Goal: Information Seeking & Learning: Find contact information

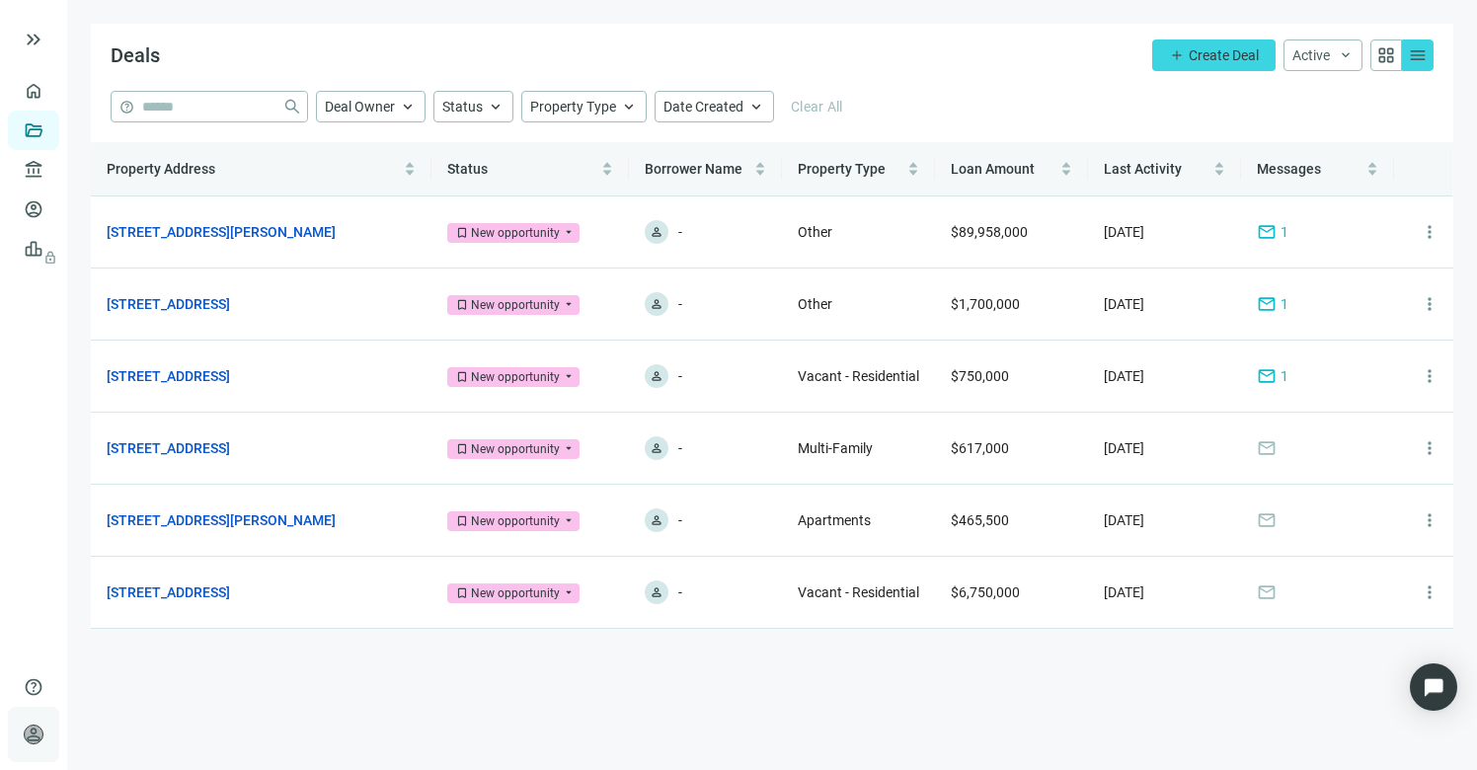
click at [30, 740] on span "person" at bounding box center [34, 735] width 20 height 20
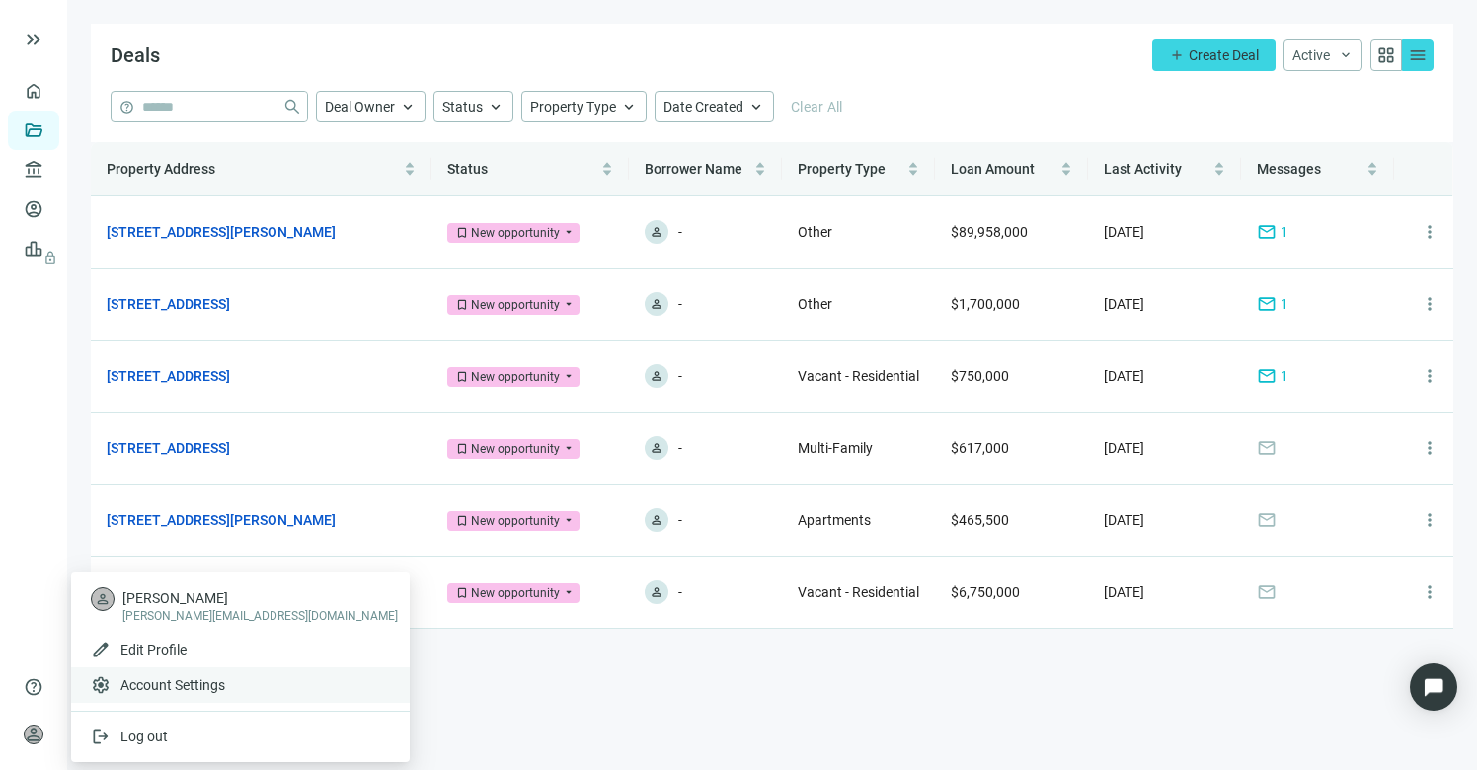
click at [186, 695] on div "settings Account Settings" at bounding box center [240, 686] width 339 height 36
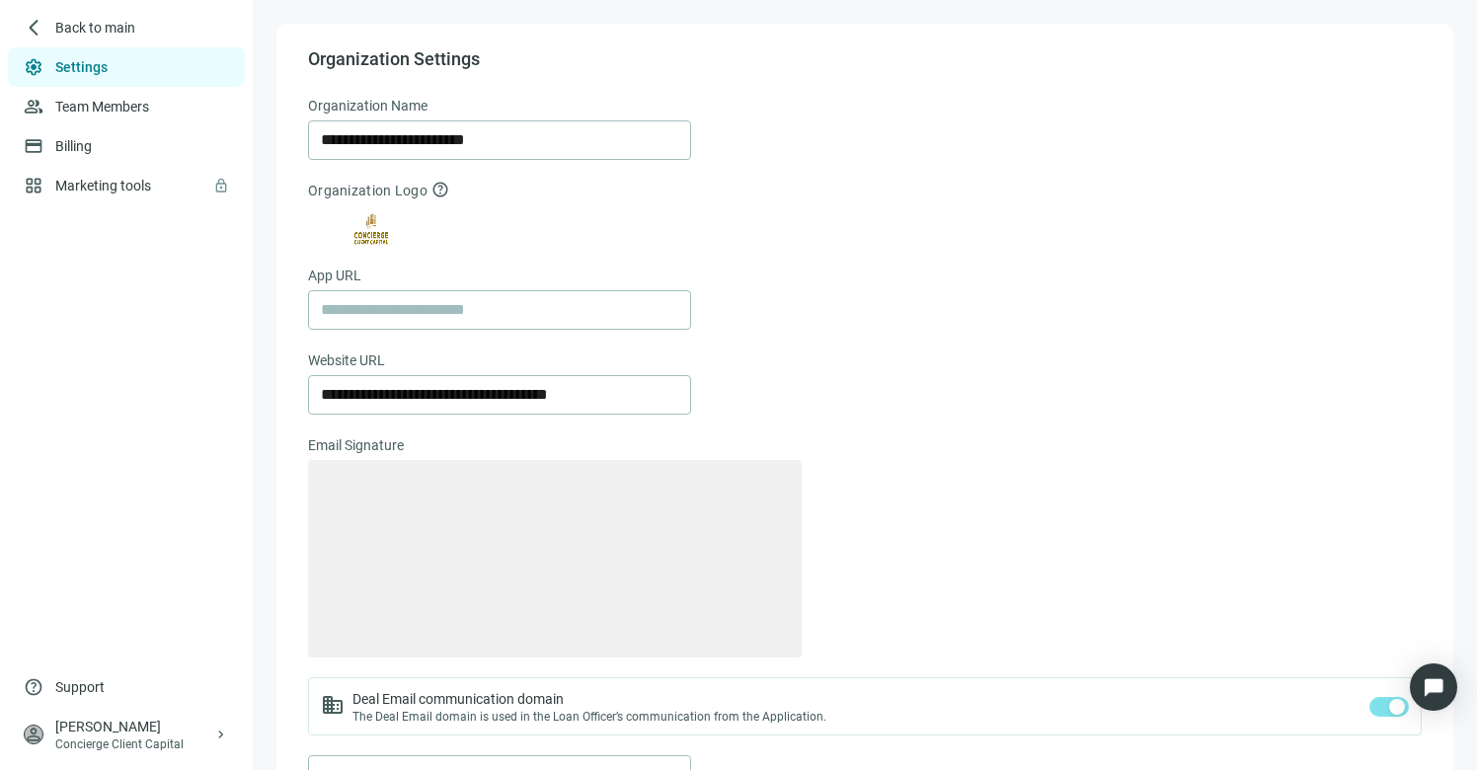
type textarea "**********"
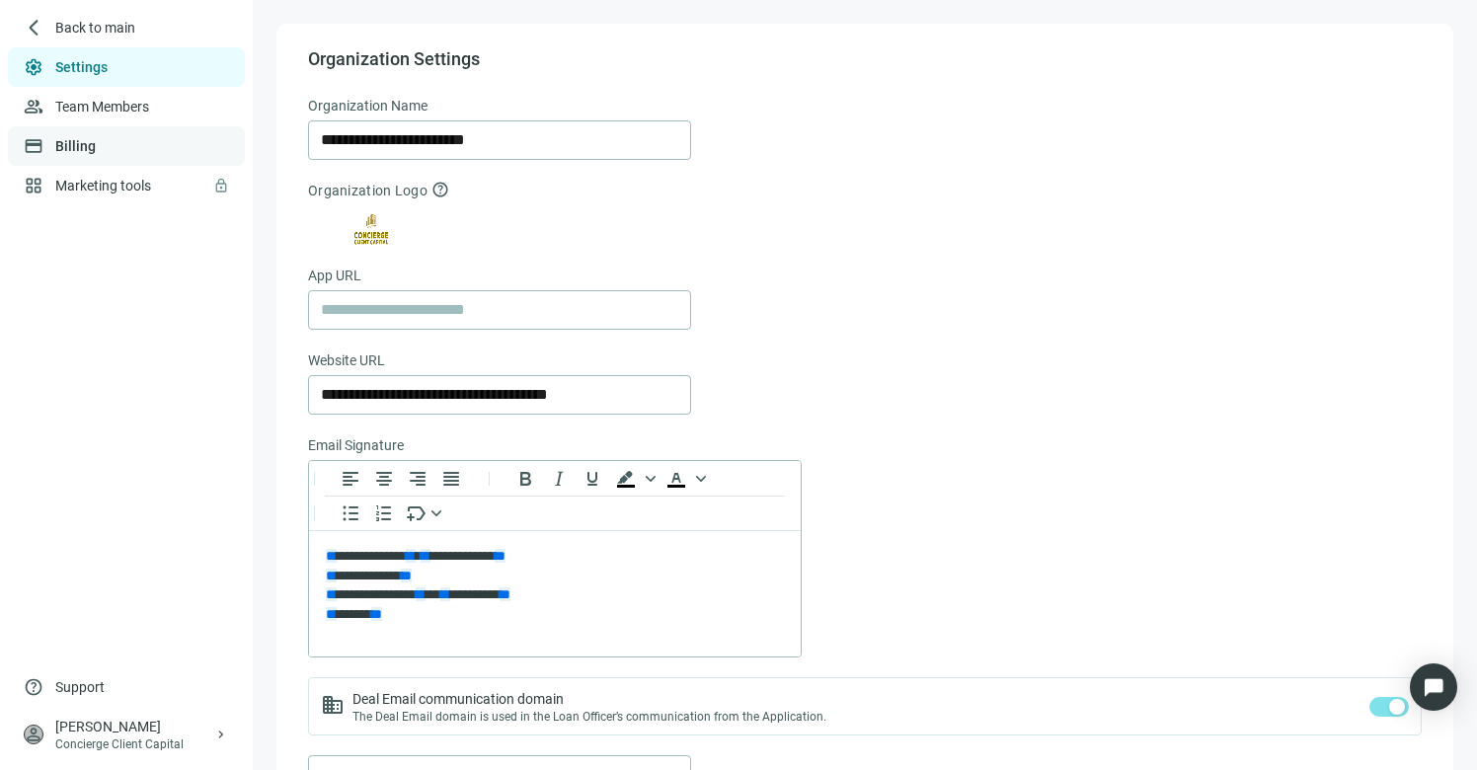
click at [96, 152] on link "Billing" at bounding box center [75, 146] width 40 height 16
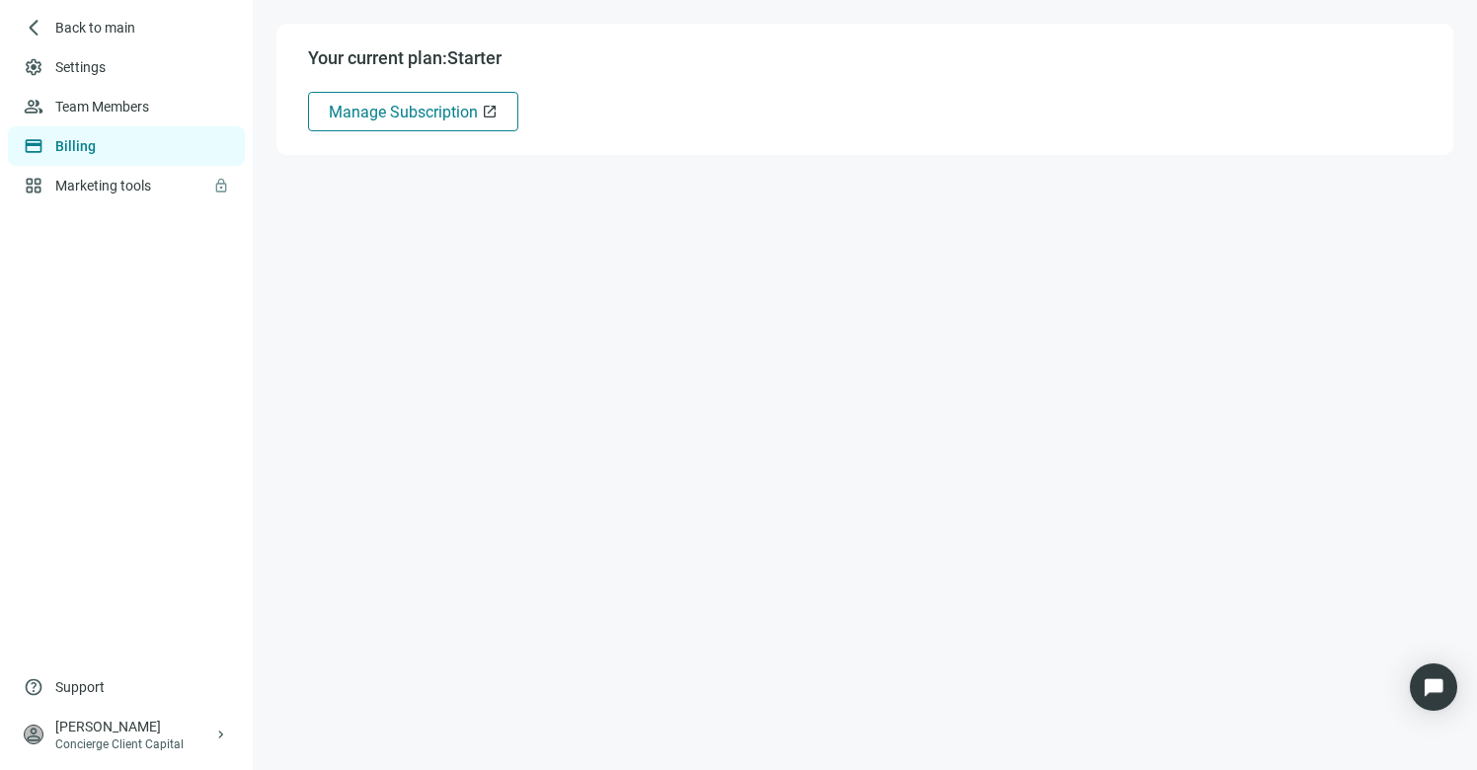
click at [384, 113] on span "Manage Subscription" at bounding box center [403, 112] width 149 height 19
click at [93, 33] on span "Back to main" at bounding box center [95, 28] width 81 height 20
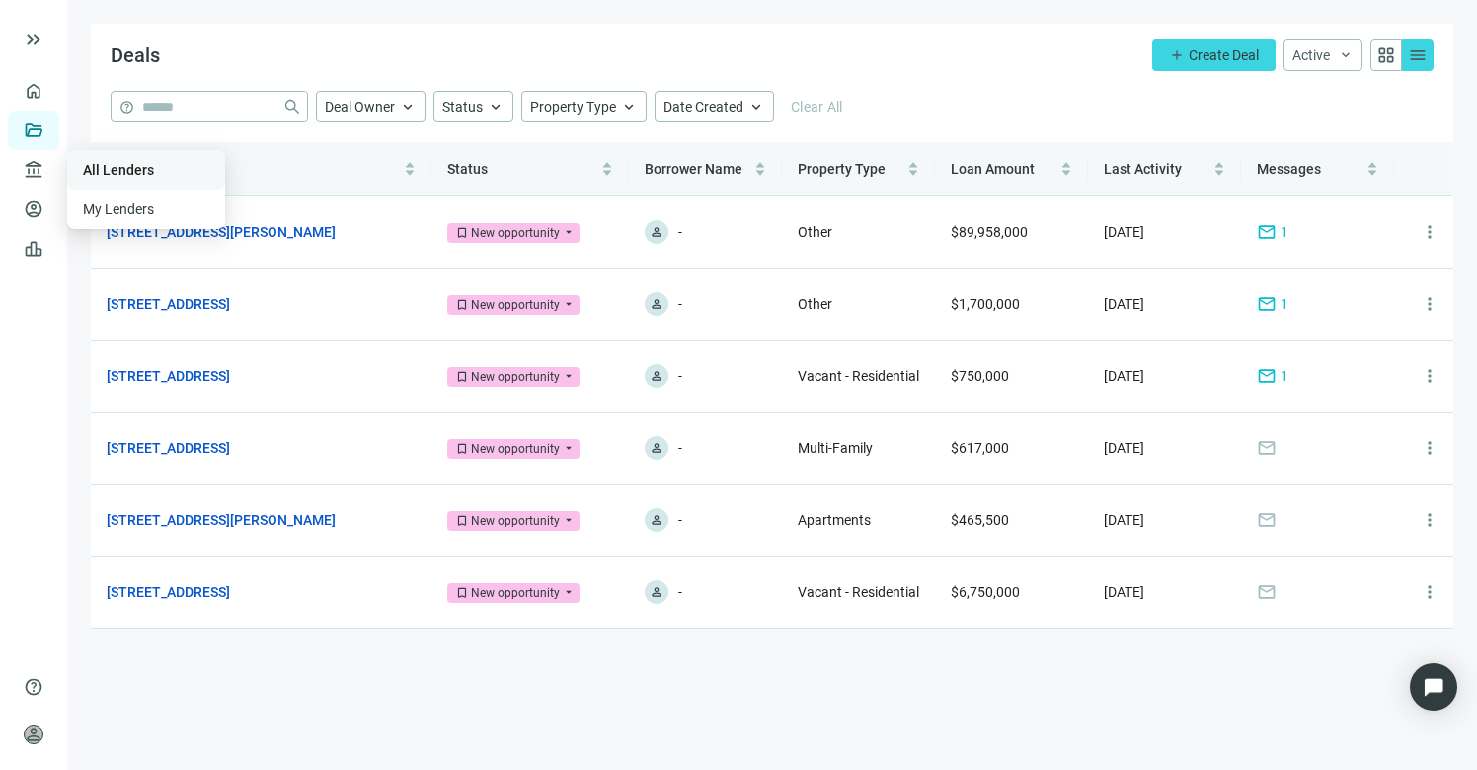
click at [126, 170] on link "All Lenders" at bounding box center [118, 170] width 71 height 16
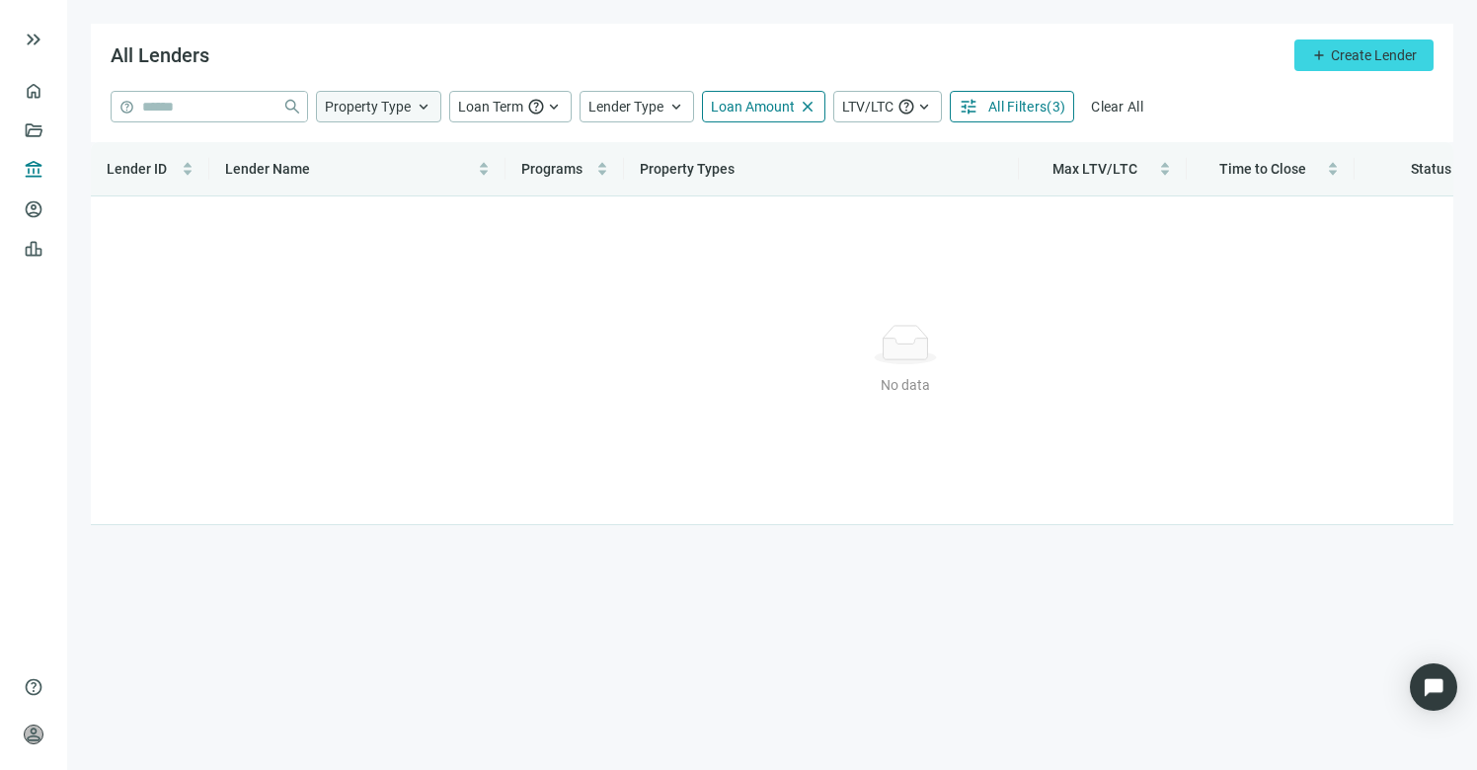
click at [396, 108] on span "Property Type" at bounding box center [368, 107] width 86 height 16
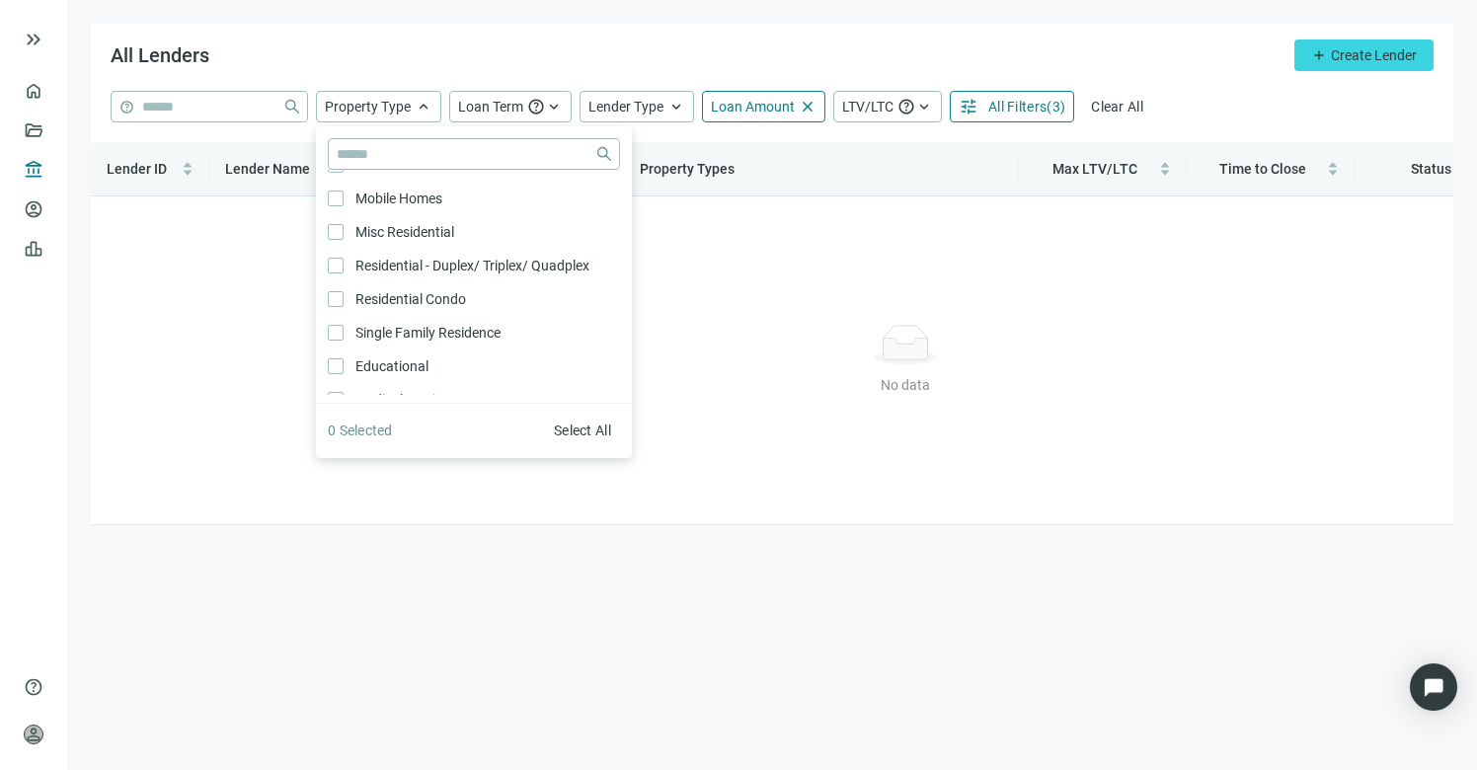
scroll to position [571, 0]
click at [163, 117] on input "search" at bounding box center [208, 107] width 132 height 30
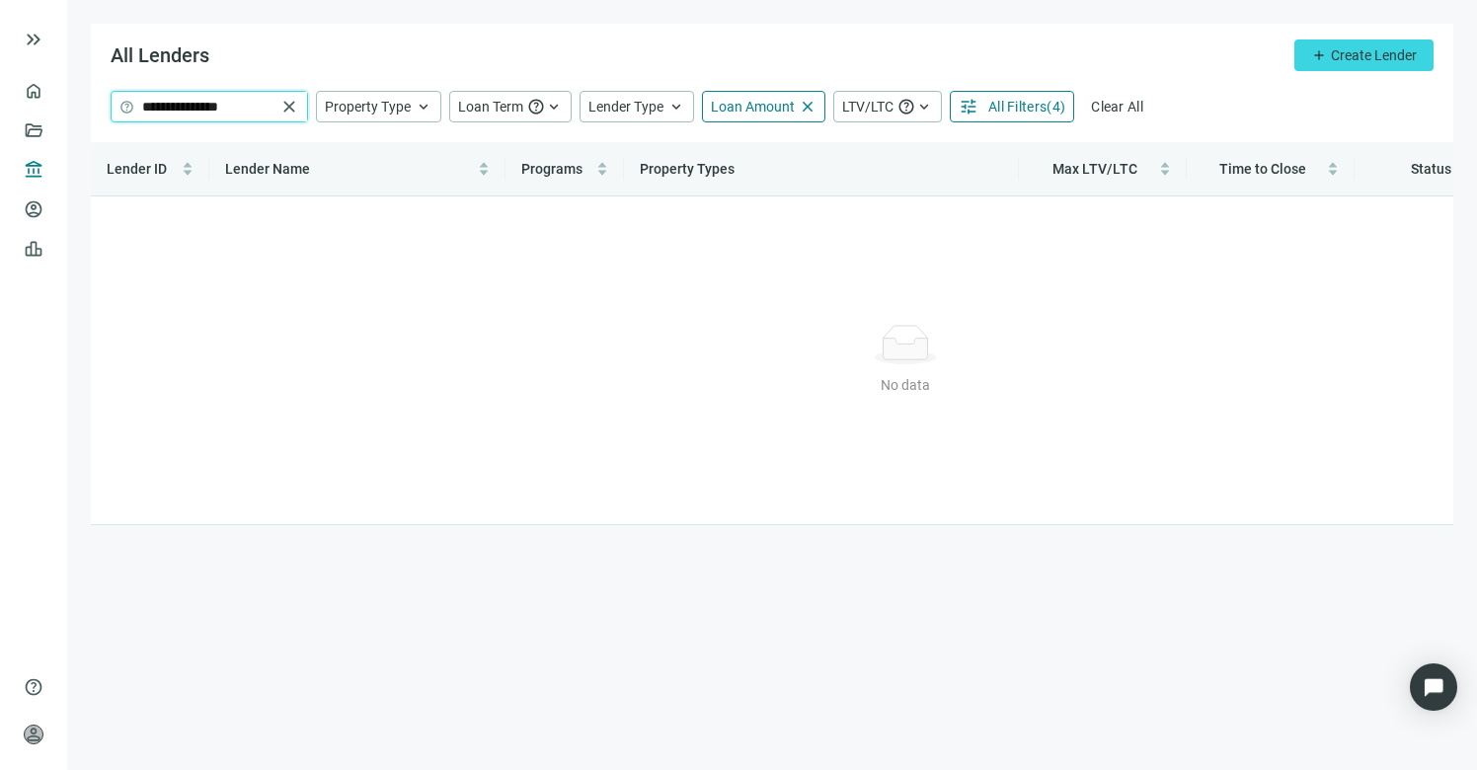
type input "**********"
click at [283, 110] on span "close" at bounding box center [289, 107] width 20 height 20
click at [516, 106] on span "Loan Term" at bounding box center [490, 107] width 65 height 16
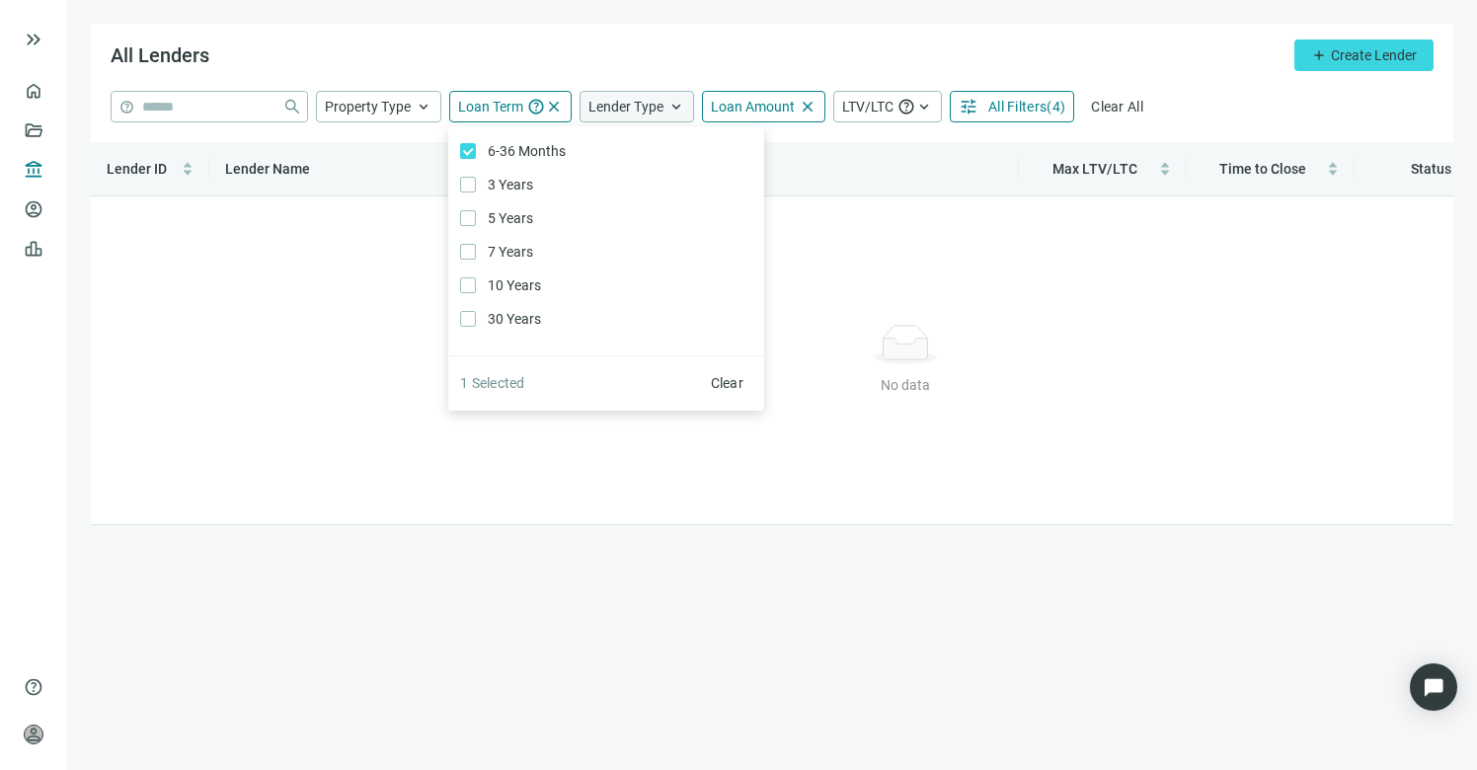
click at [646, 108] on span "Lender Type" at bounding box center [626, 107] width 75 height 16
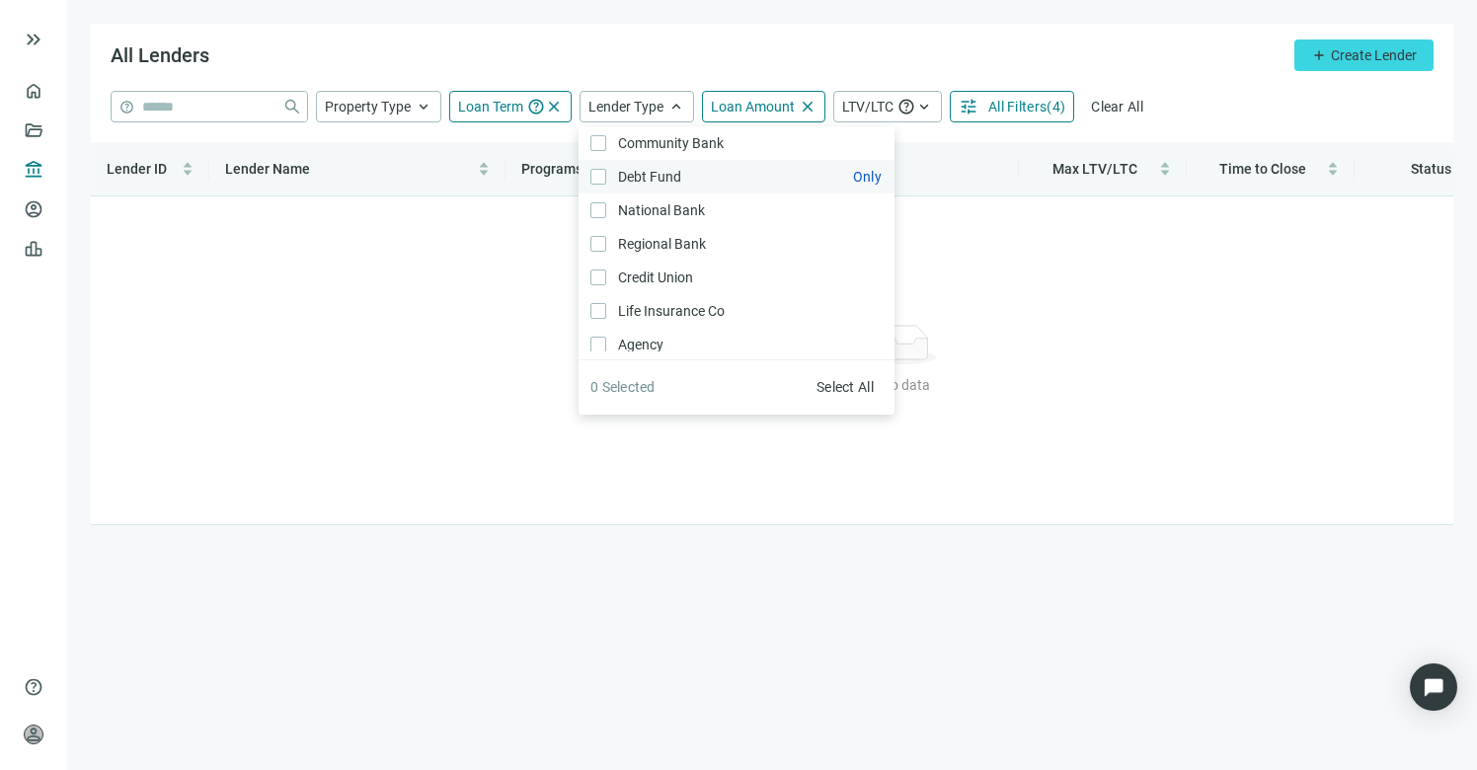
scroll to position [30, 0]
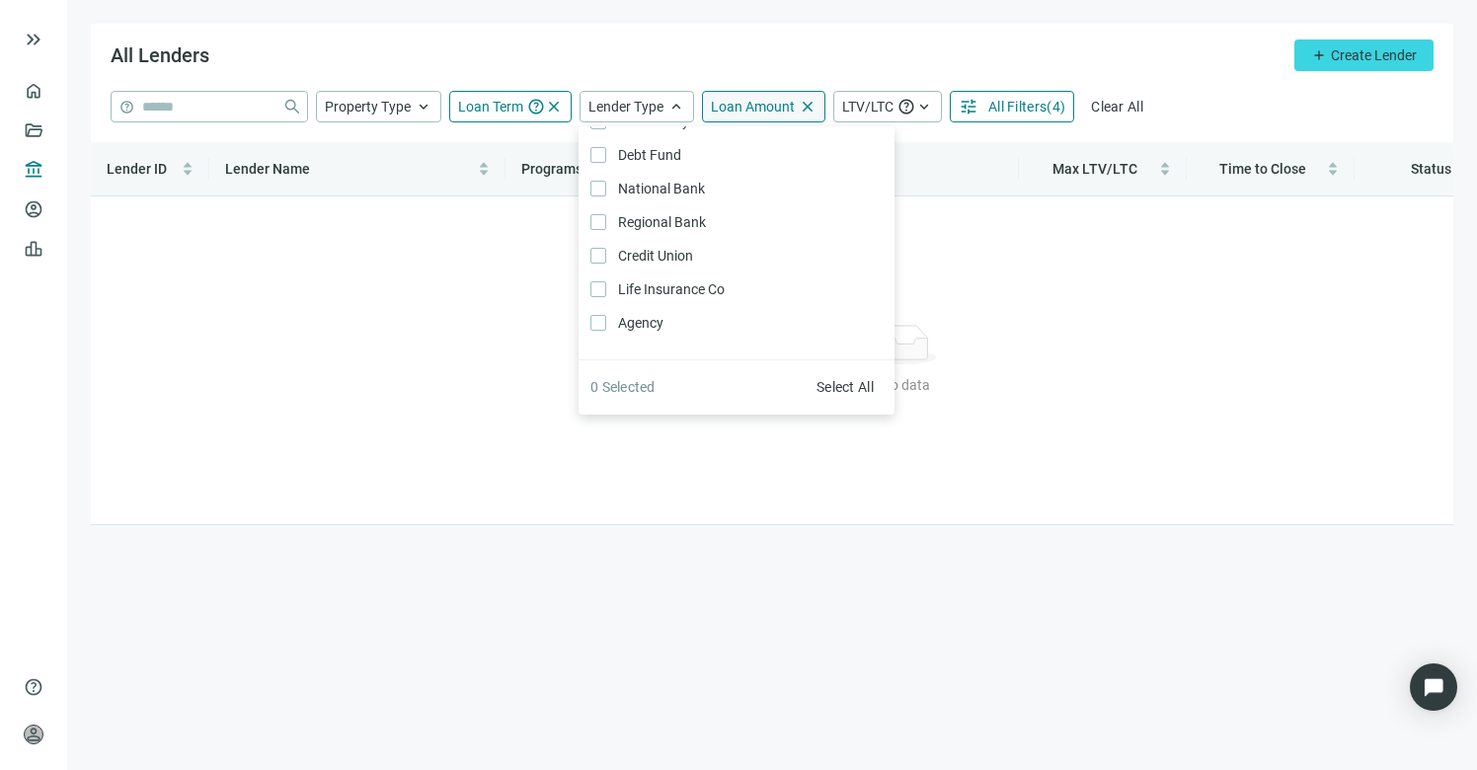
click at [740, 110] on span "Loan Amount" at bounding box center [753, 107] width 84 height 16
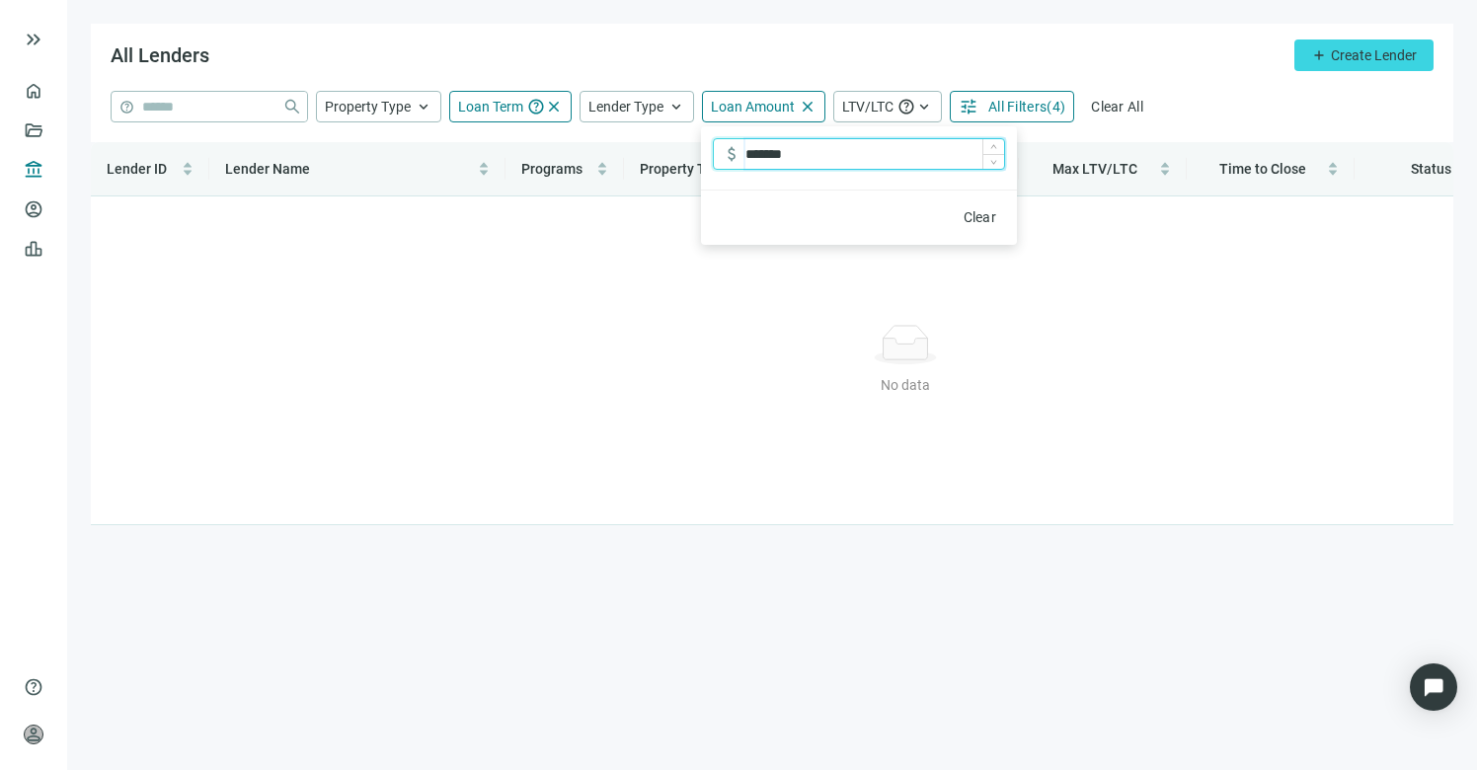
click at [812, 153] on input "*******" at bounding box center [875, 154] width 259 height 30
drag, startPoint x: 755, startPoint y: 153, endPoint x: 714, endPoint y: 155, distance: 41.5
click at [716, 155] on div "attach_money *******" at bounding box center [859, 154] width 292 height 32
type input "**********"
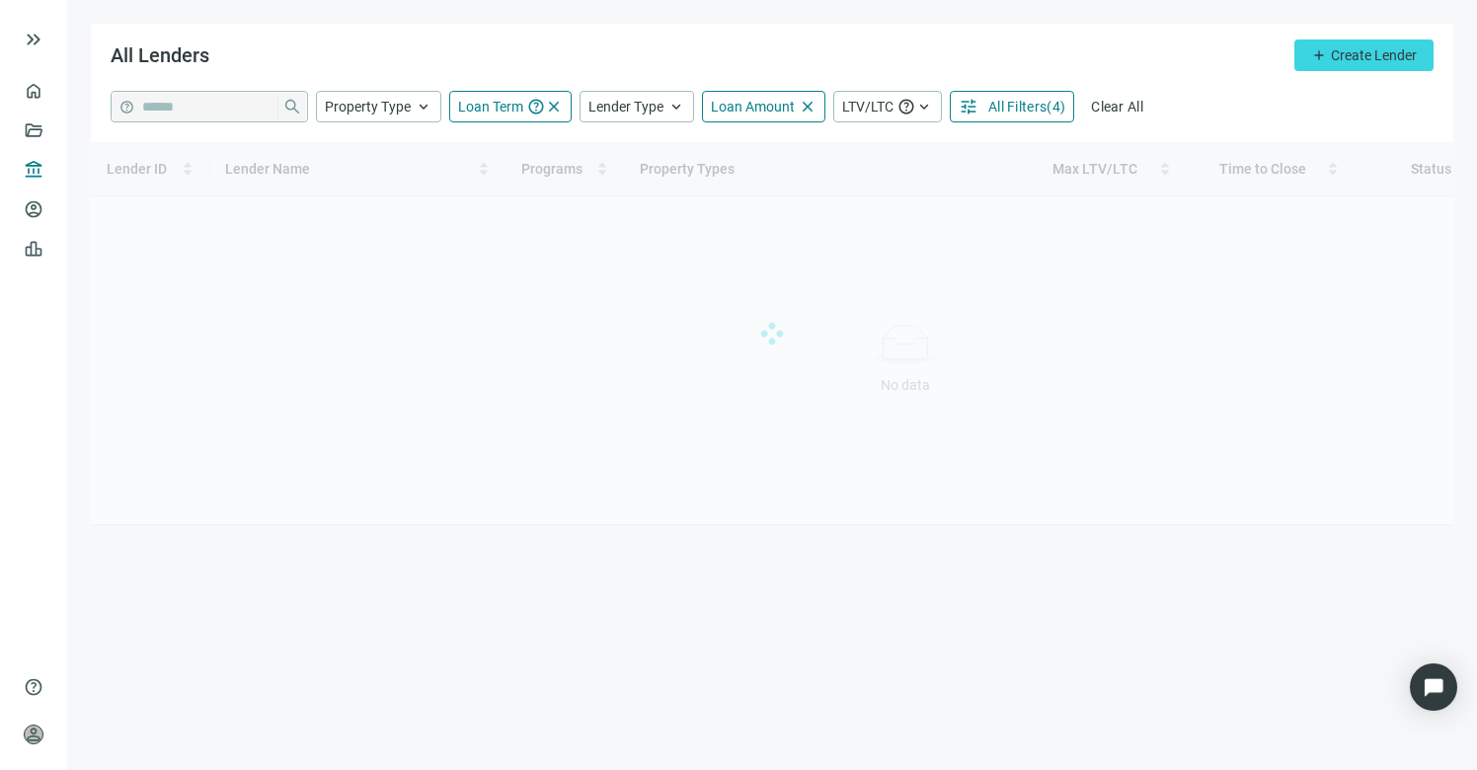
click at [1010, 99] on span "All Filters" at bounding box center [1018, 107] width 58 height 16
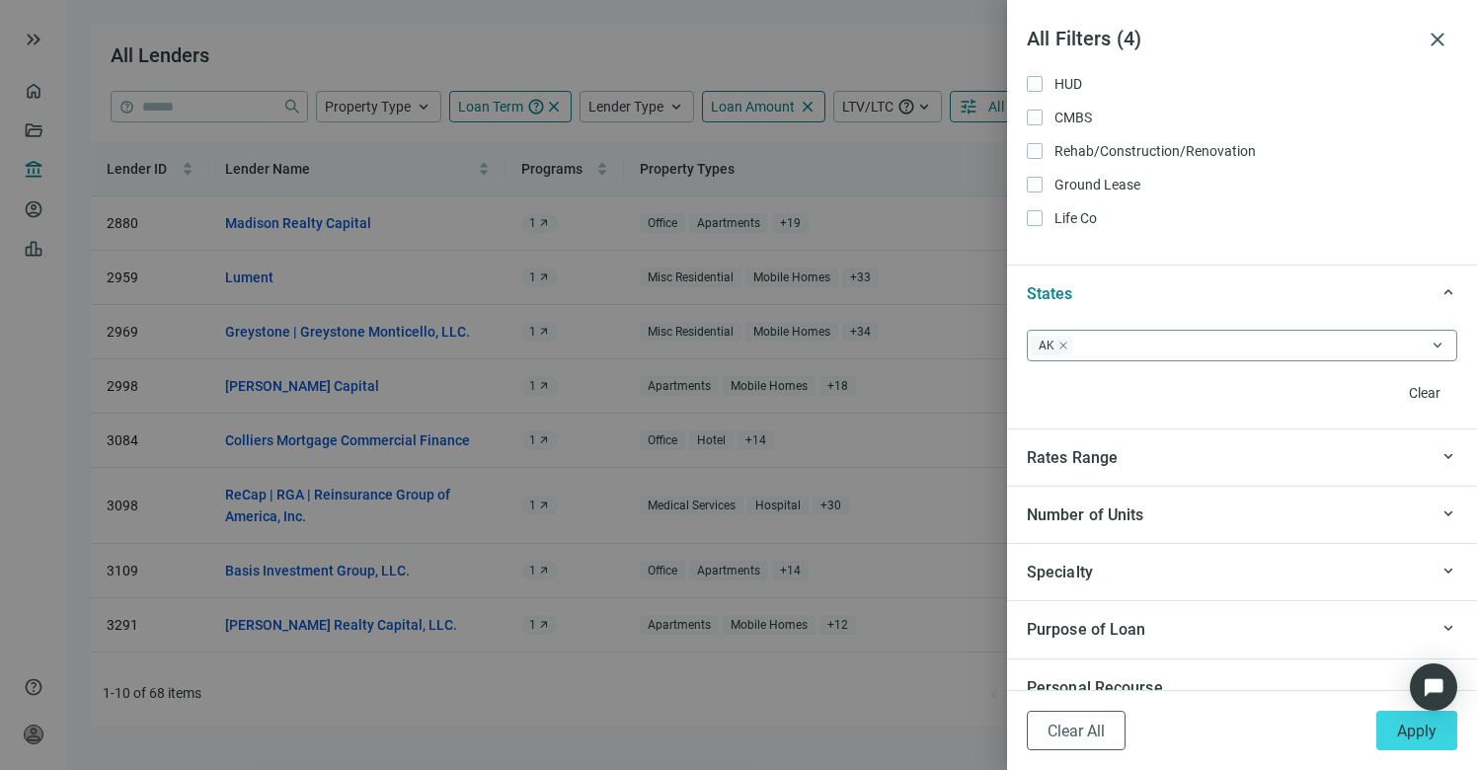
scroll to position [1654, 0]
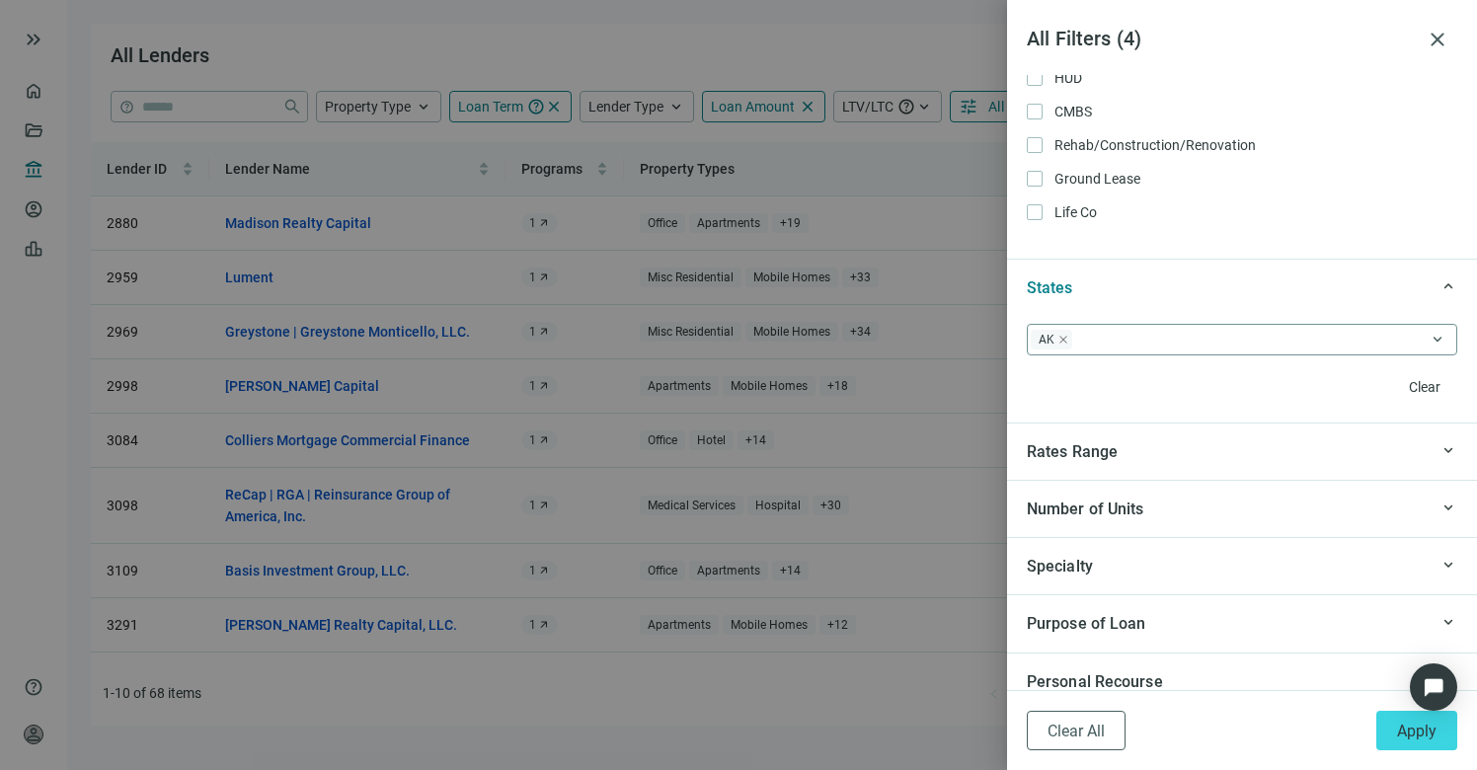
click at [1069, 341] on span "AK" at bounding box center [1051, 340] width 41 height 20
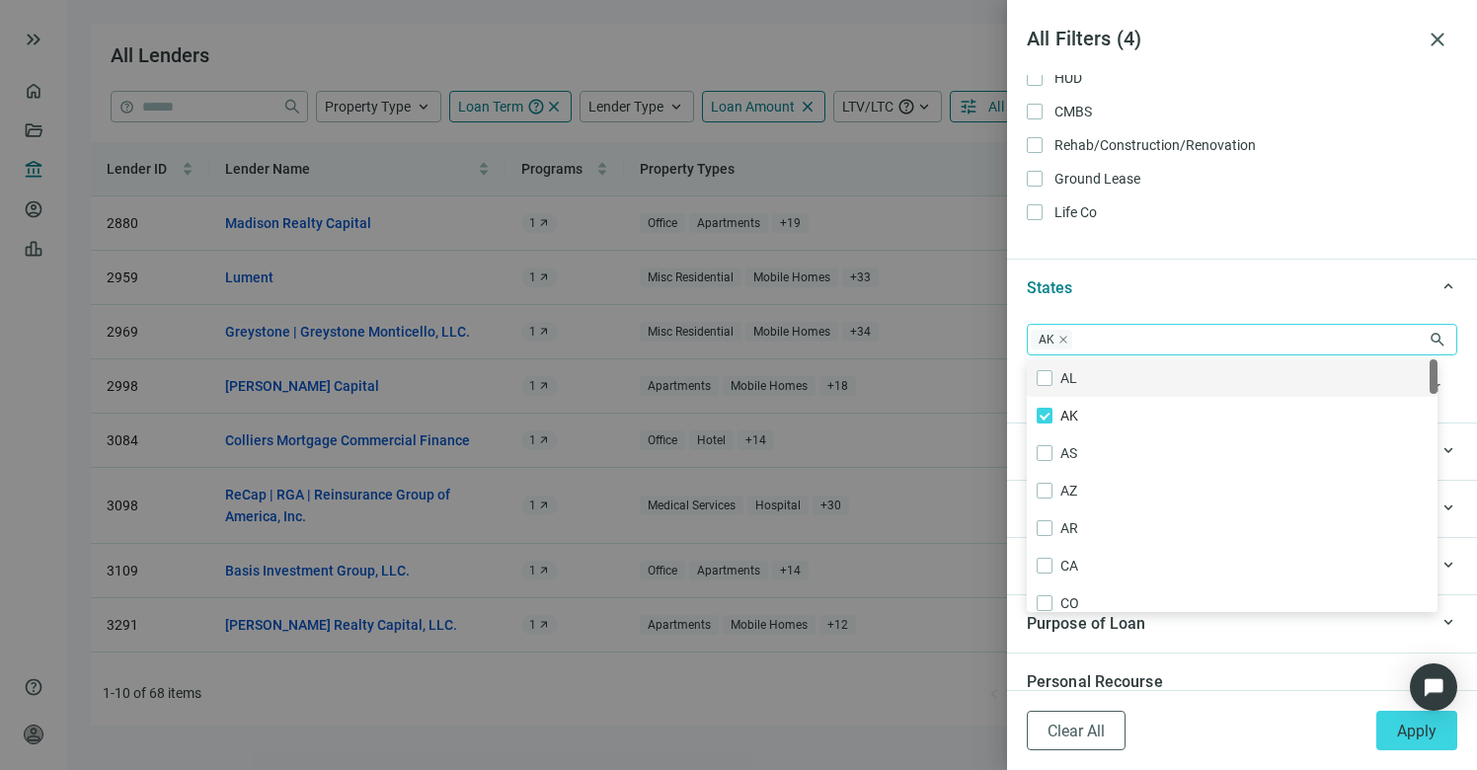
click at [1063, 342] on icon "close" at bounding box center [1064, 340] width 10 height 10
click at [1112, 346] on div at bounding box center [1232, 340] width 402 height 28
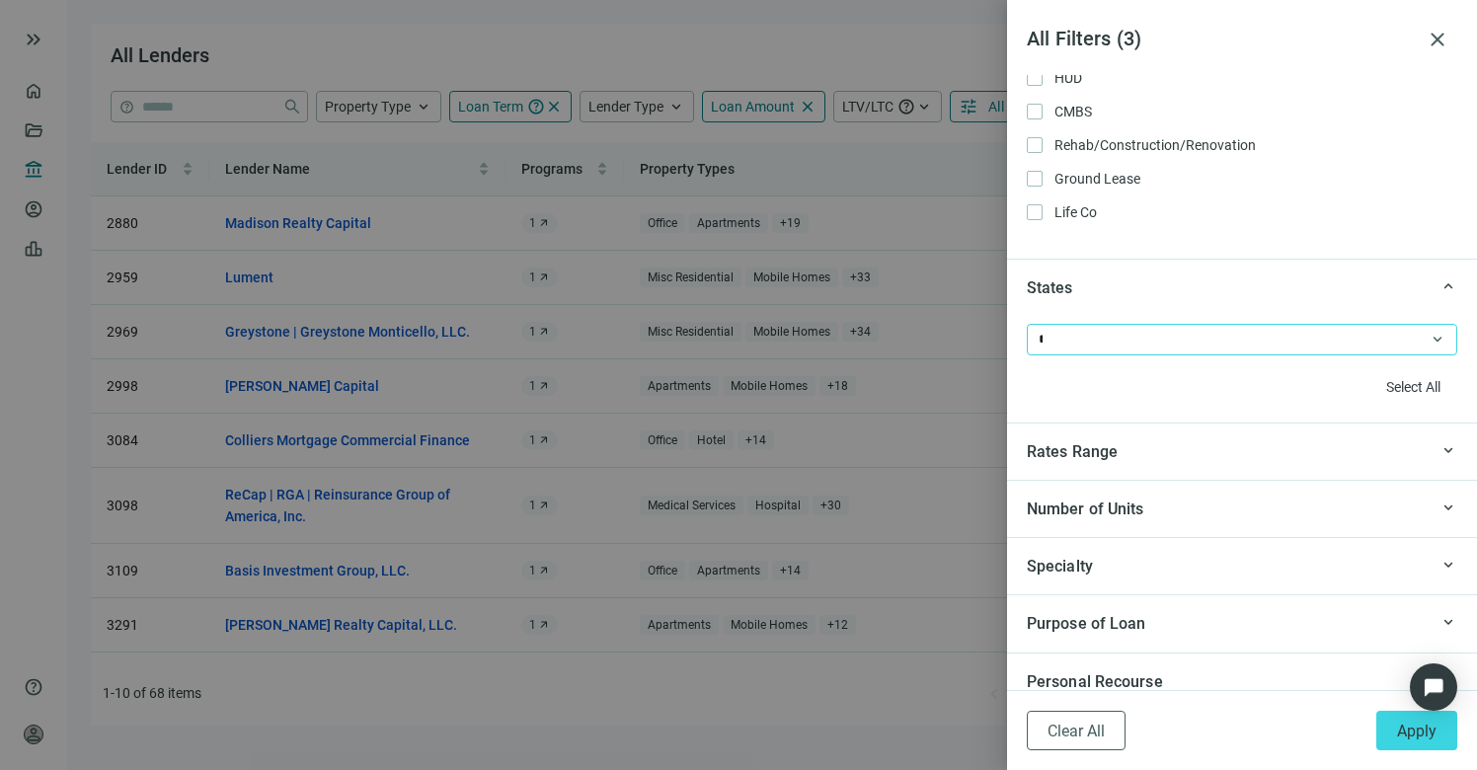
type input "**"
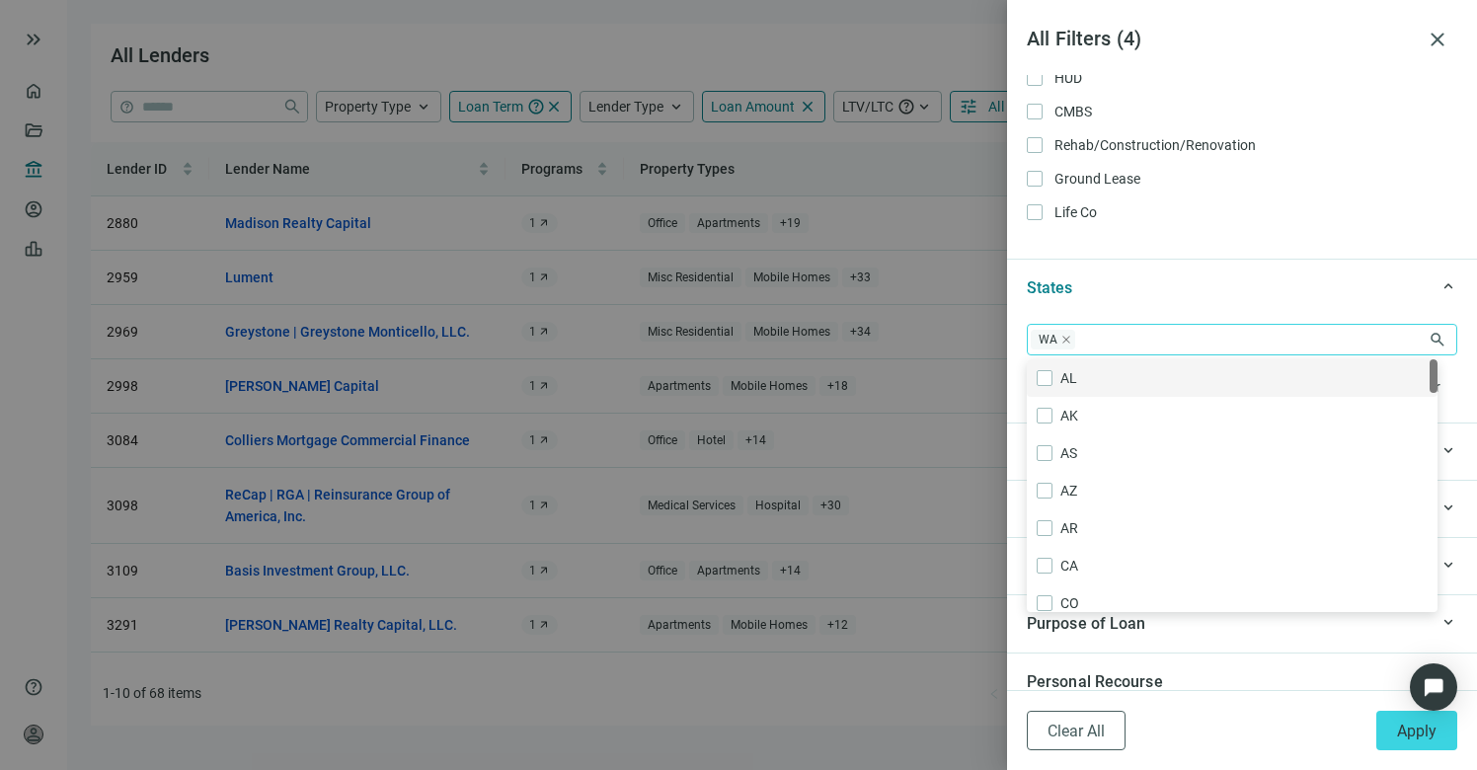
click at [1226, 277] on div "States" at bounding box center [1227, 288] width 401 height 25
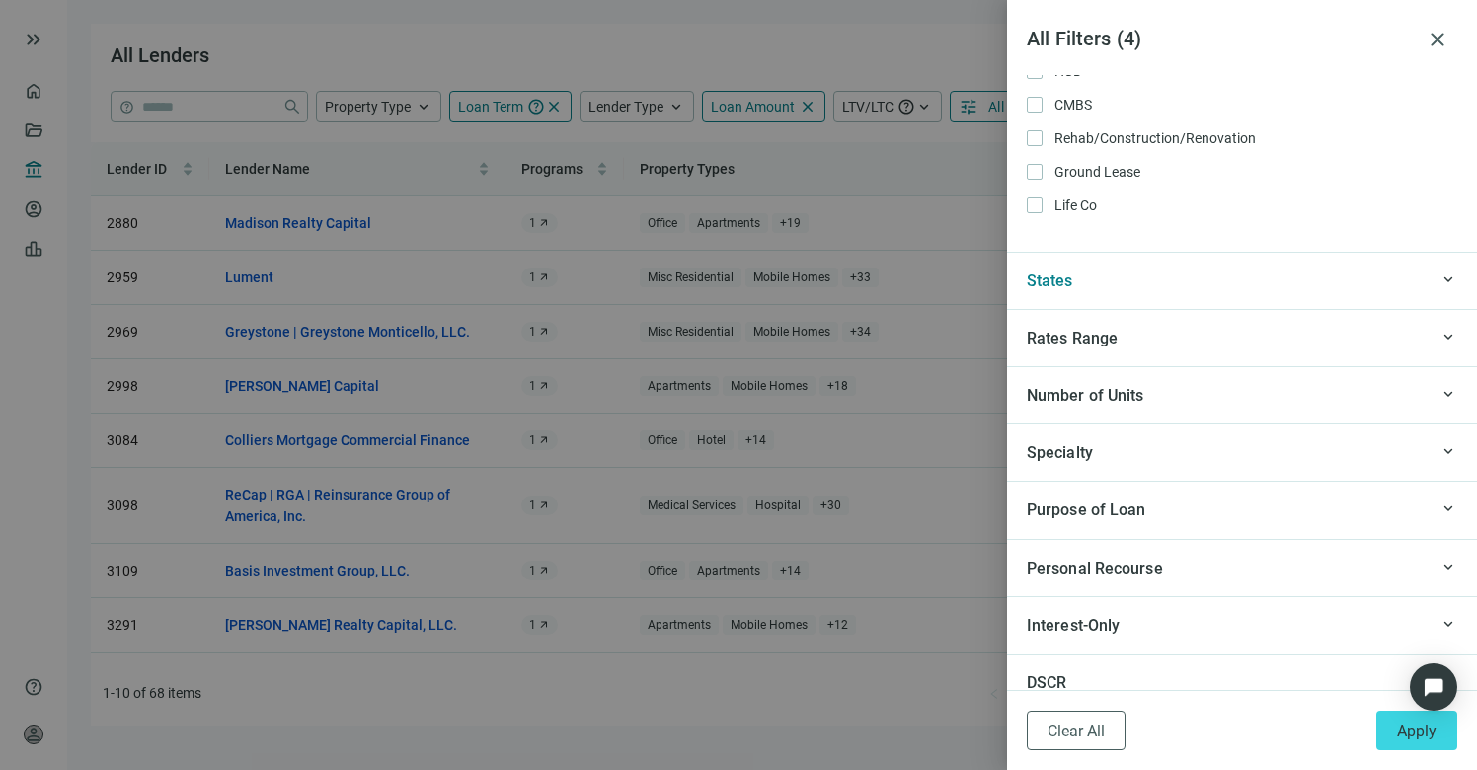
scroll to position [1667, 0]
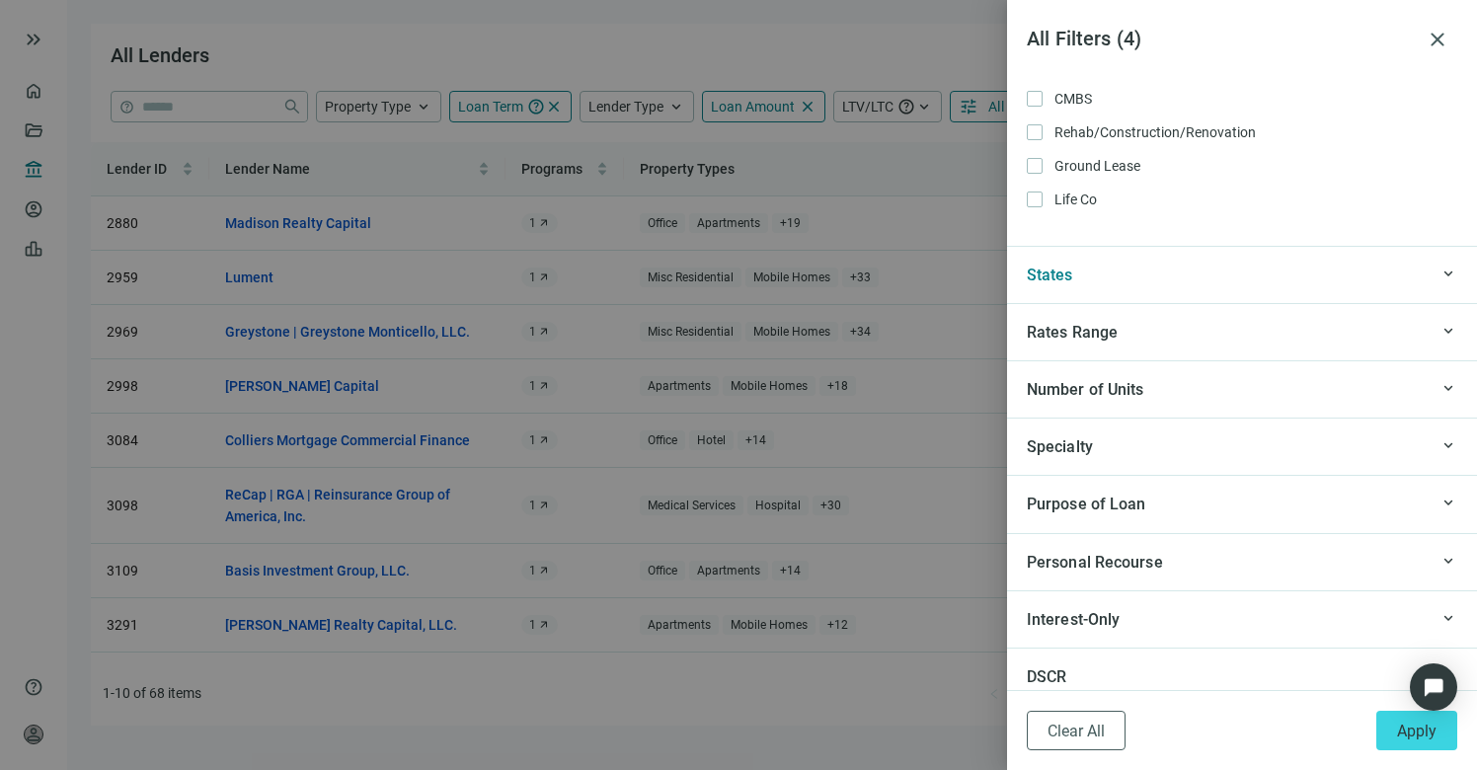
click at [1171, 340] on div "Rates Range" at bounding box center [1227, 332] width 401 height 25
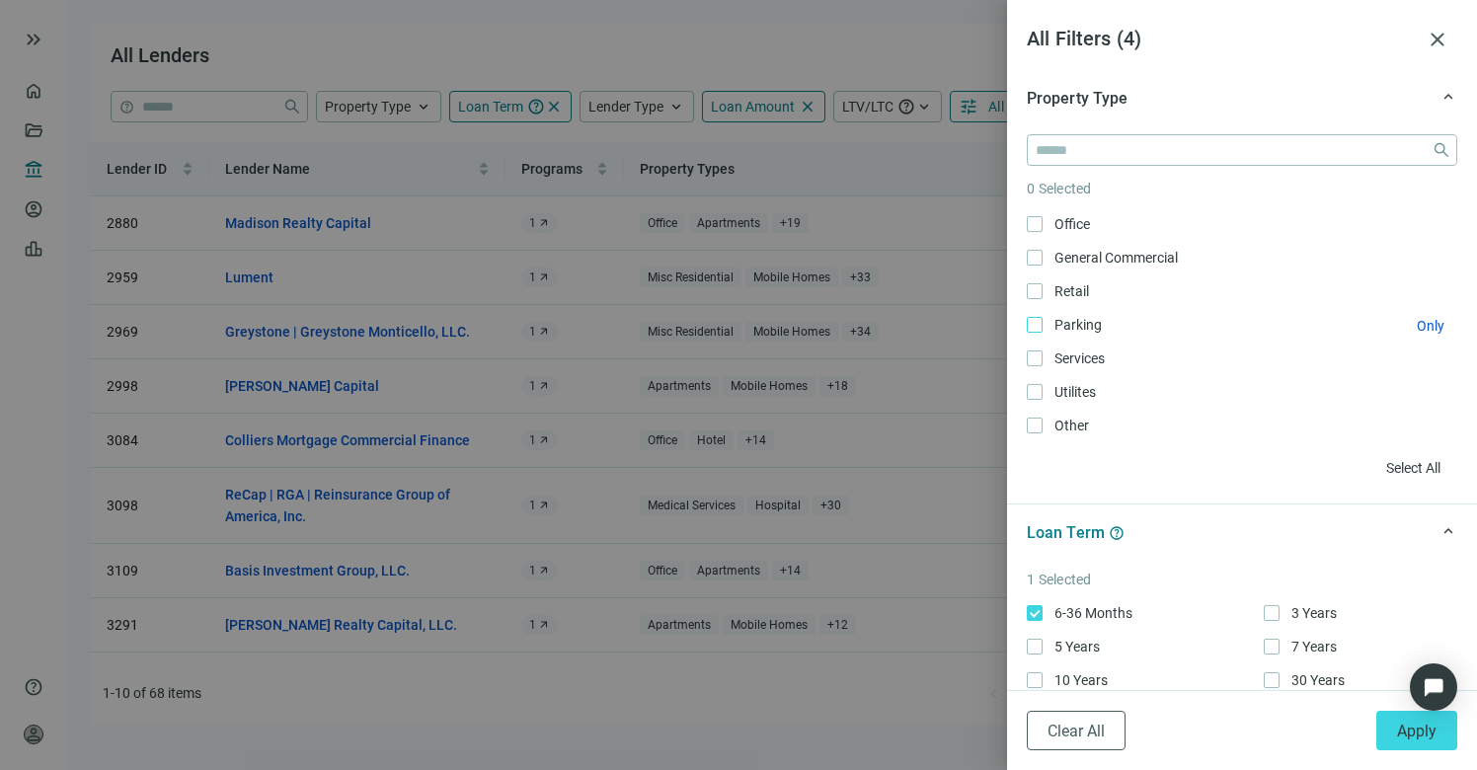
scroll to position [0, 0]
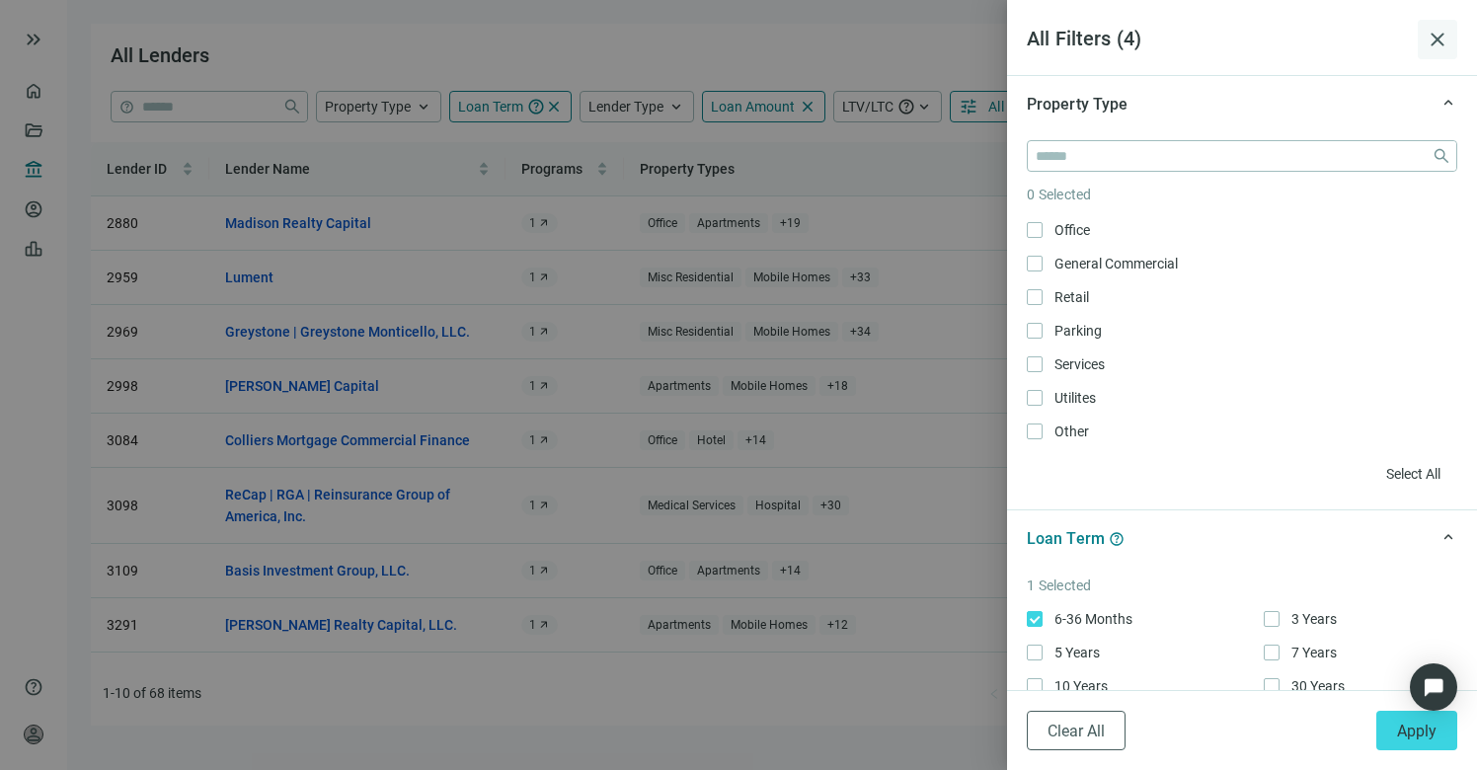
click at [1432, 30] on span "close" at bounding box center [1438, 40] width 24 height 24
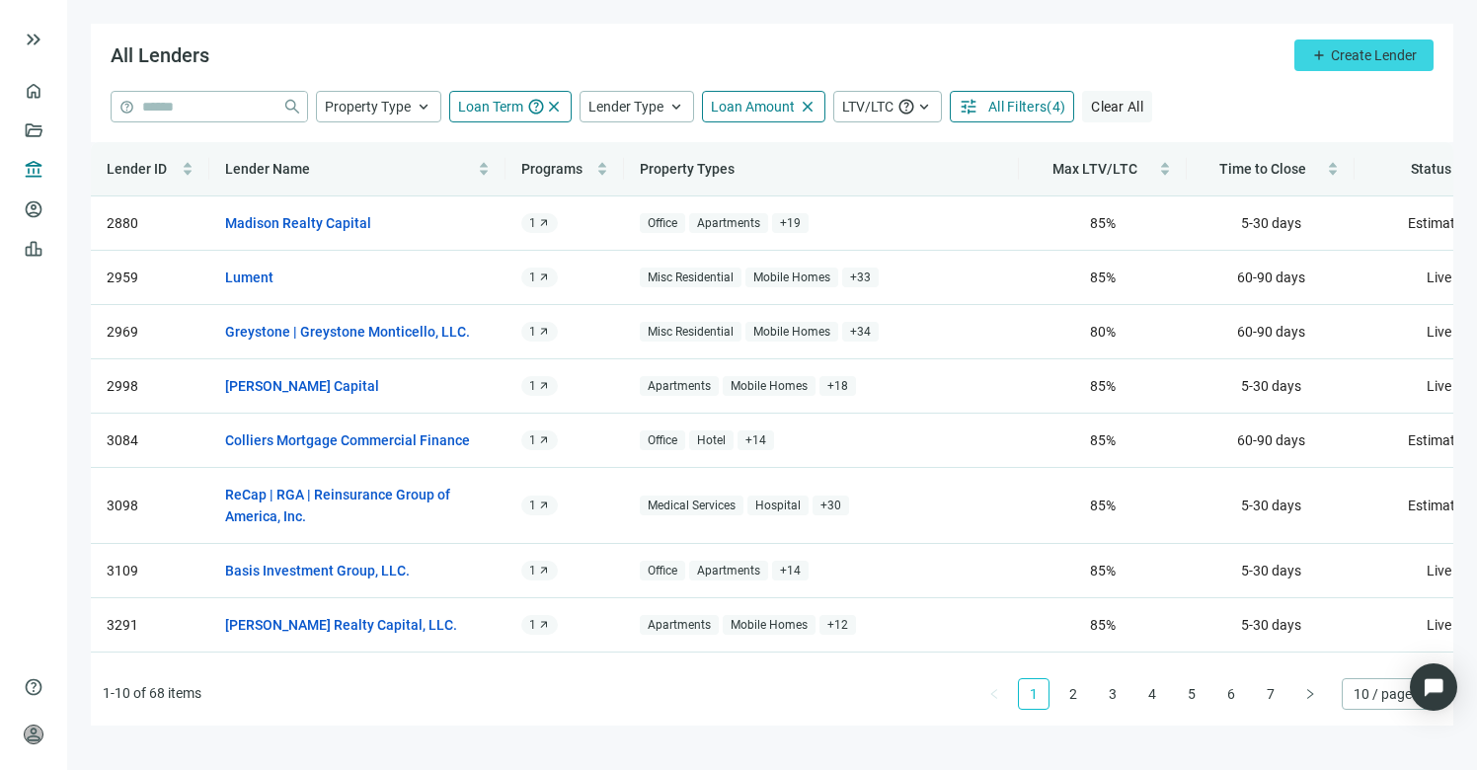
click at [1120, 111] on span "Clear All" at bounding box center [1117, 107] width 52 height 16
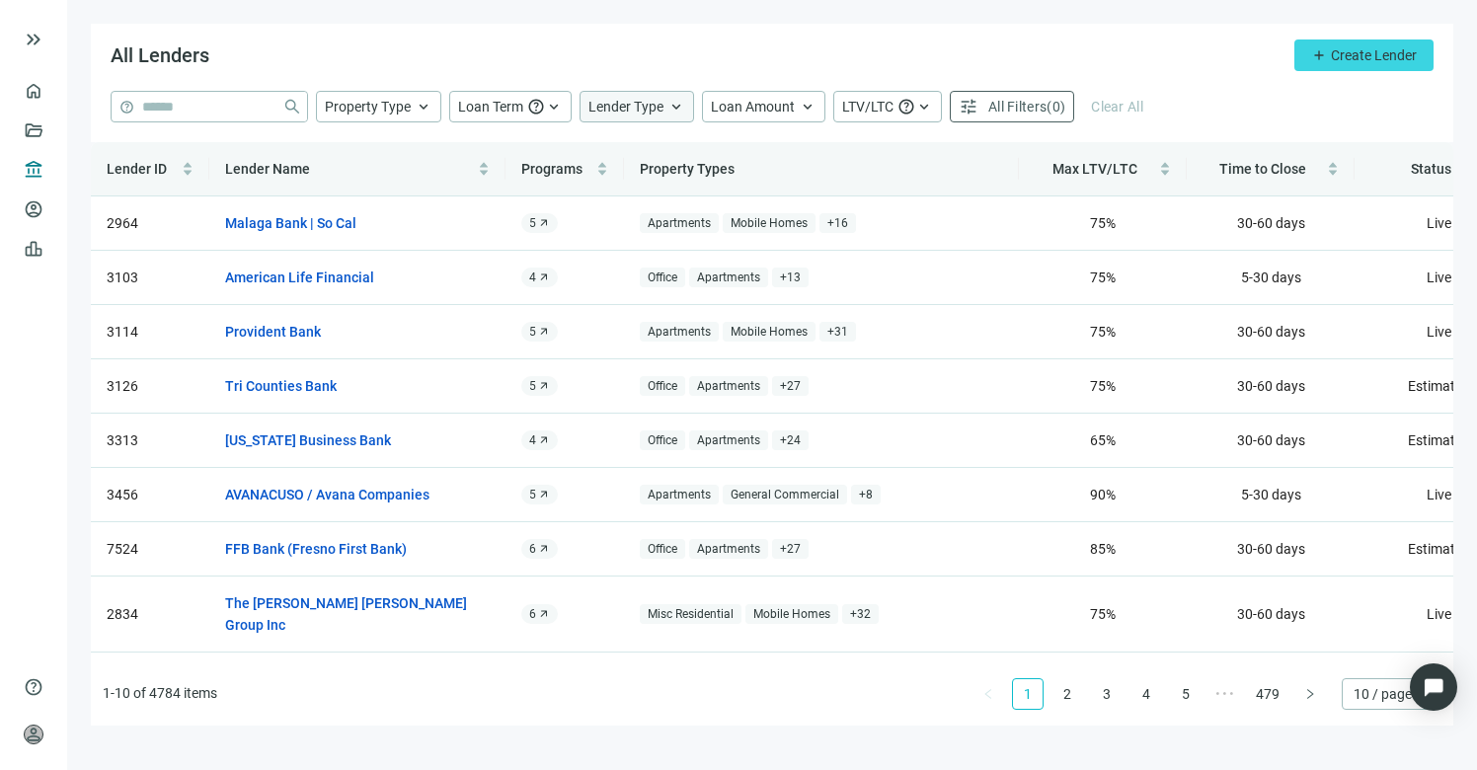
click at [658, 101] on span "Lender Type" at bounding box center [626, 107] width 75 height 16
click at [757, 113] on span "Loan Amount" at bounding box center [753, 107] width 84 height 16
click at [756, 155] on input at bounding box center [875, 154] width 259 height 30
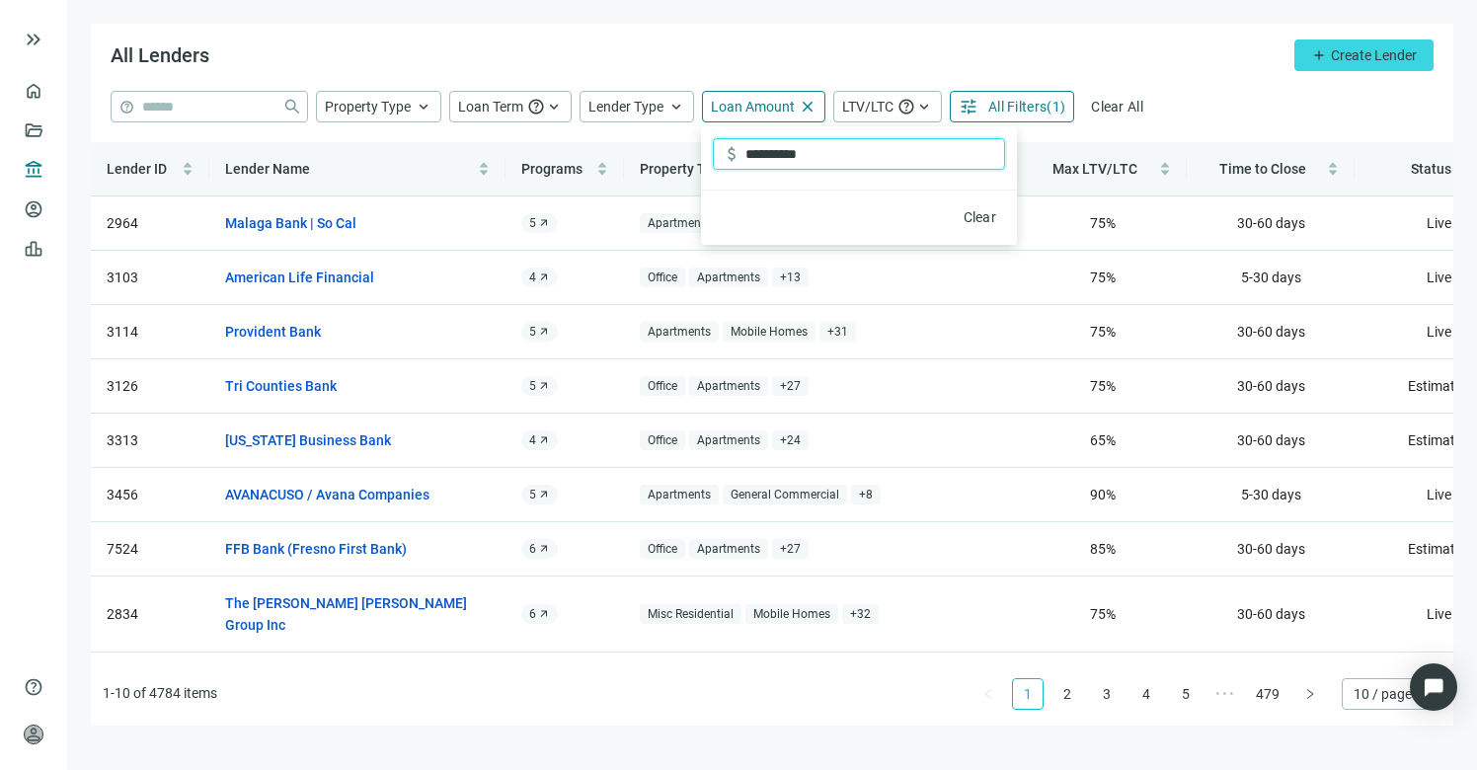
type input "**********"
click at [1031, 104] on span "All Filters" at bounding box center [1018, 107] width 58 height 16
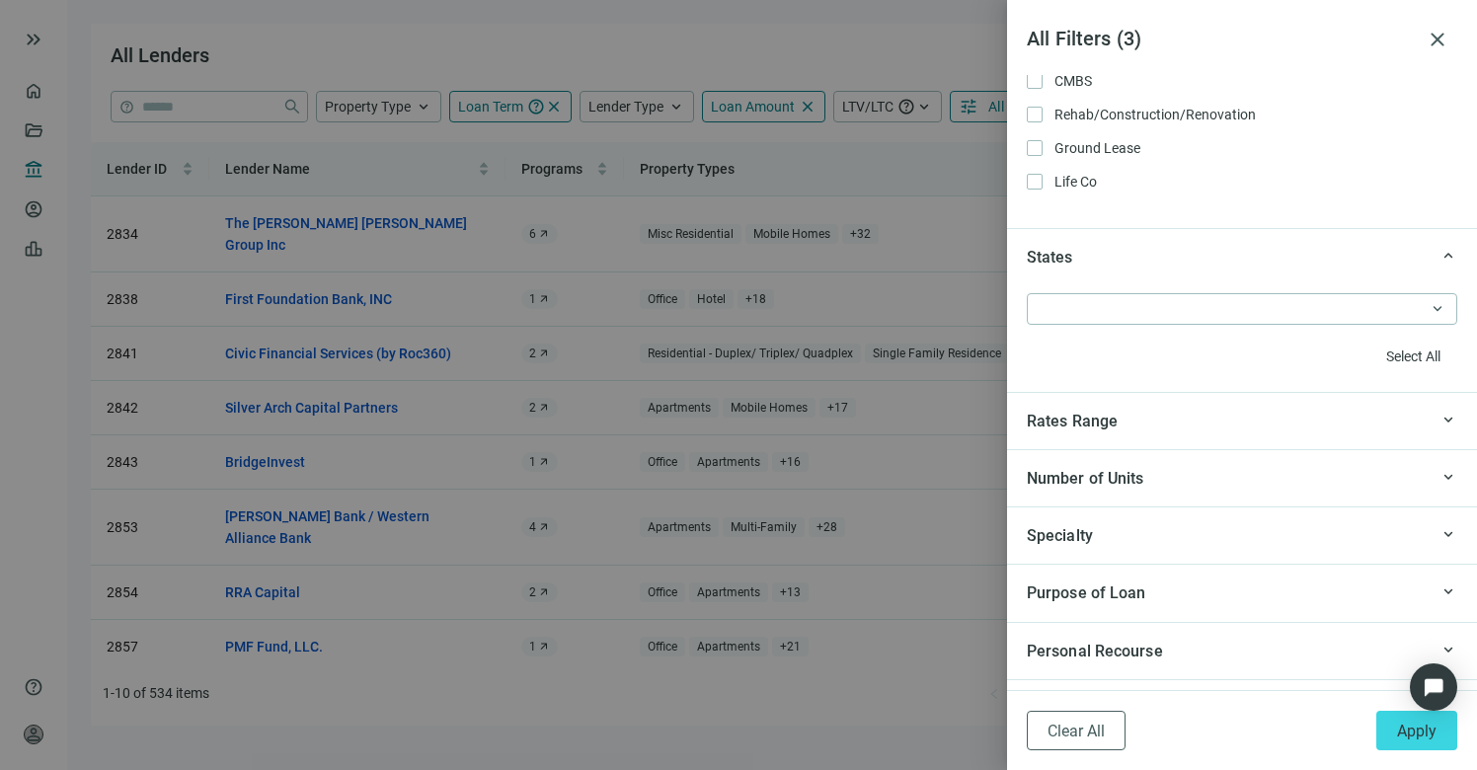
scroll to position [1727, 0]
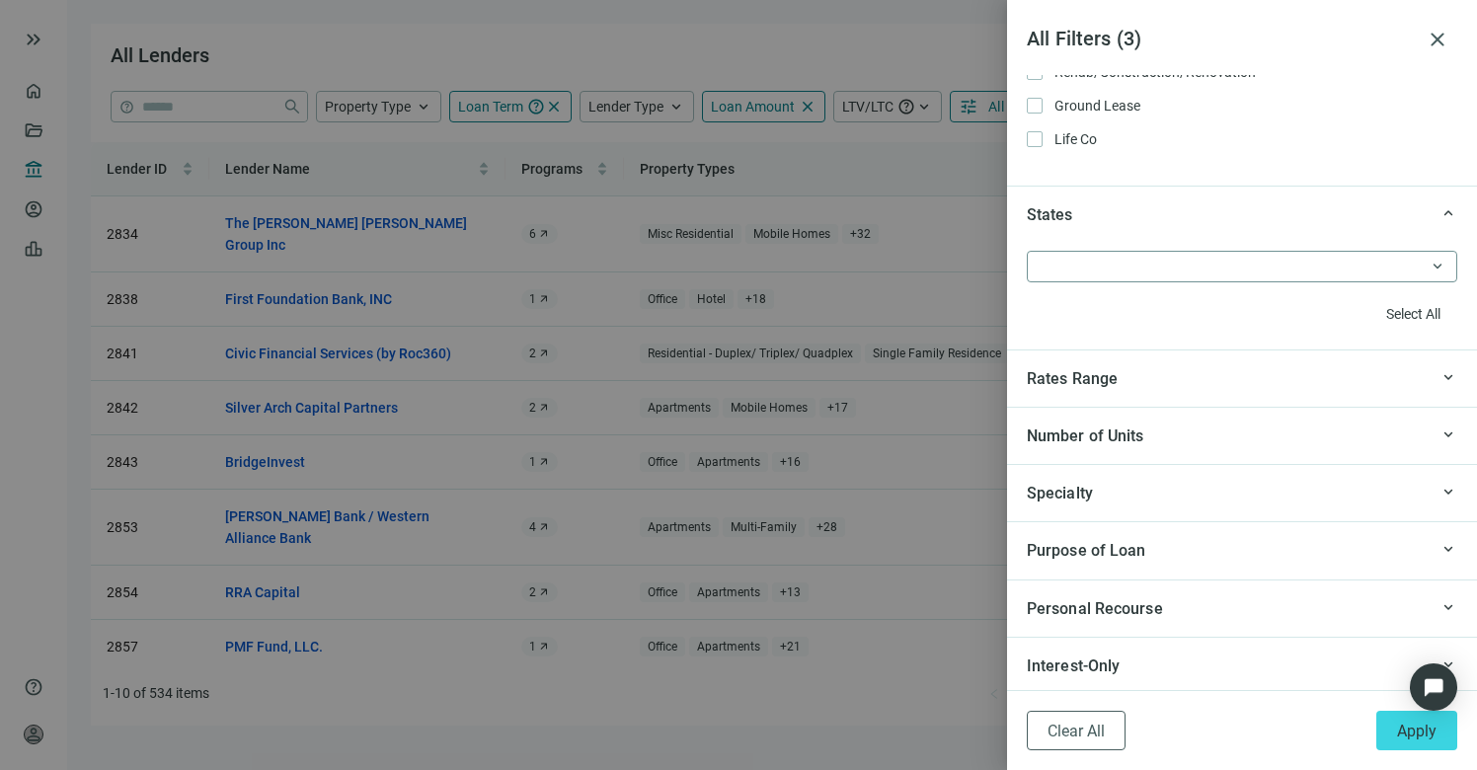
click at [1153, 259] on div at bounding box center [1232, 267] width 402 height 28
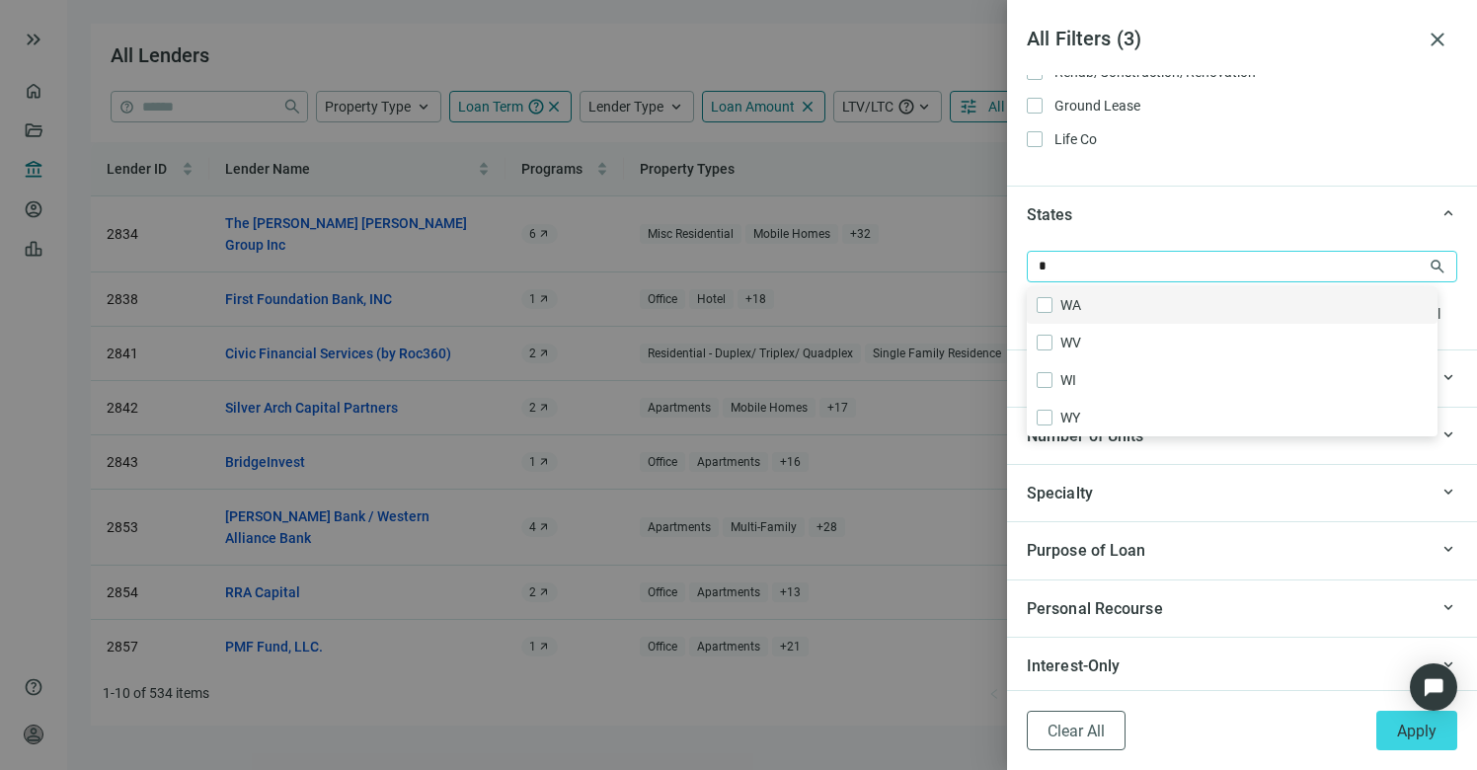
type input "**"
click at [1051, 302] on span at bounding box center [1045, 305] width 16 height 16
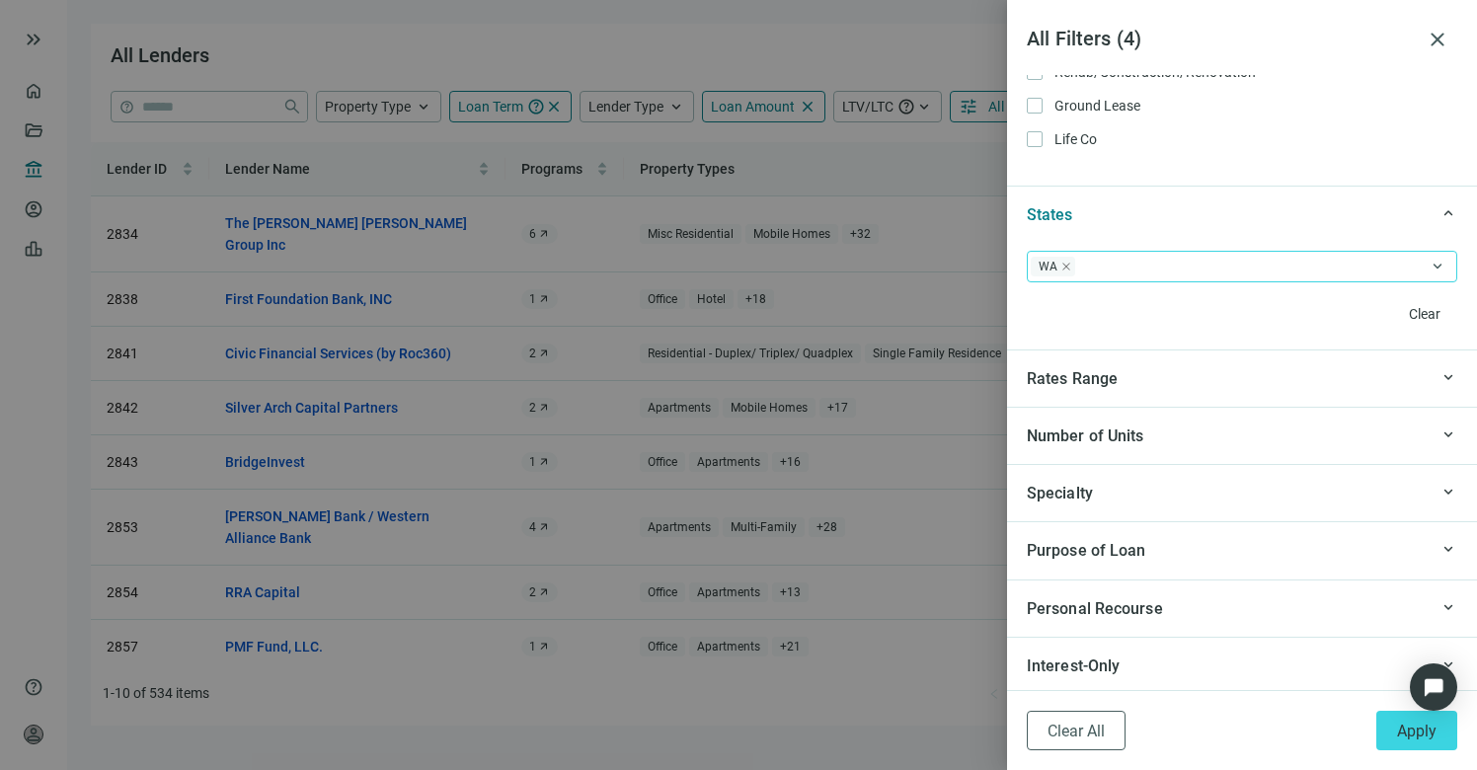
click at [1173, 220] on div "States" at bounding box center [1227, 214] width 401 height 25
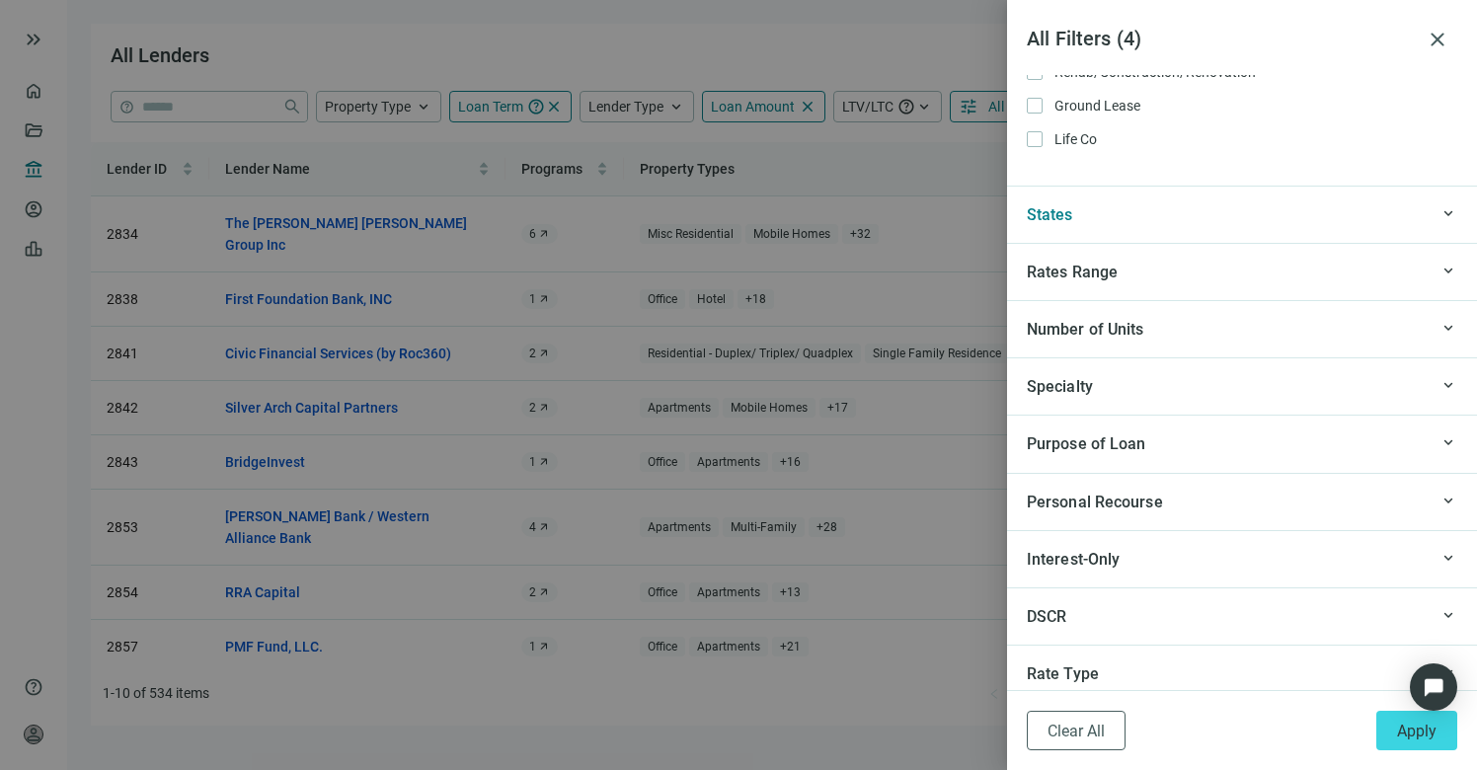
scroll to position [1731, 0]
click at [1170, 325] on div "Number of Units" at bounding box center [1227, 325] width 401 height 25
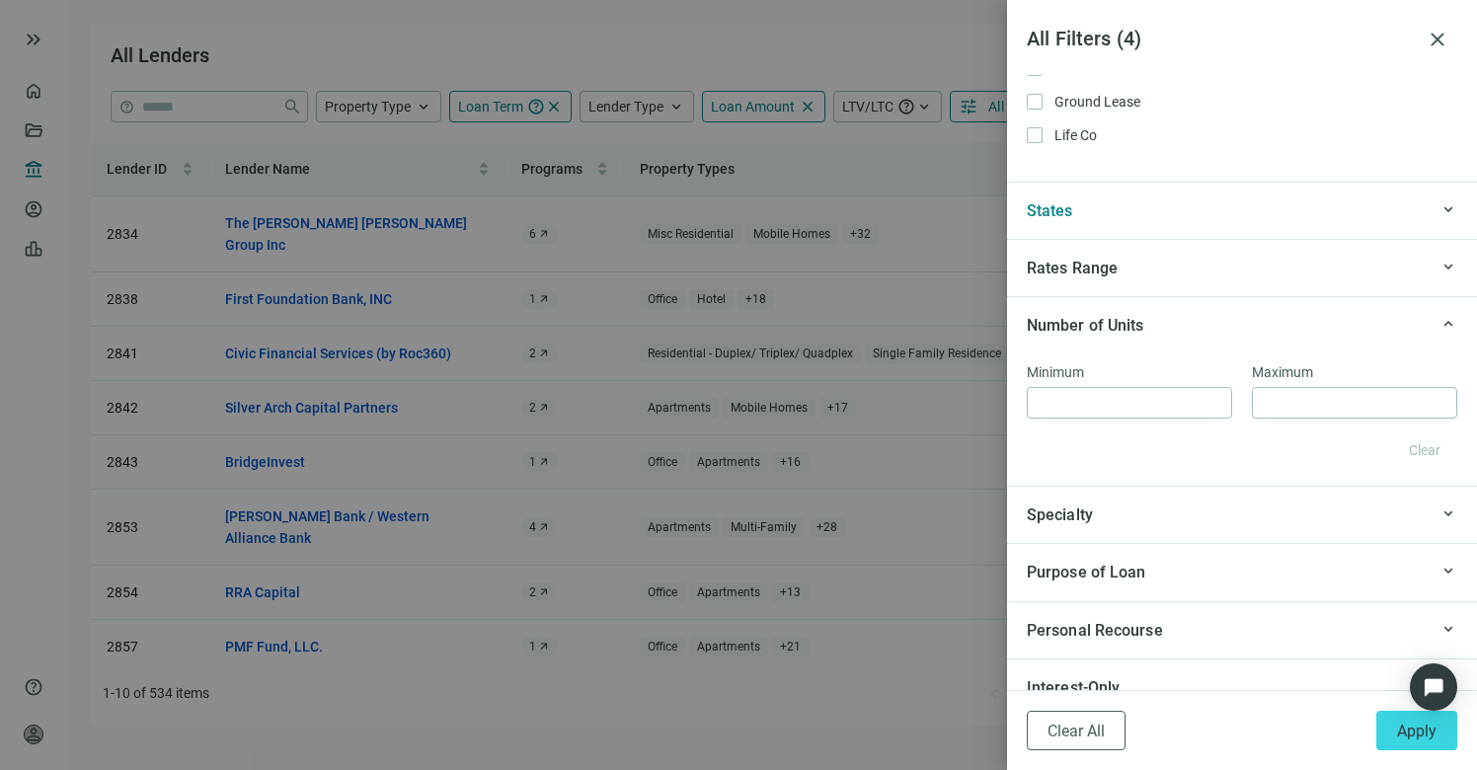
click at [1170, 325] on div "Number of Units" at bounding box center [1227, 325] width 401 height 25
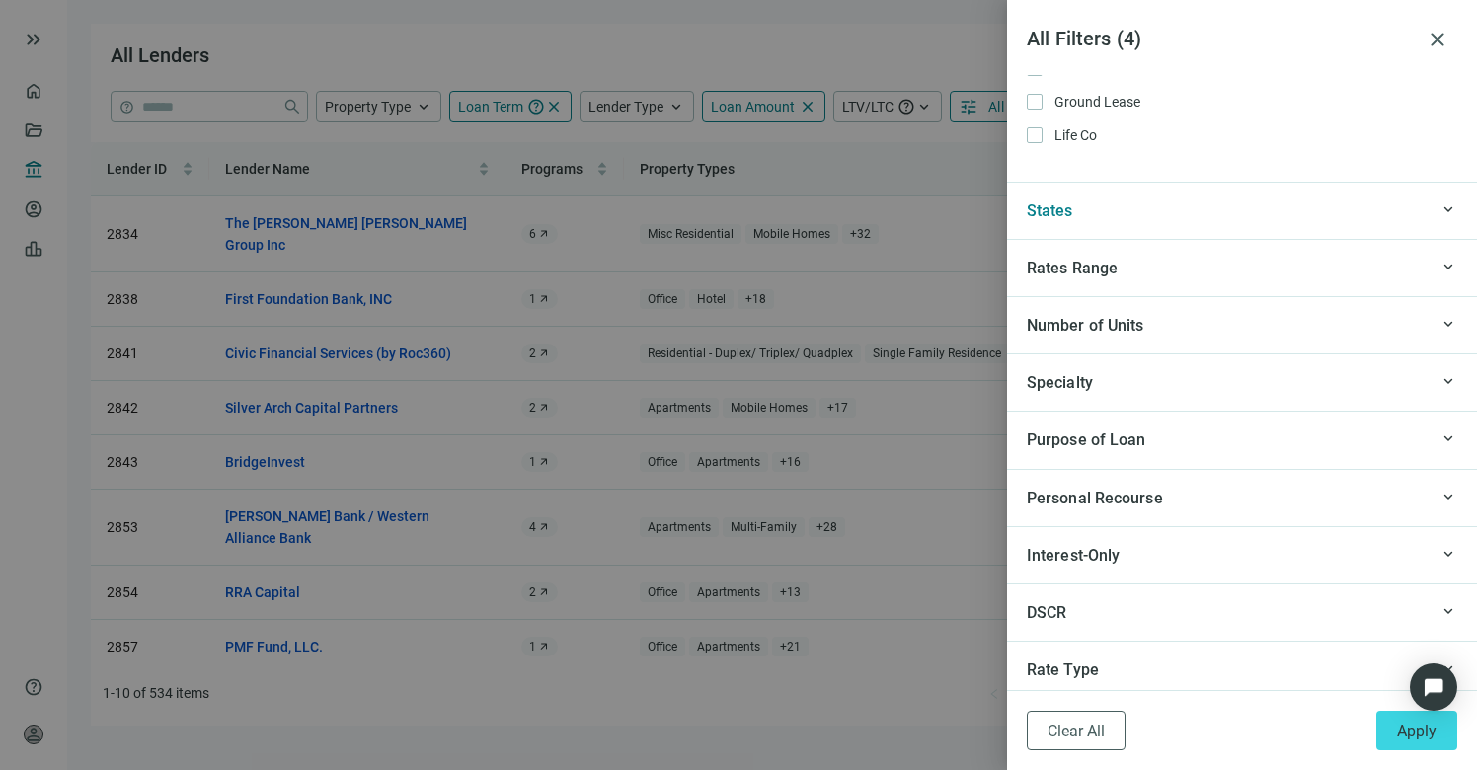
click at [1189, 381] on div "Specialty" at bounding box center [1227, 382] width 401 height 25
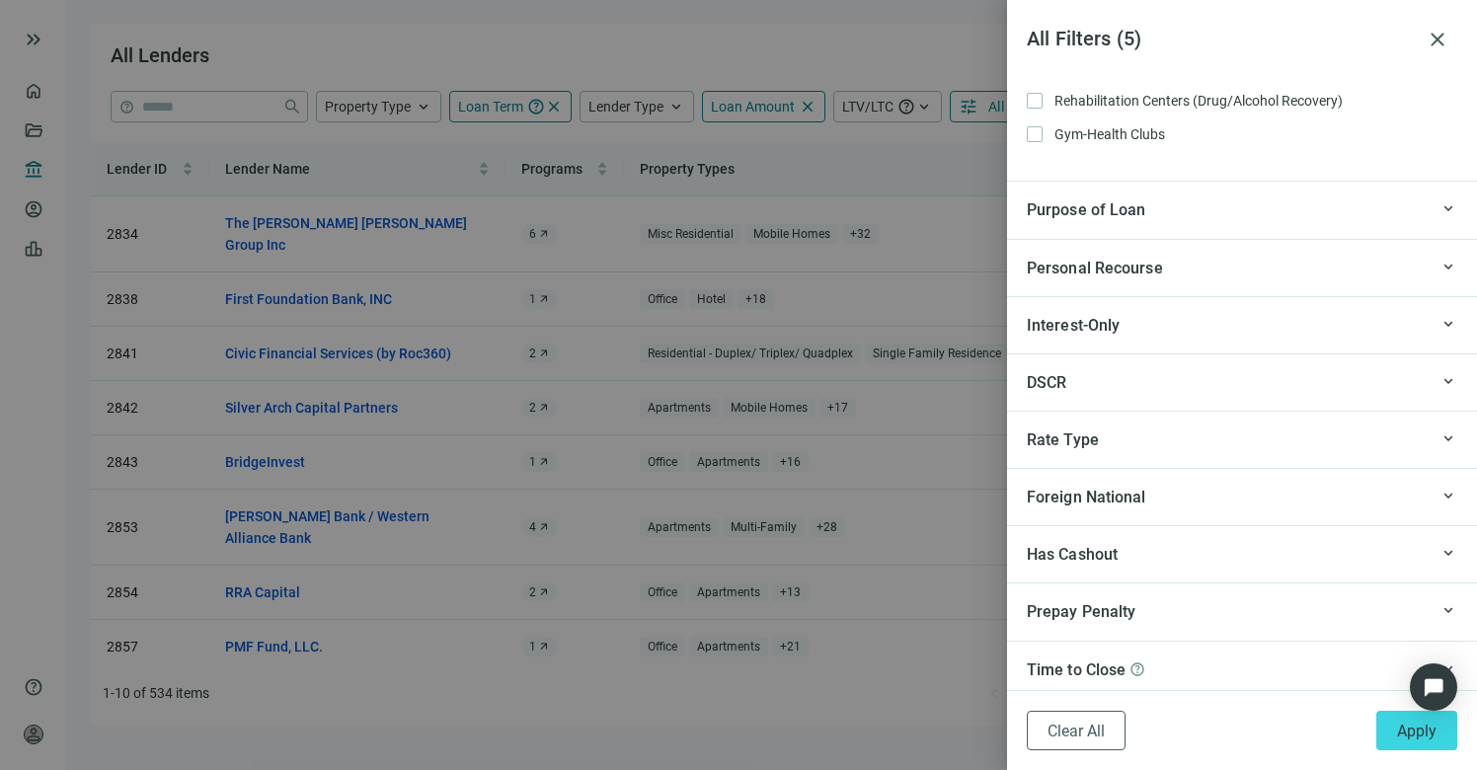
scroll to position [2315, 0]
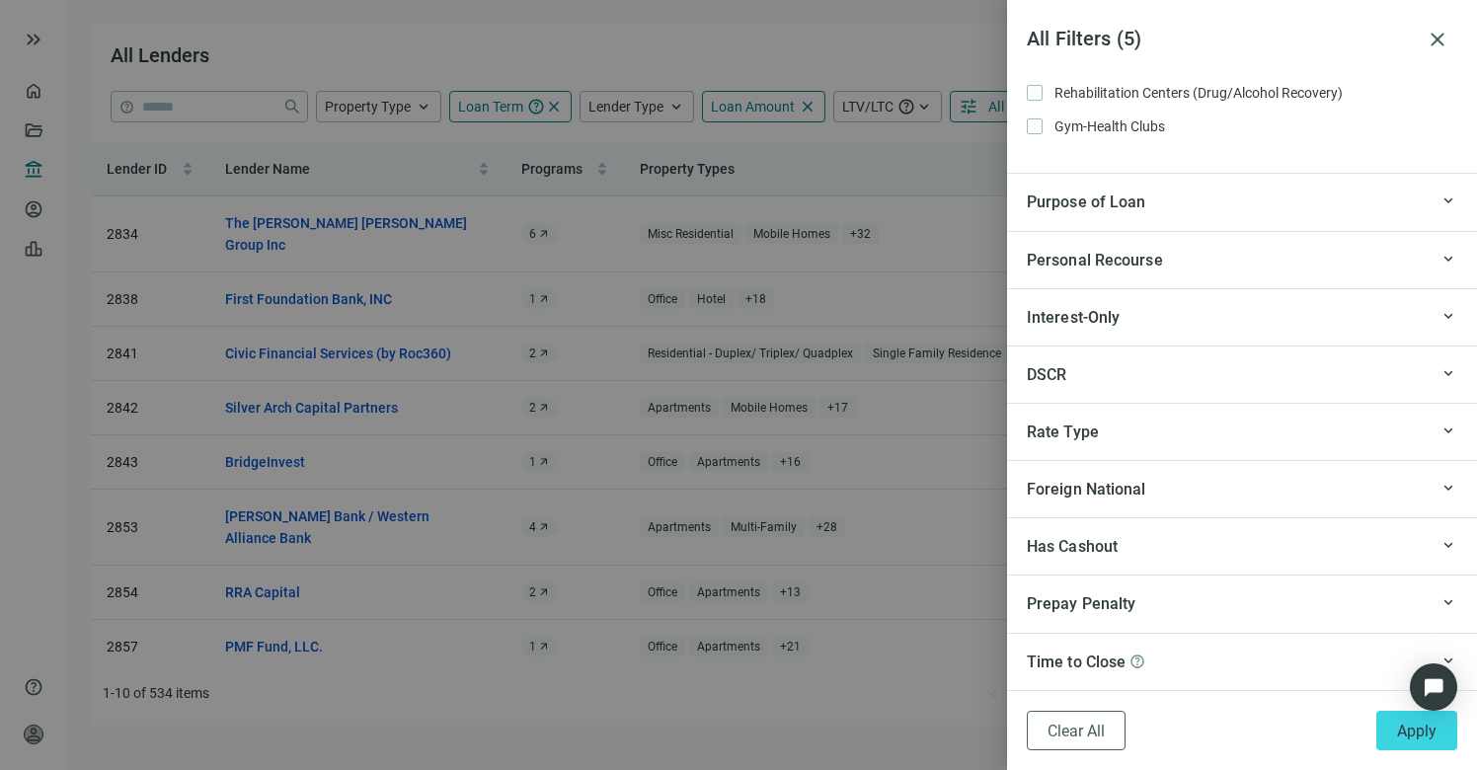
click at [1183, 206] on div "Purpose of Loan" at bounding box center [1227, 202] width 401 height 25
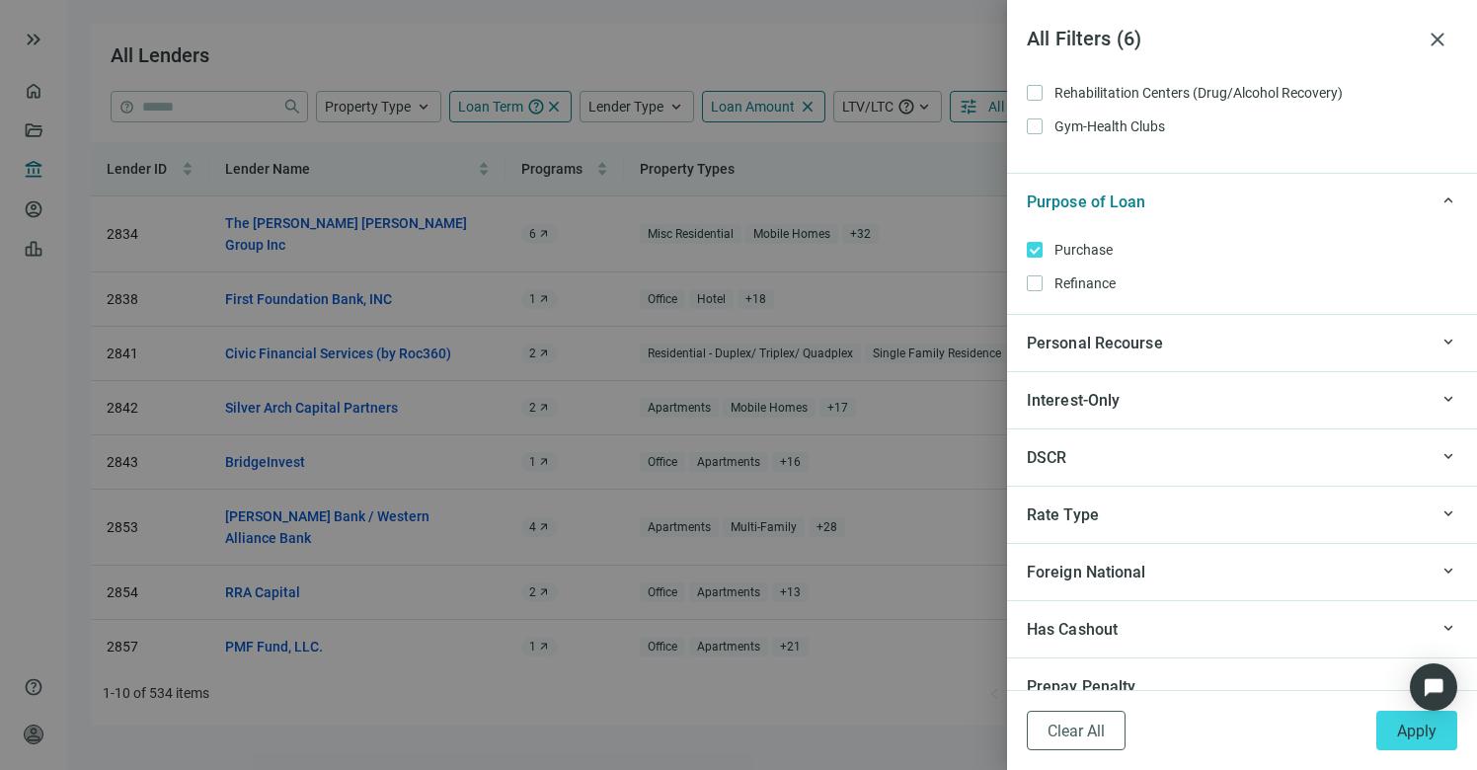
click at [1220, 347] on div "Personal Recourse" at bounding box center [1227, 343] width 401 height 25
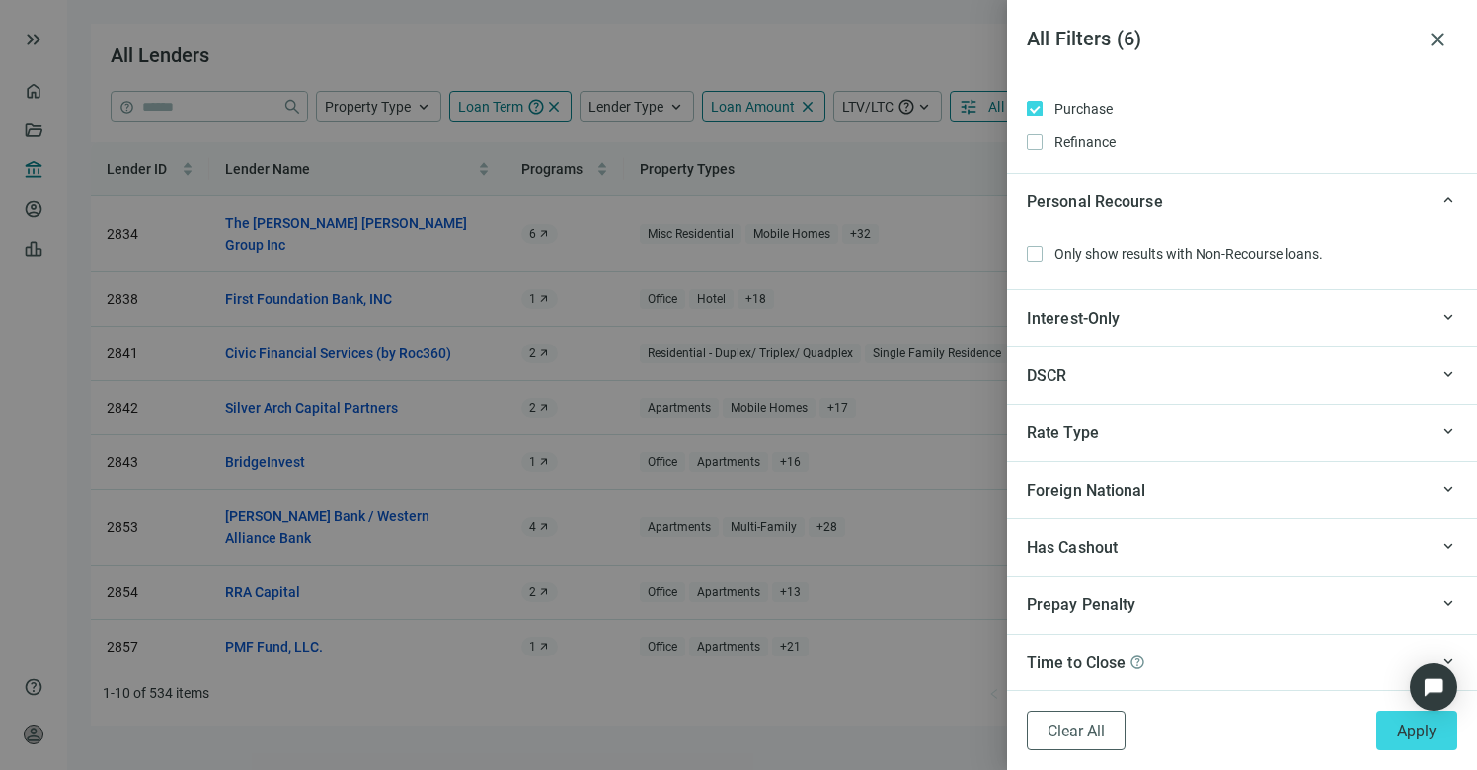
scroll to position [2457, 0]
drag, startPoint x: 1417, startPoint y: 735, endPoint x: 1383, endPoint y: 725, distance: 35.9
click at [1417, 735] on span "Apply" at bounding box center [1417, 731] width 40 height 19
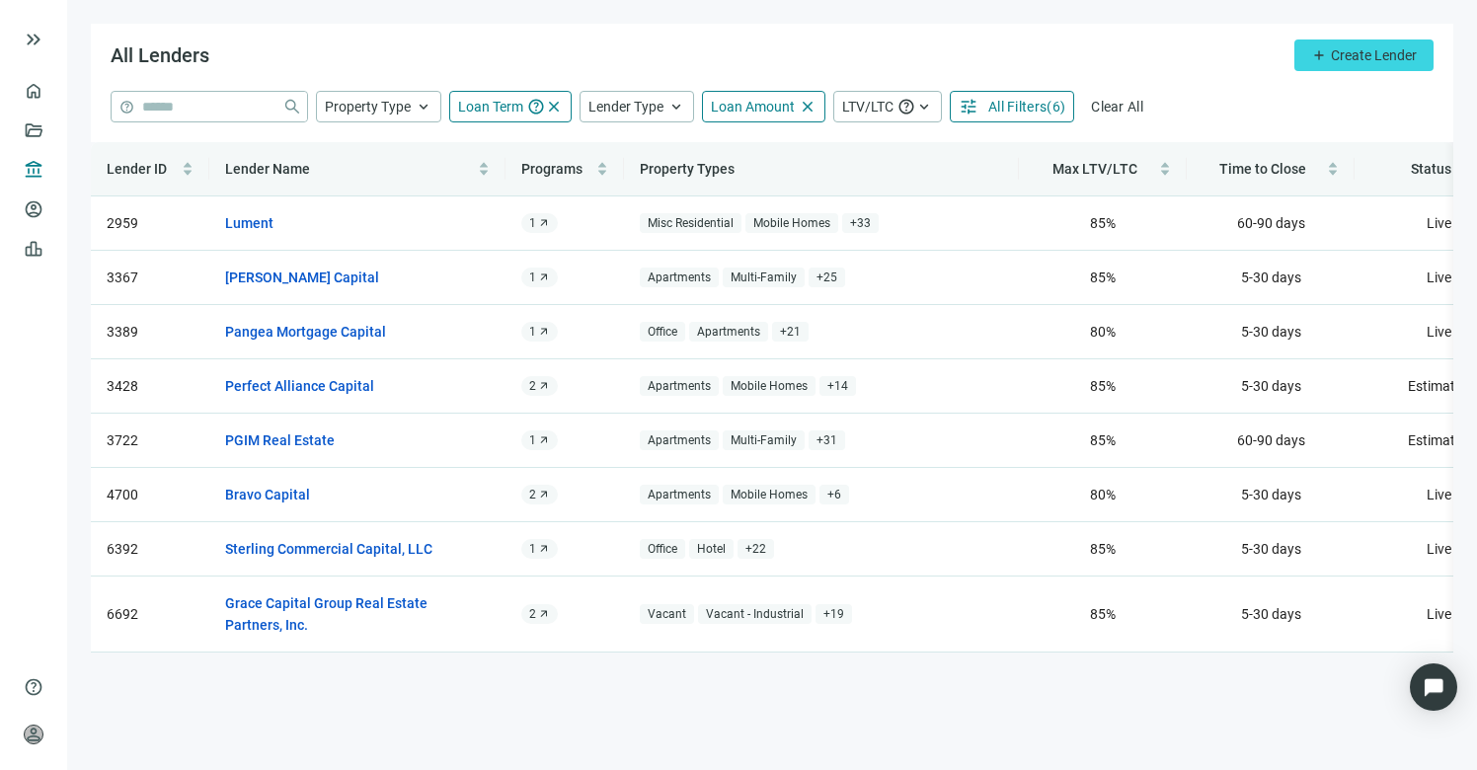
click at [998, 110] on span "All Filters" at bounding box center [1018, 107] width 58 height 16
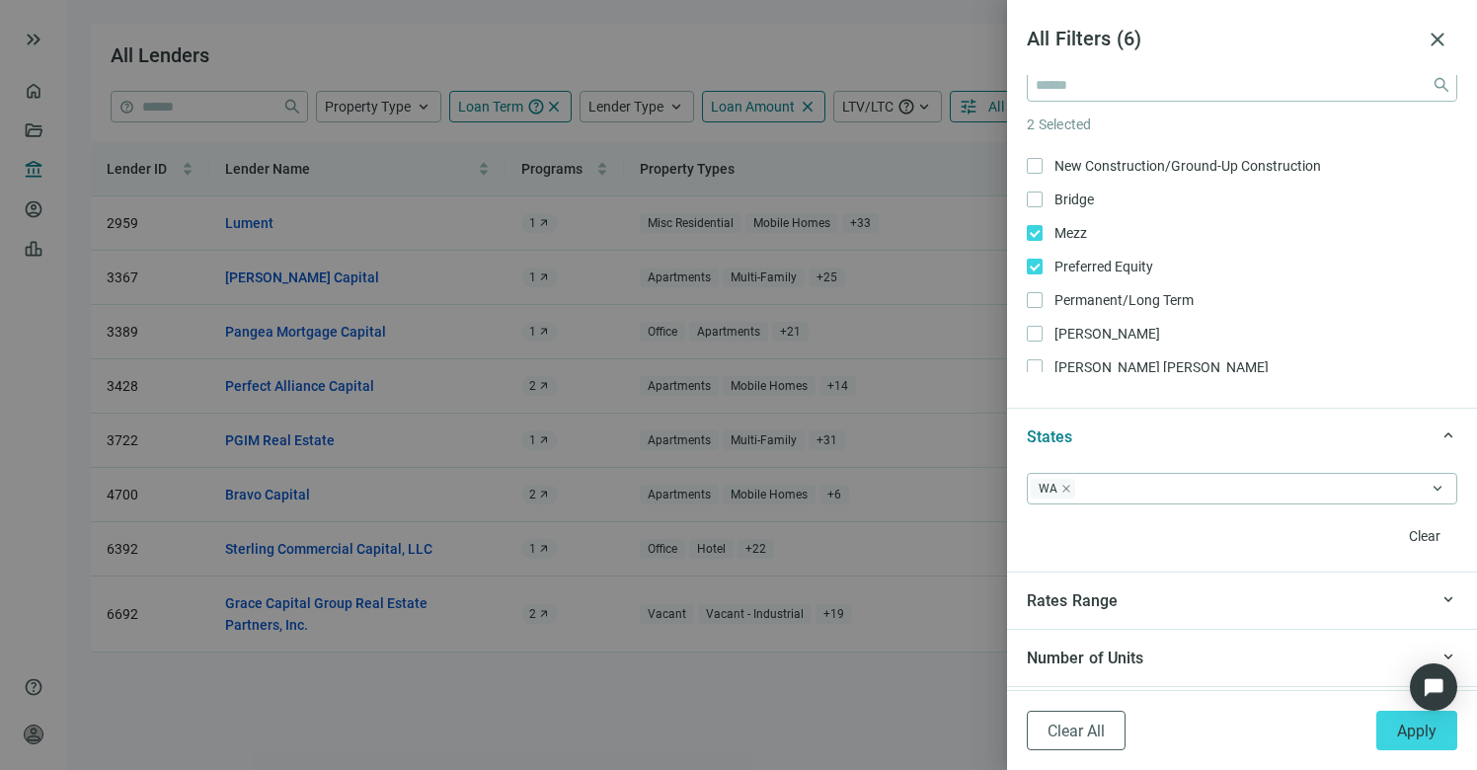
scroll to position [164, 0]
click at [1045, 263] on span "Preferred Equity Only" at bounding box center [1102, 263] width 119 height 22
click at [1420, 734] on span "Apply" at bounding box center [1417, 731] width 40 height 19
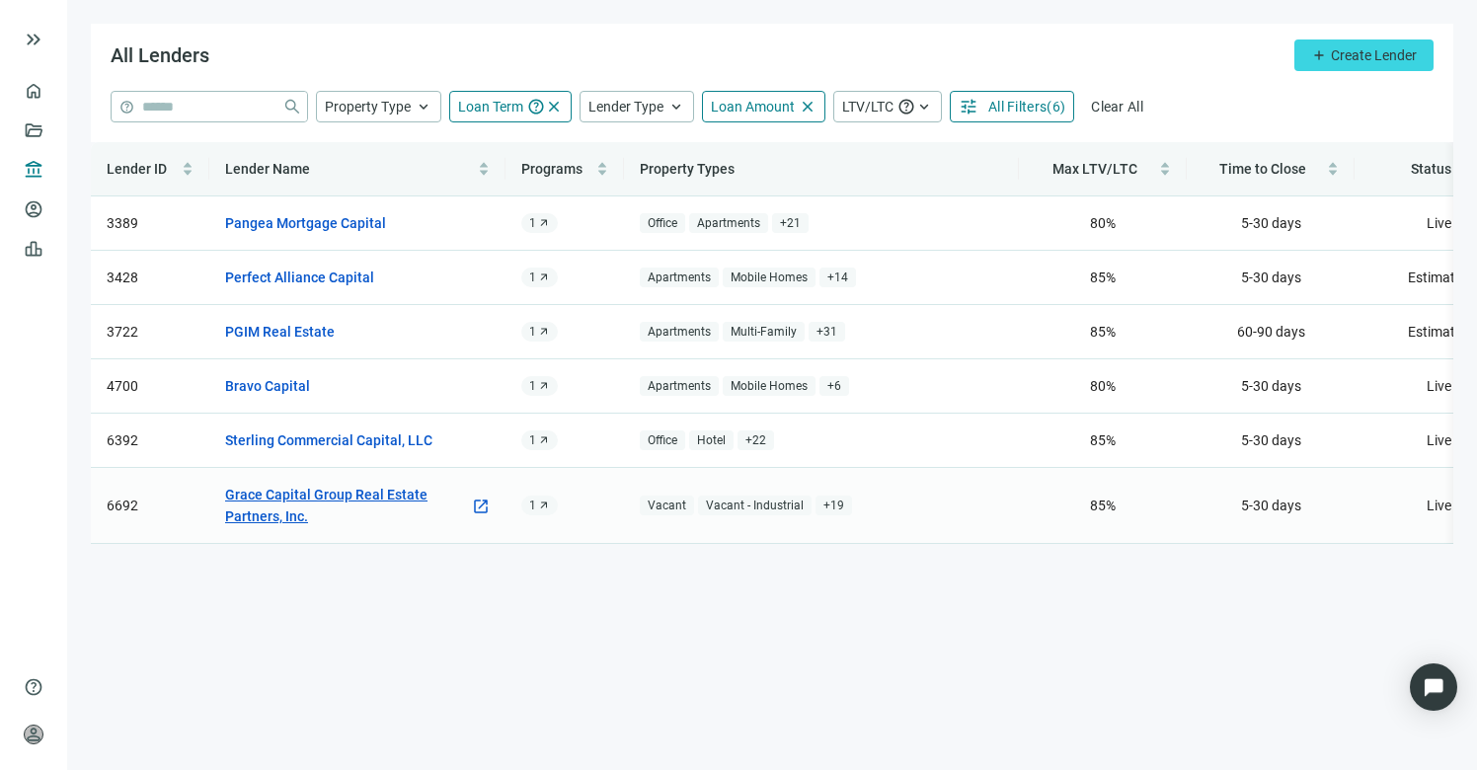
click at [374, 495] on link "Grace Capital Group Real Estate Partners, Inc." at bounding box center [347, 505] width 245 height 43
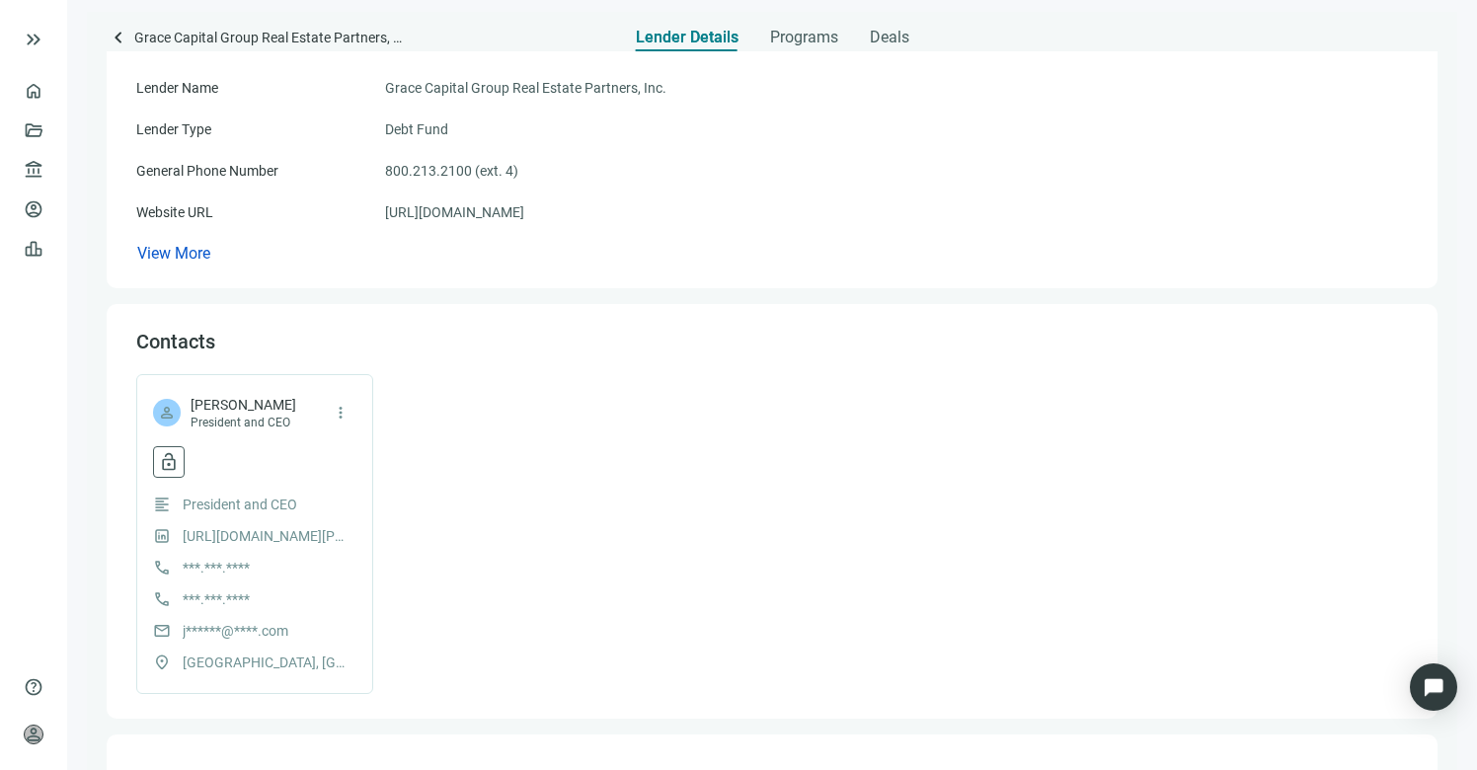
scroll to position [192, 0]
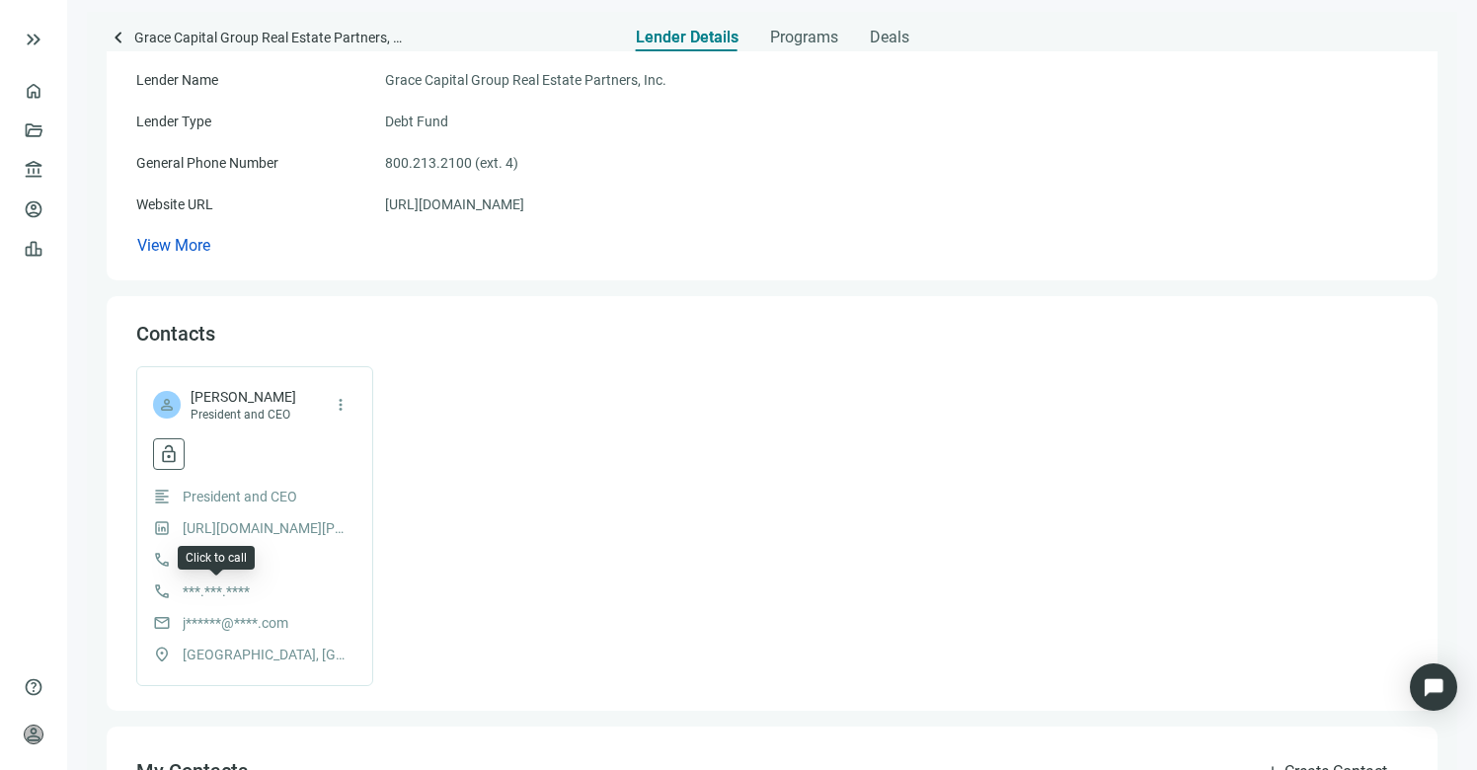
click at [257, 569] on div "call ***.***.****" at bounding box center [254, 560] width 203 height 22
click at [225, 620] on span "j******@****.com" at bounding box center [236, 623] width 106 height 22
click at [207, 620] on span "j******@****.com" at bounding box center [236, 623] width 106 height 22
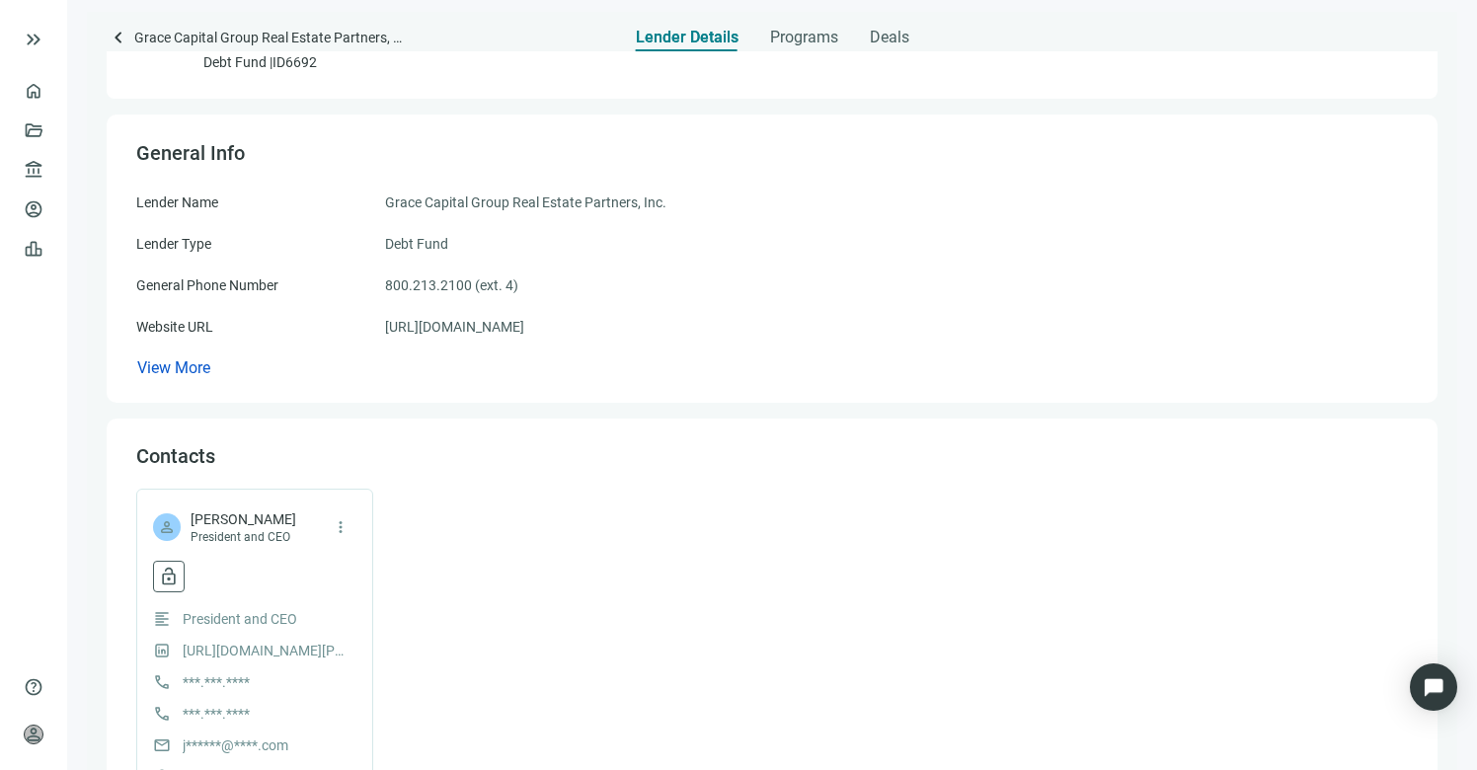
scroll to position [0, 0]
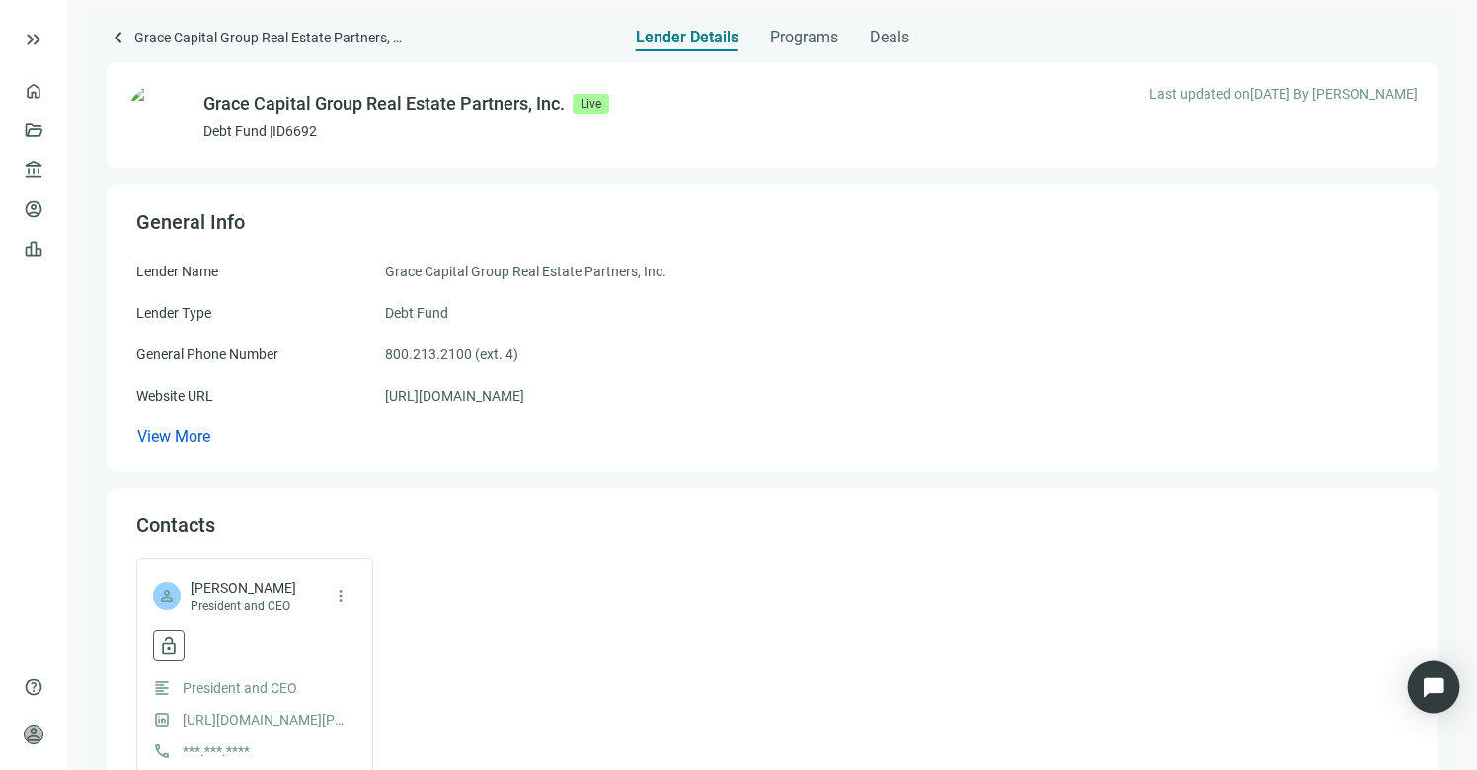
click at [1429, 683] on img "Open Intercom Messenger" at bounding box center [1434, 687] width 26 height 26
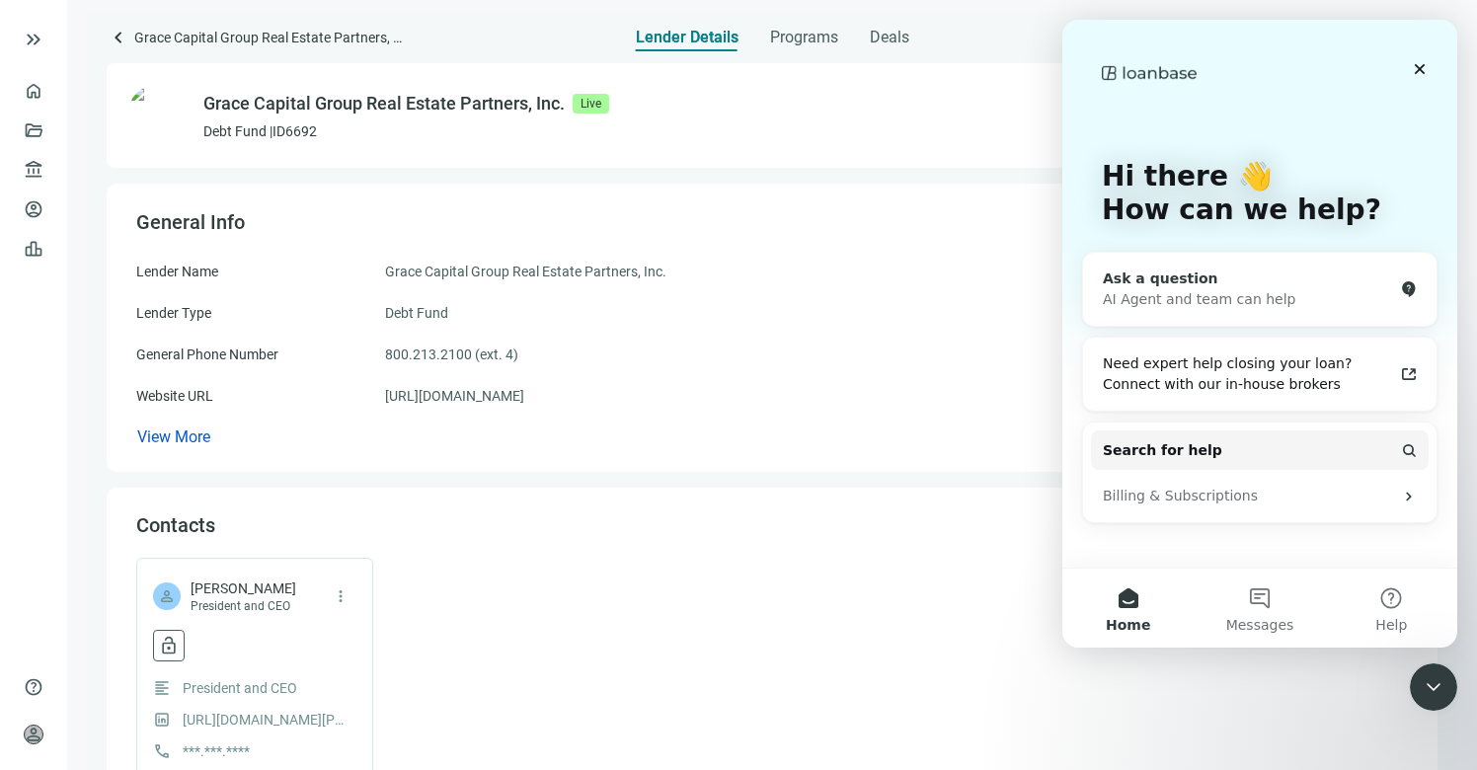
click at [1168, 289] on div "AI Agent and team can help" at bounding box center [1248, 299] width 290 height 21
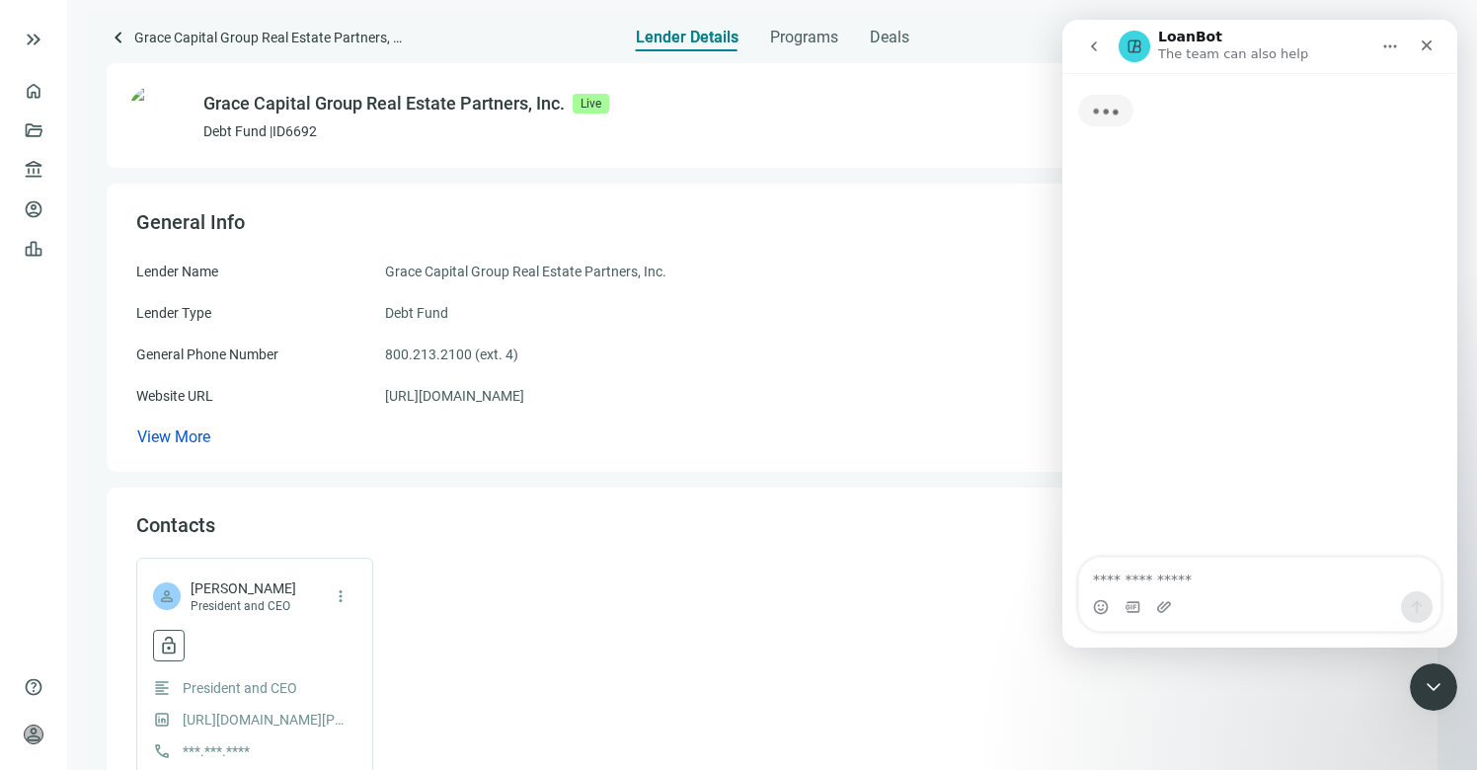
click at [1193, 575] on textarea "Ask a question…" at bounding box center [1259, 575] width 361 height 34
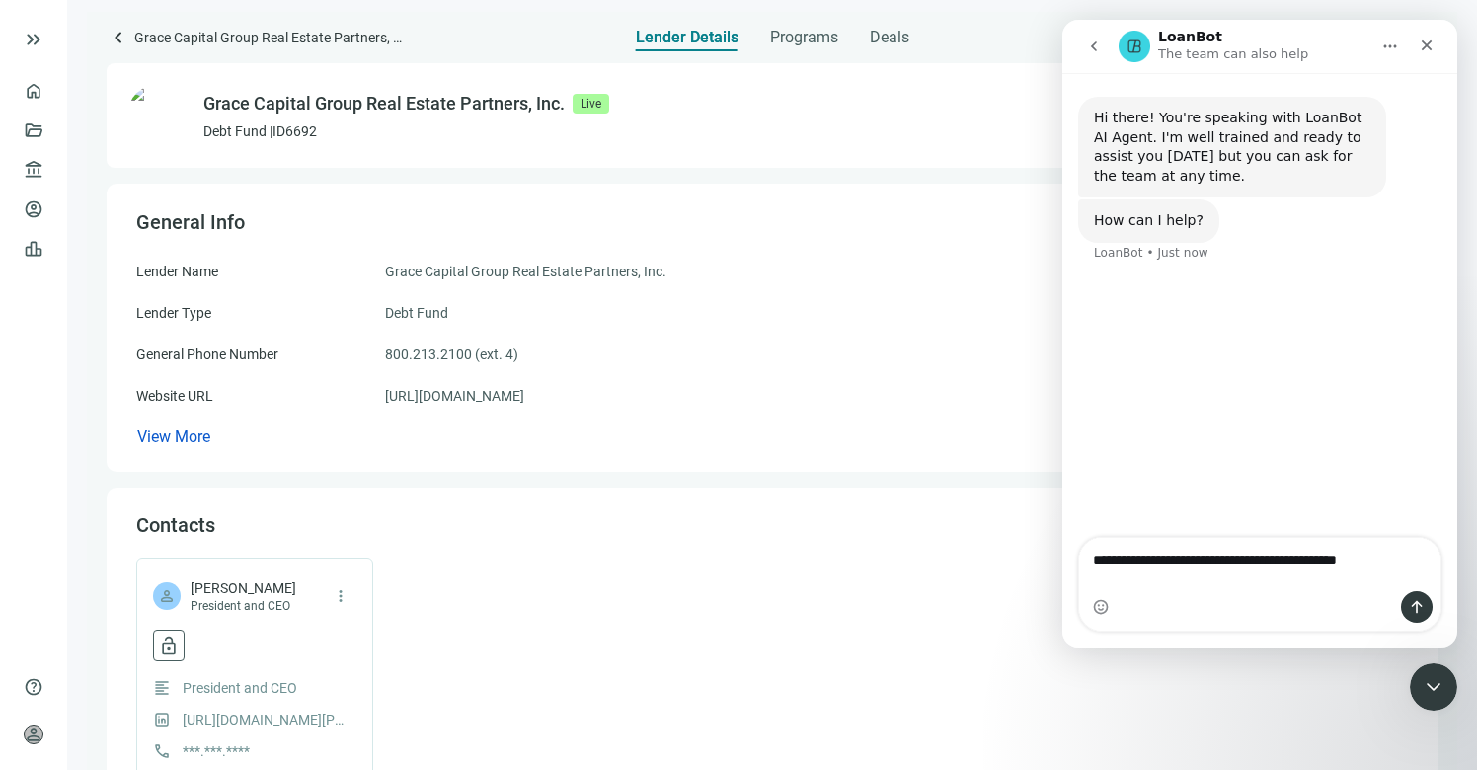
type textarea "**********"
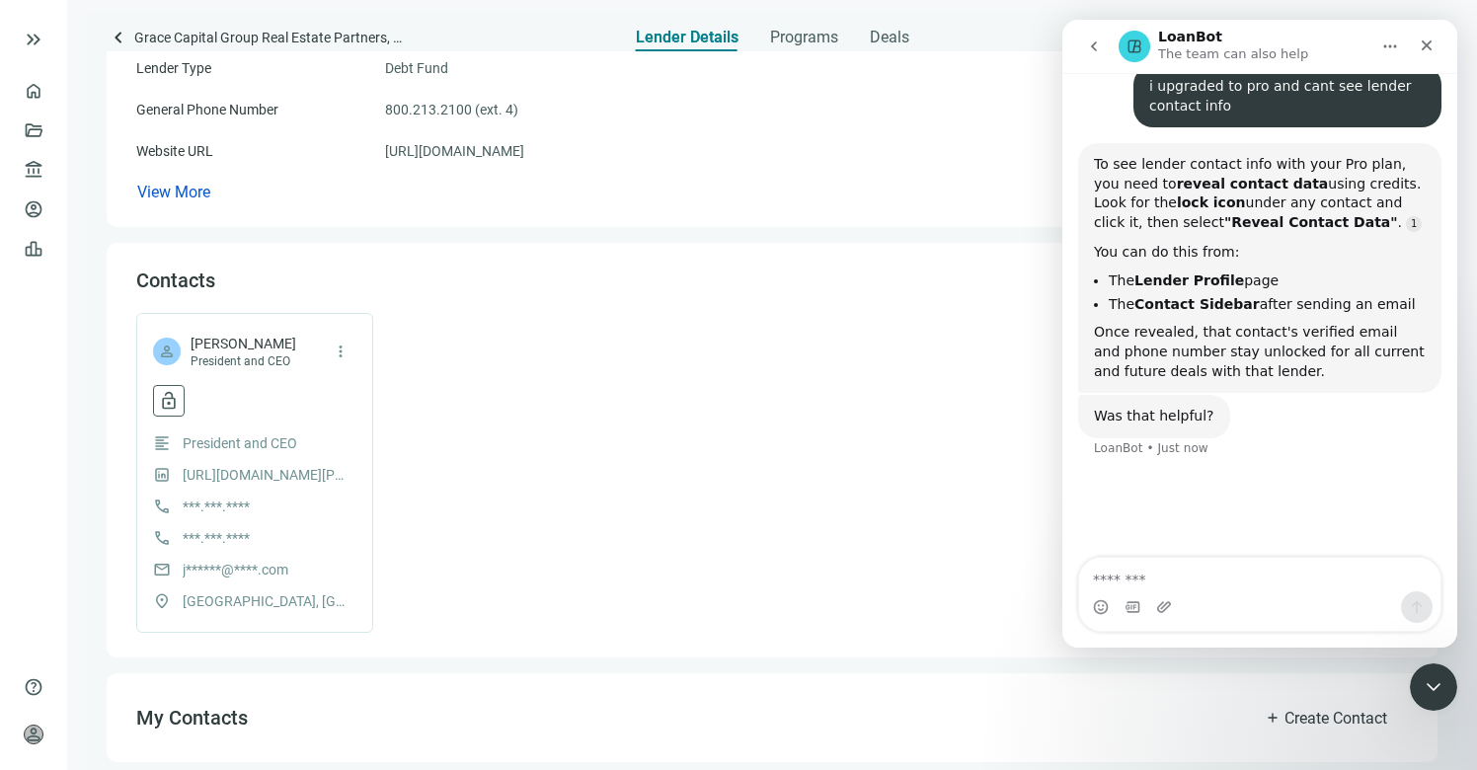
scroll to position [270, 0]
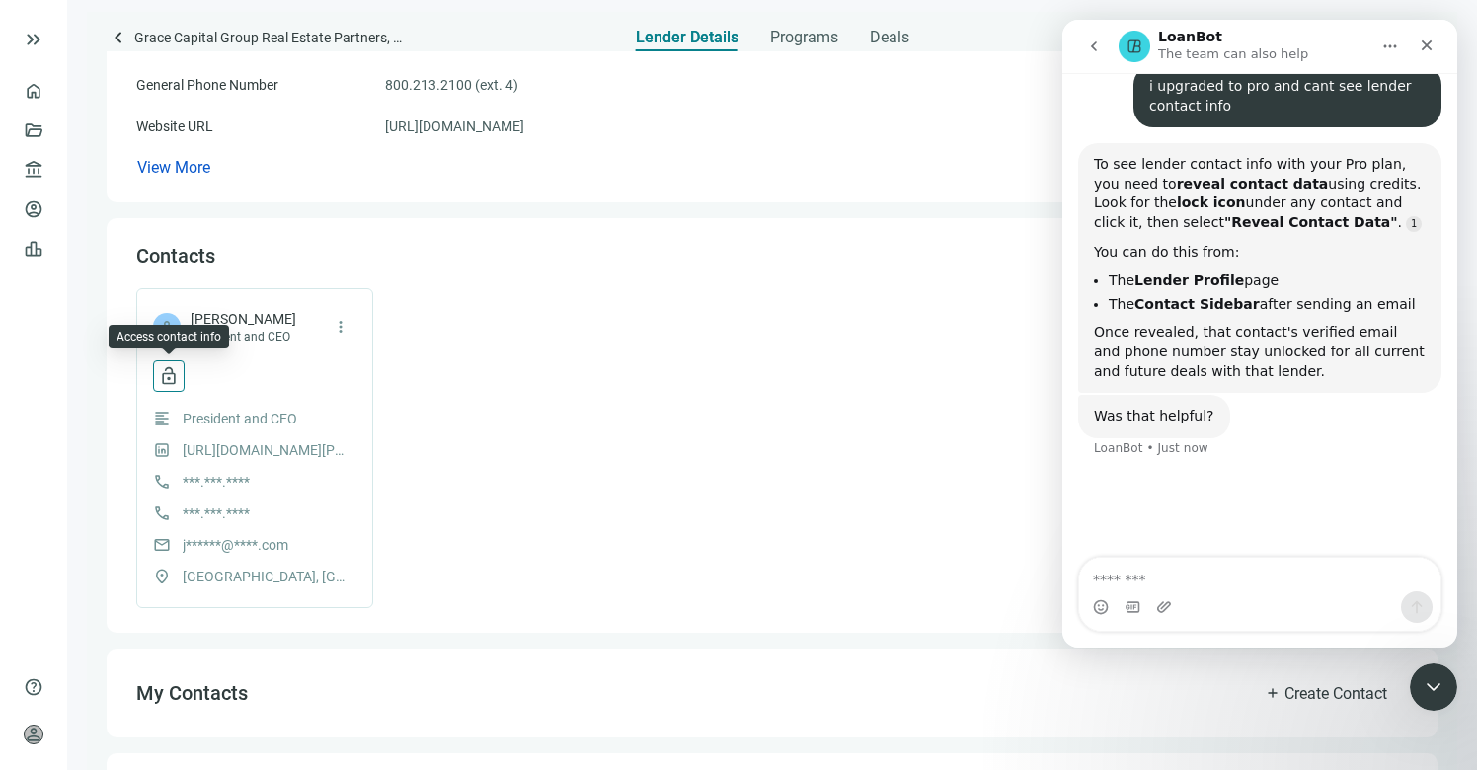
click at [167, 377] on span "lock_open" at bounding box center [169, 376] width 20 height 20
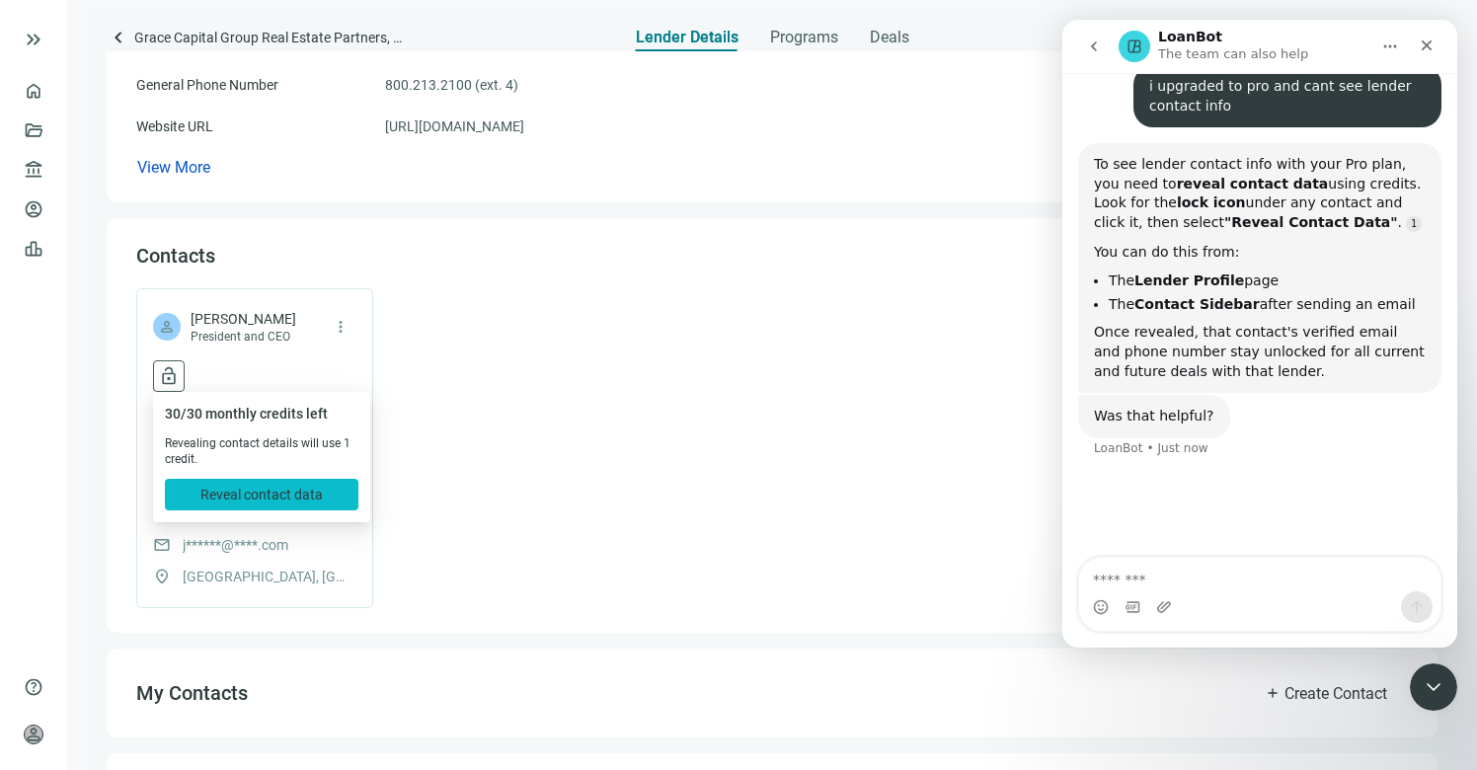
click at [277, 498] on span "Reveal contact data" at bounding box center [261, 495] width 122 height 16
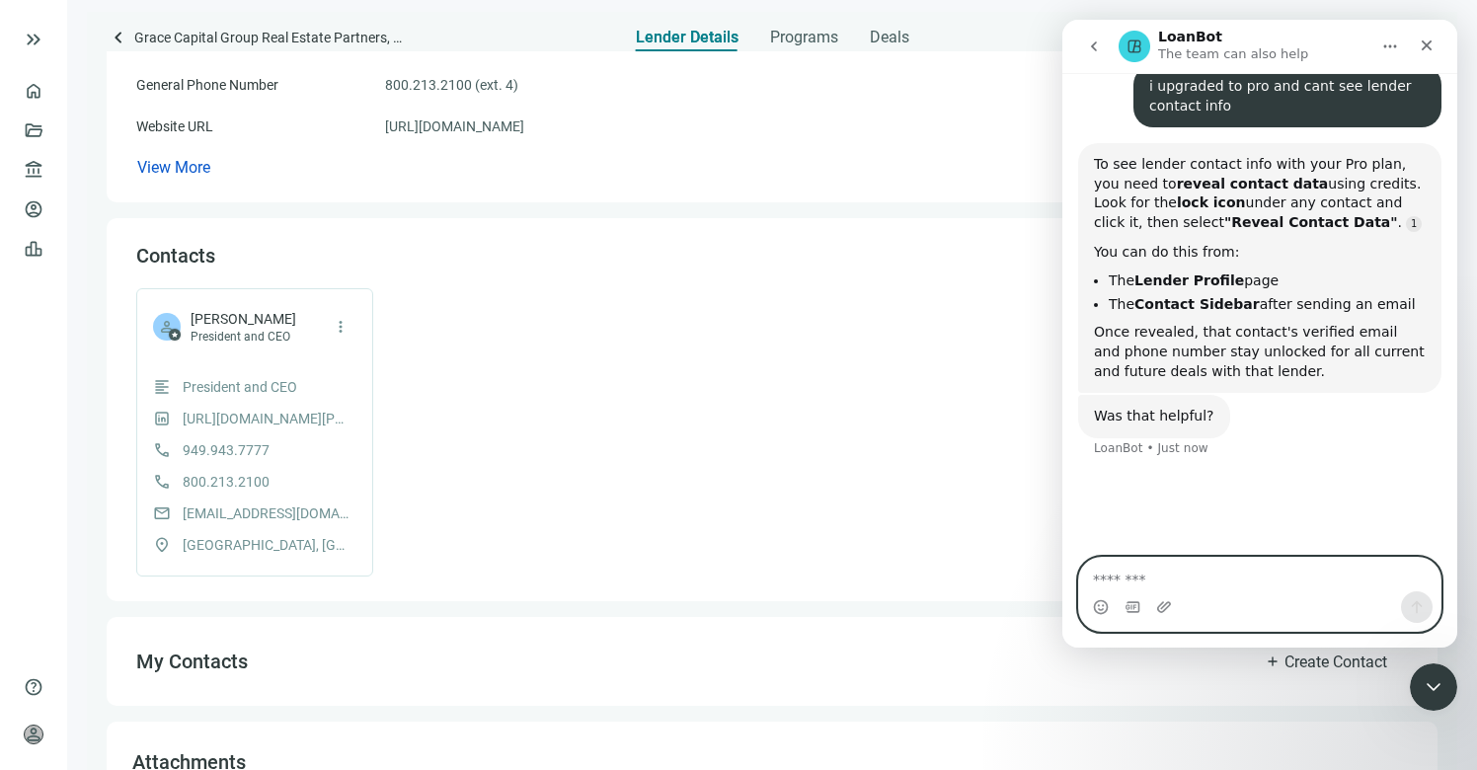
click at [1176, 577] on textarea "Message…" at bounding box center [1259, 575] width 361 height 34
type textarea "***"
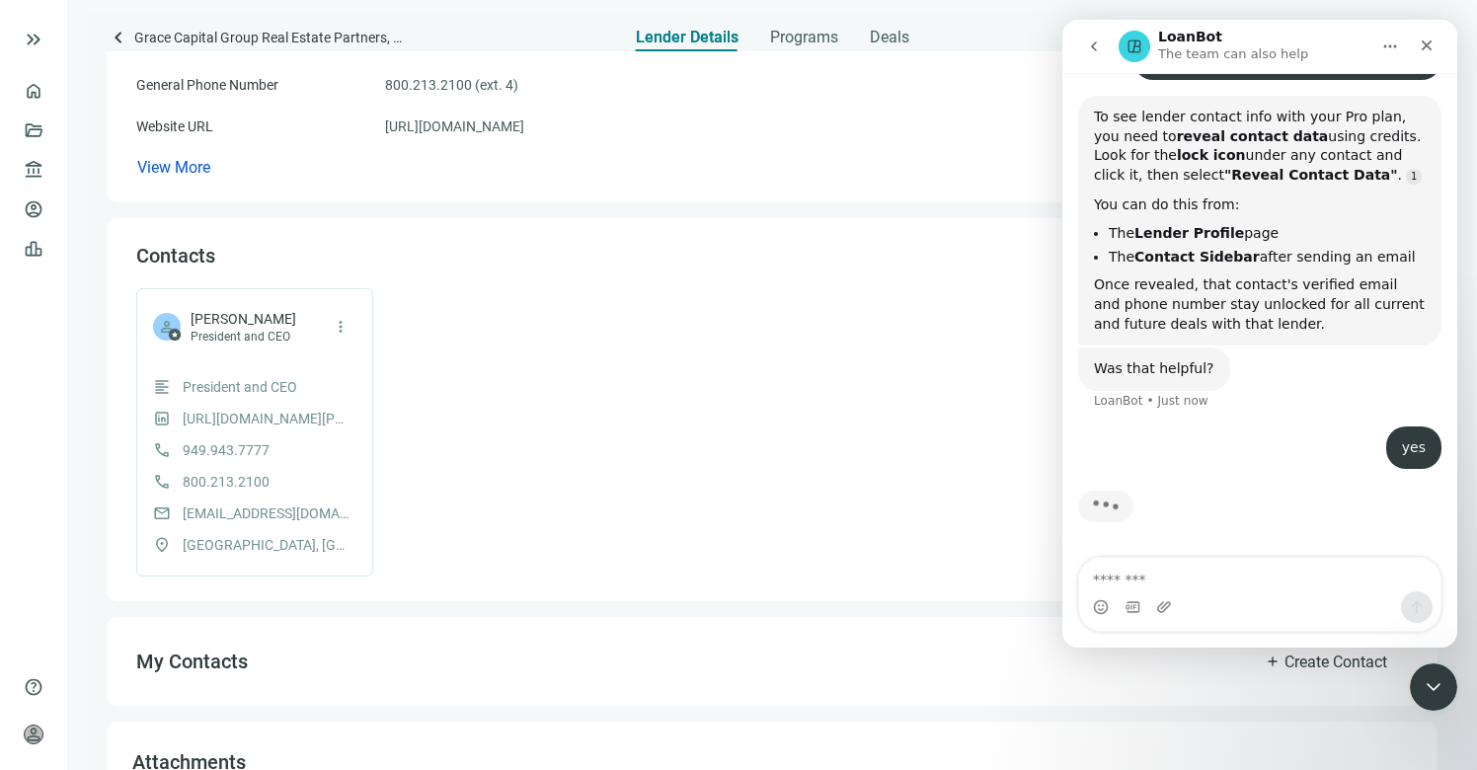
click at [672, 386] on div "person star Jonathan JB Kieswetter President and CEO more_vert format_align_lef…" at bounding box center [772, 432] width 1272 height 288
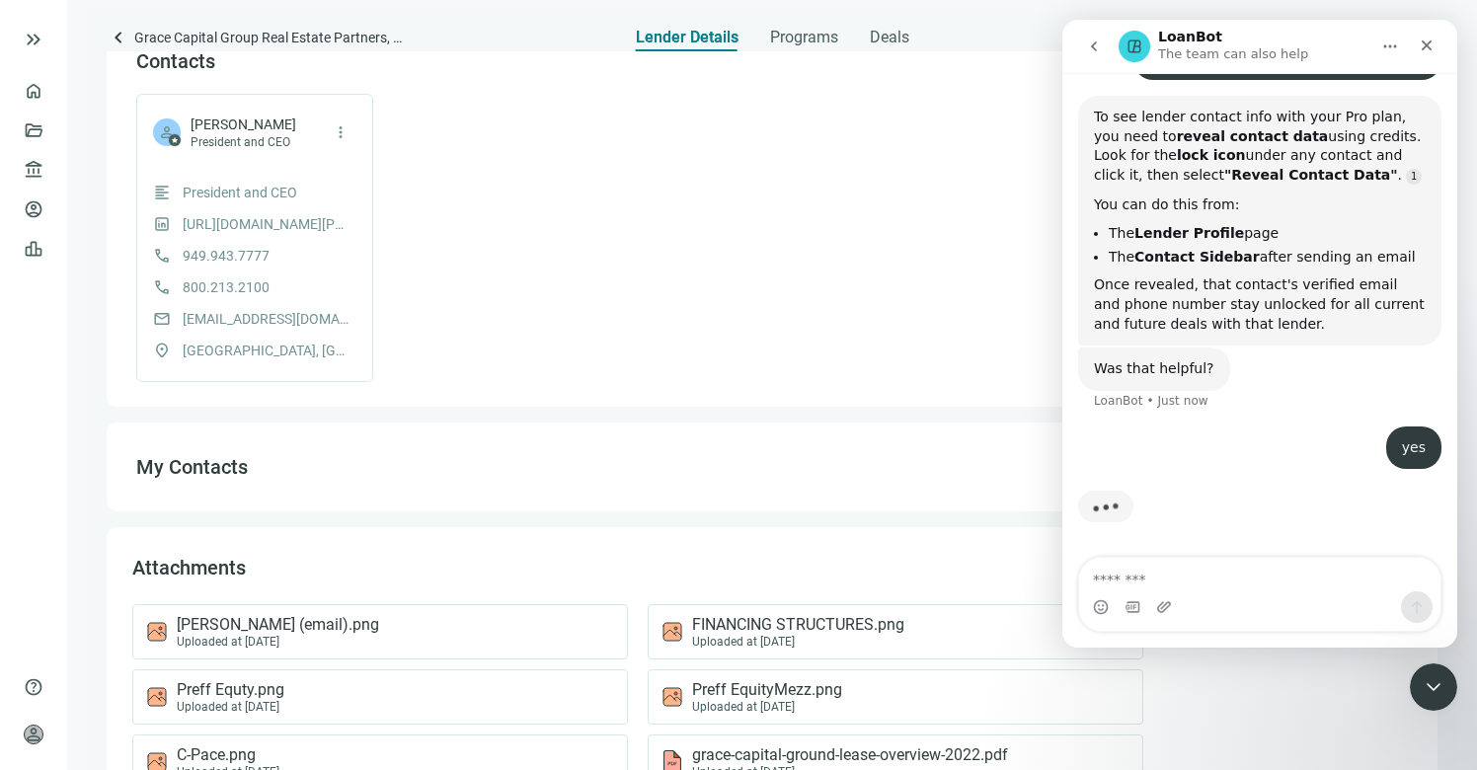
scroll to position [499, 0]
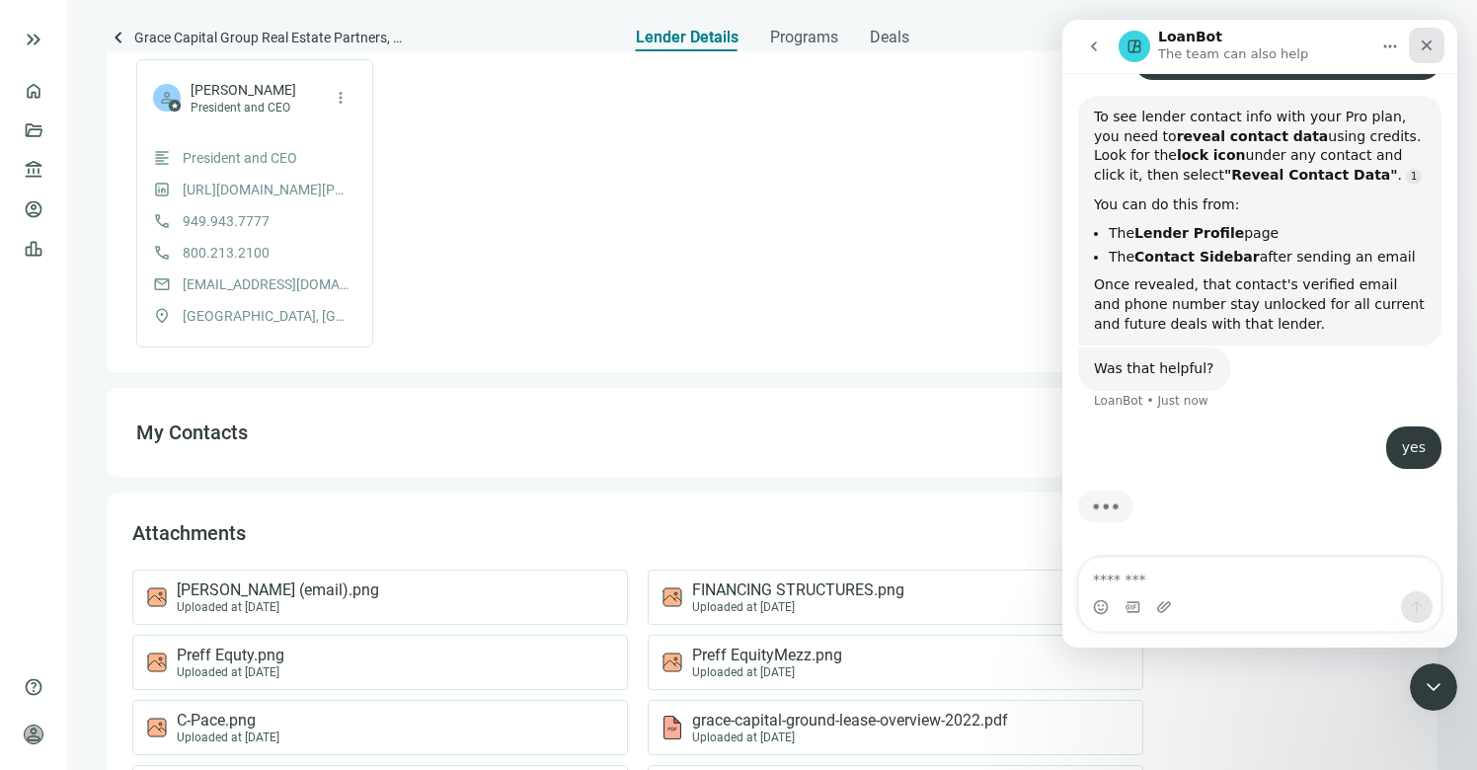
click at [1424, 42] on icon "Close" at bounding box center [1427, 45] width 11 height 11
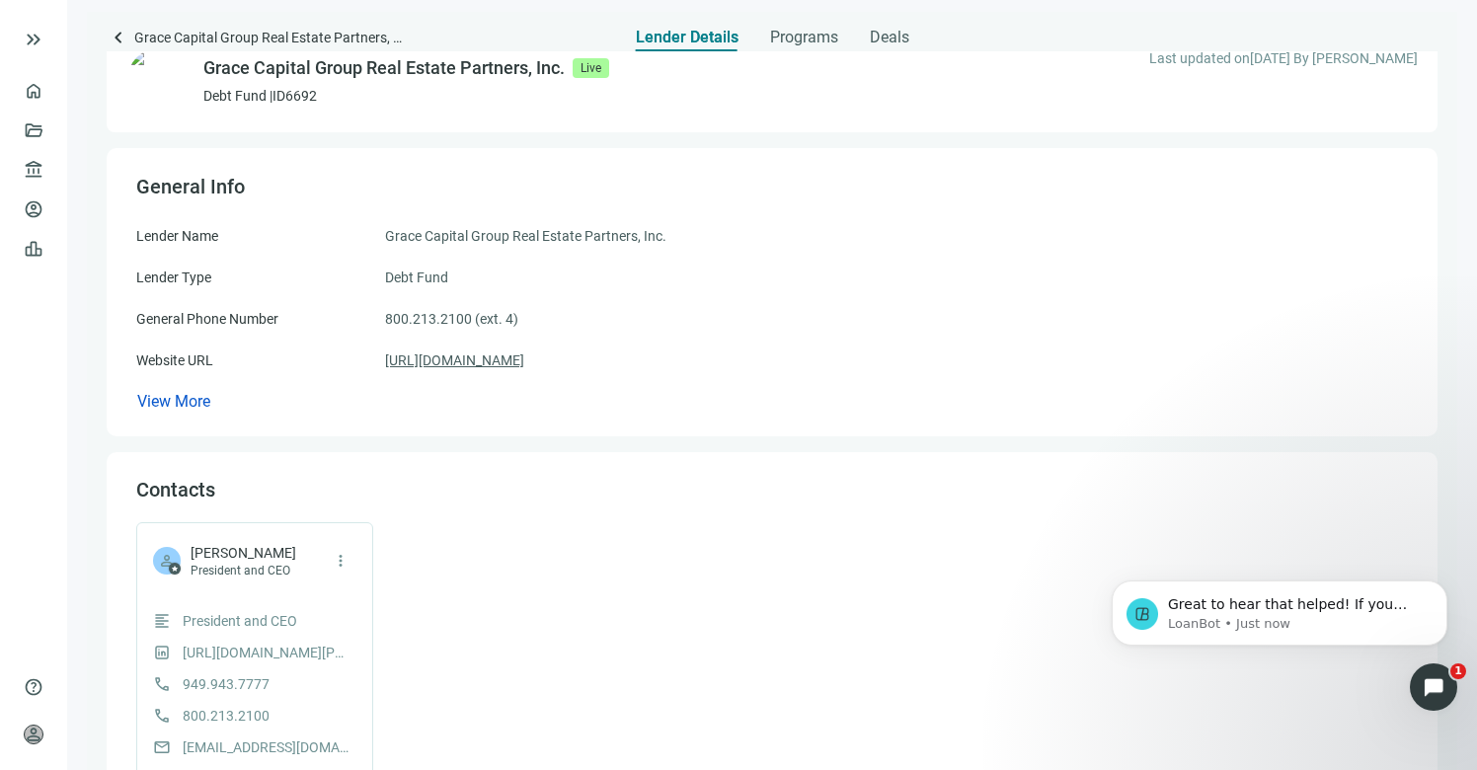
scroll to position [31, 0]
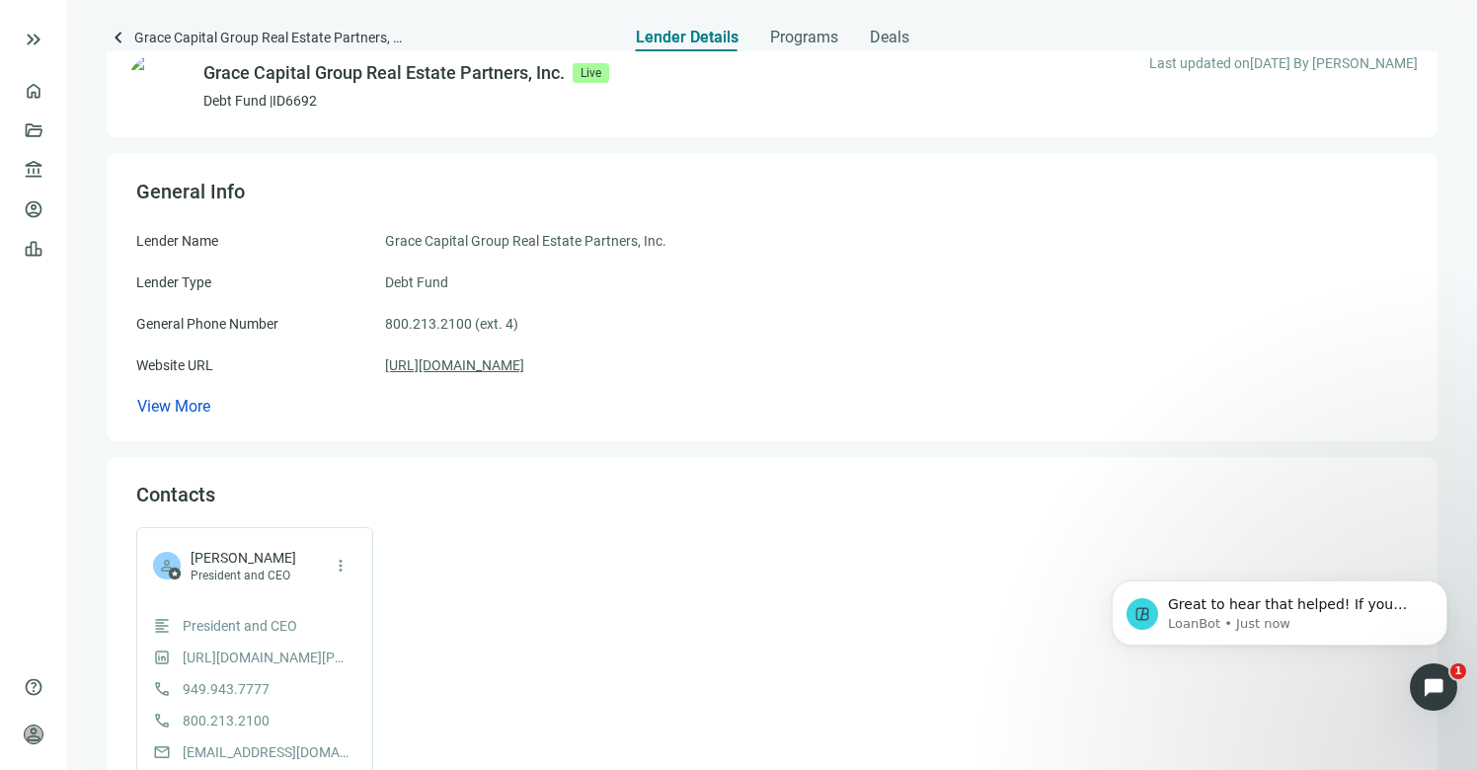
click at [501, 362] on link "https://www.gracecapital.com/" at bounding box center [454, 366] width 139 height 22
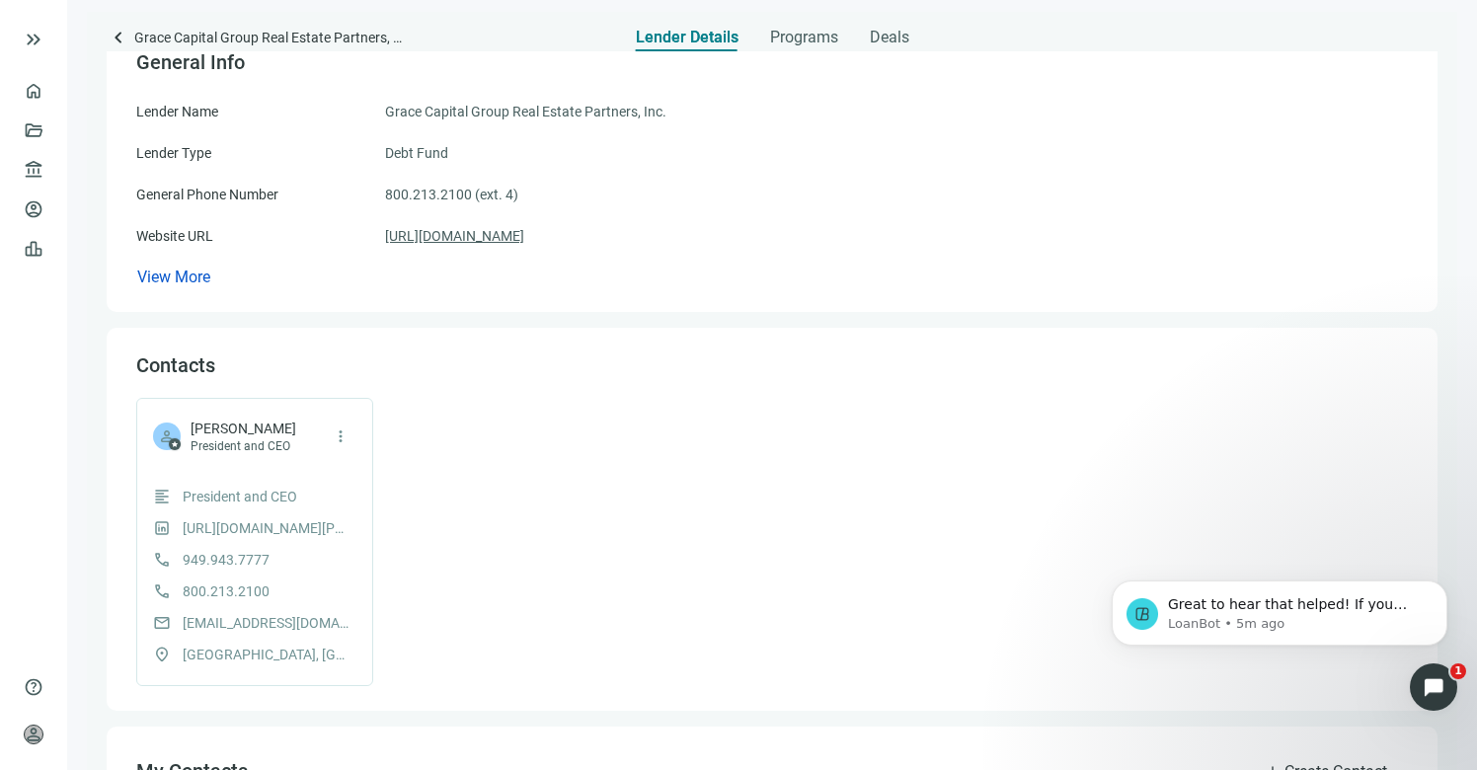
scroll to position [223, 0]
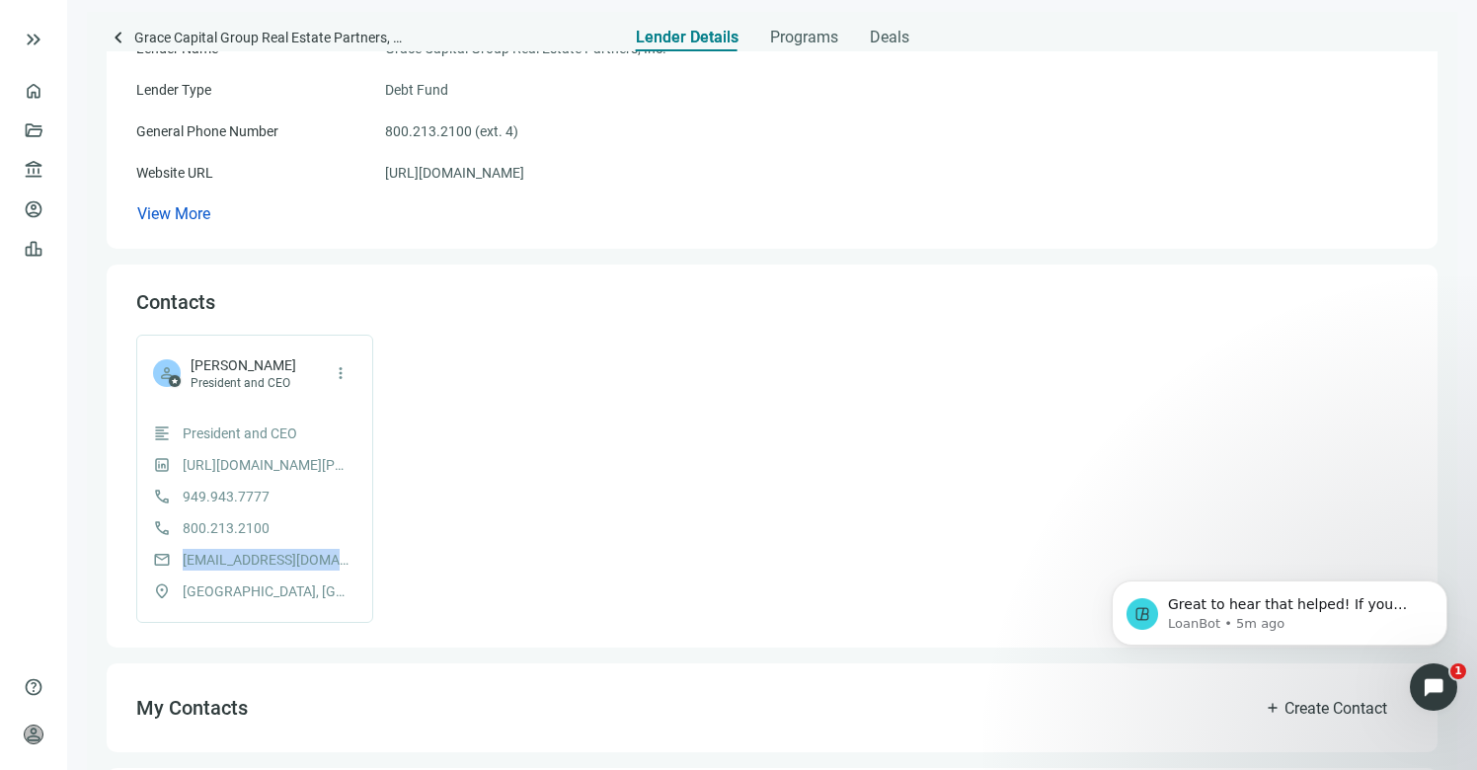
drag, startPoint x: 329, startPoint y: 563, endPoint x: 179, endPoint y: 564, distance: 150.1
click at [179, 564] on div "mail jbk@gracecapital.com" at bounding box center [254, 560] width 203 height 22
copy span "jbk@gracecapital.com"
click at [315, 396] on div "person star Jonathan JB Kieswetter President and CEO more_vert format_align_lef…" at bounding box center [254, 479] width 237 height 288
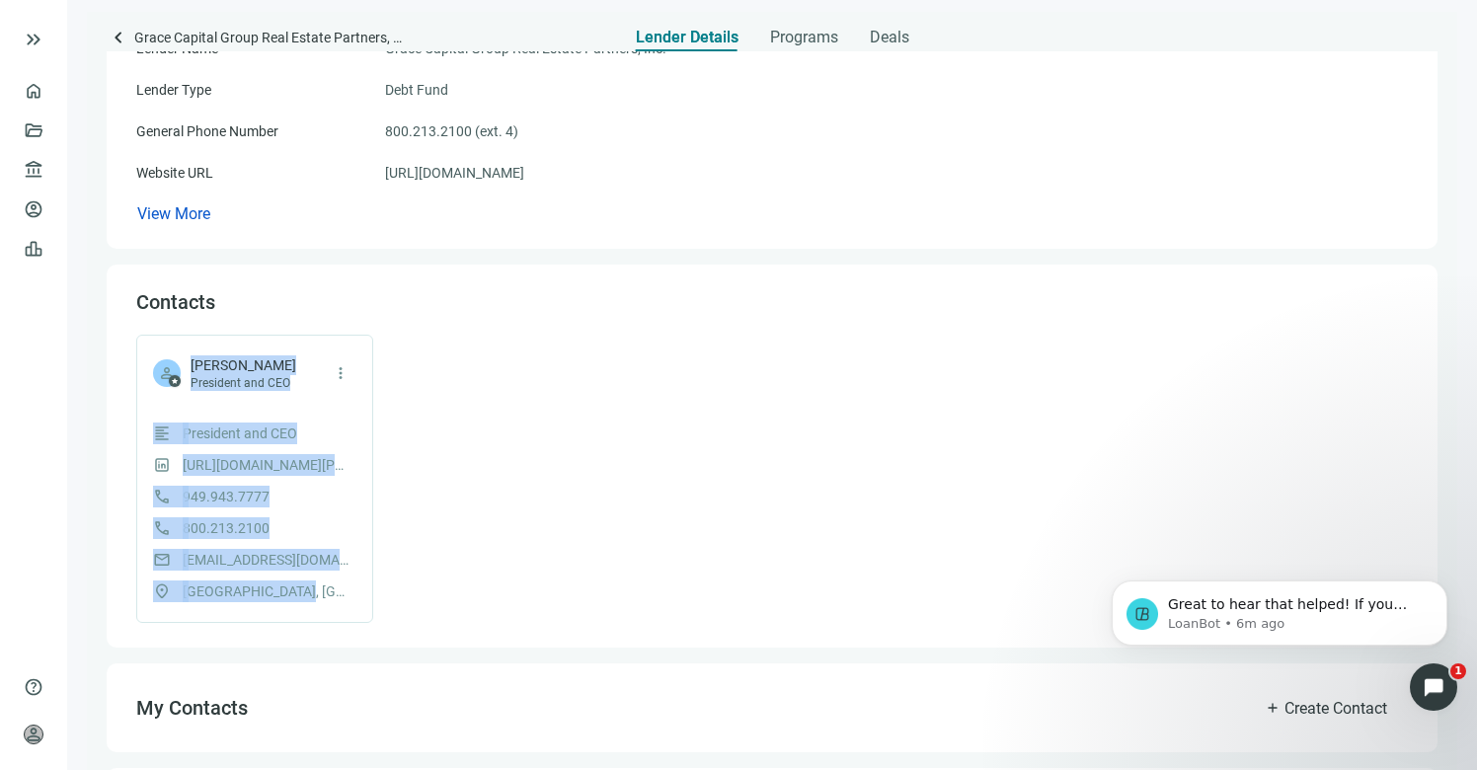
drag, startPoint x: 194, startPoint y: 364, endPoint x: 316, endPoint y: 587, distance: 253.7
click at [316, 588] on div "person star Jonathan JB Kieswetter President and CEO more_vert format_align_lef…" at bounding box center [254, 479] width 237 height 288
copy div "Jonathan JB Kieswetter President and CEO more_vert format_align_left President …"
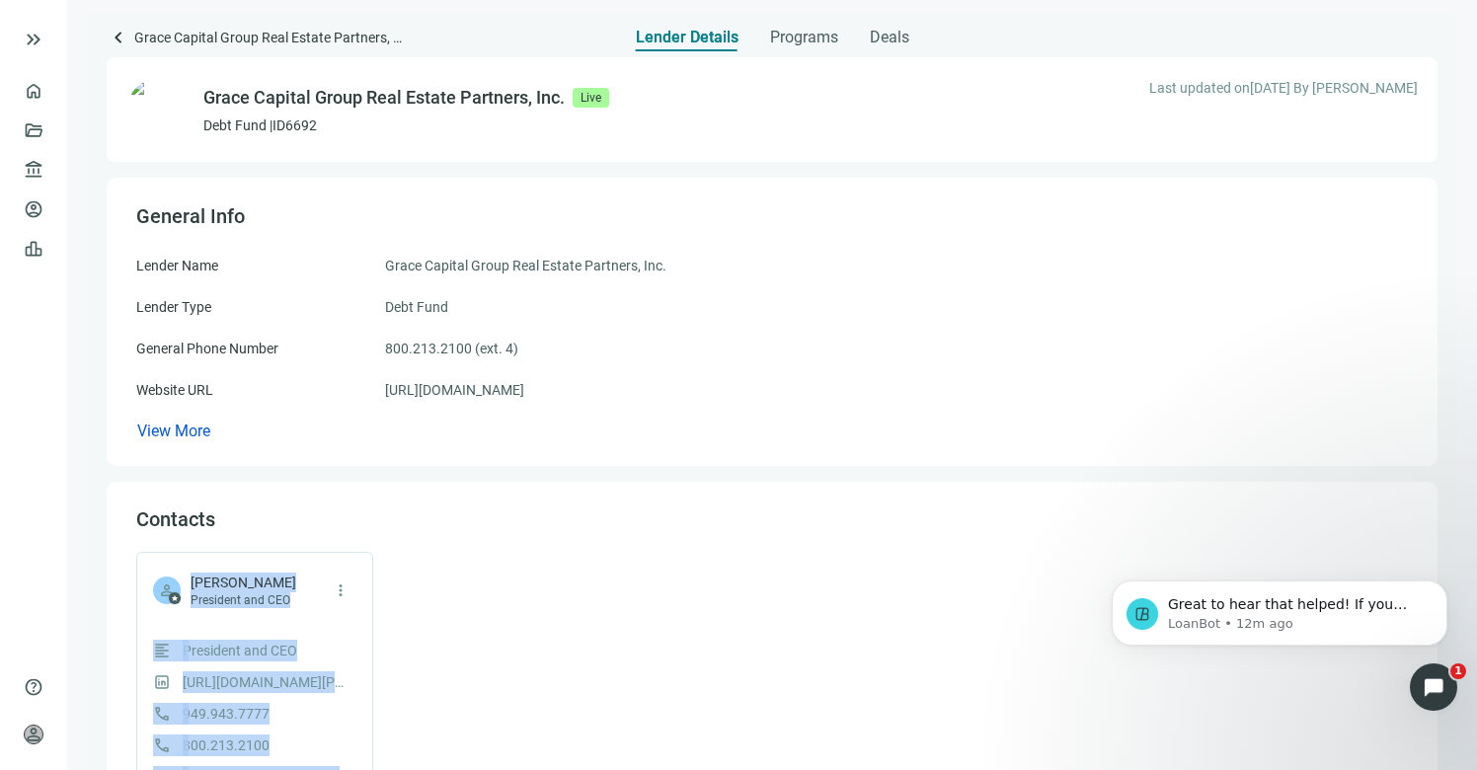
scroll to position [0, 0]
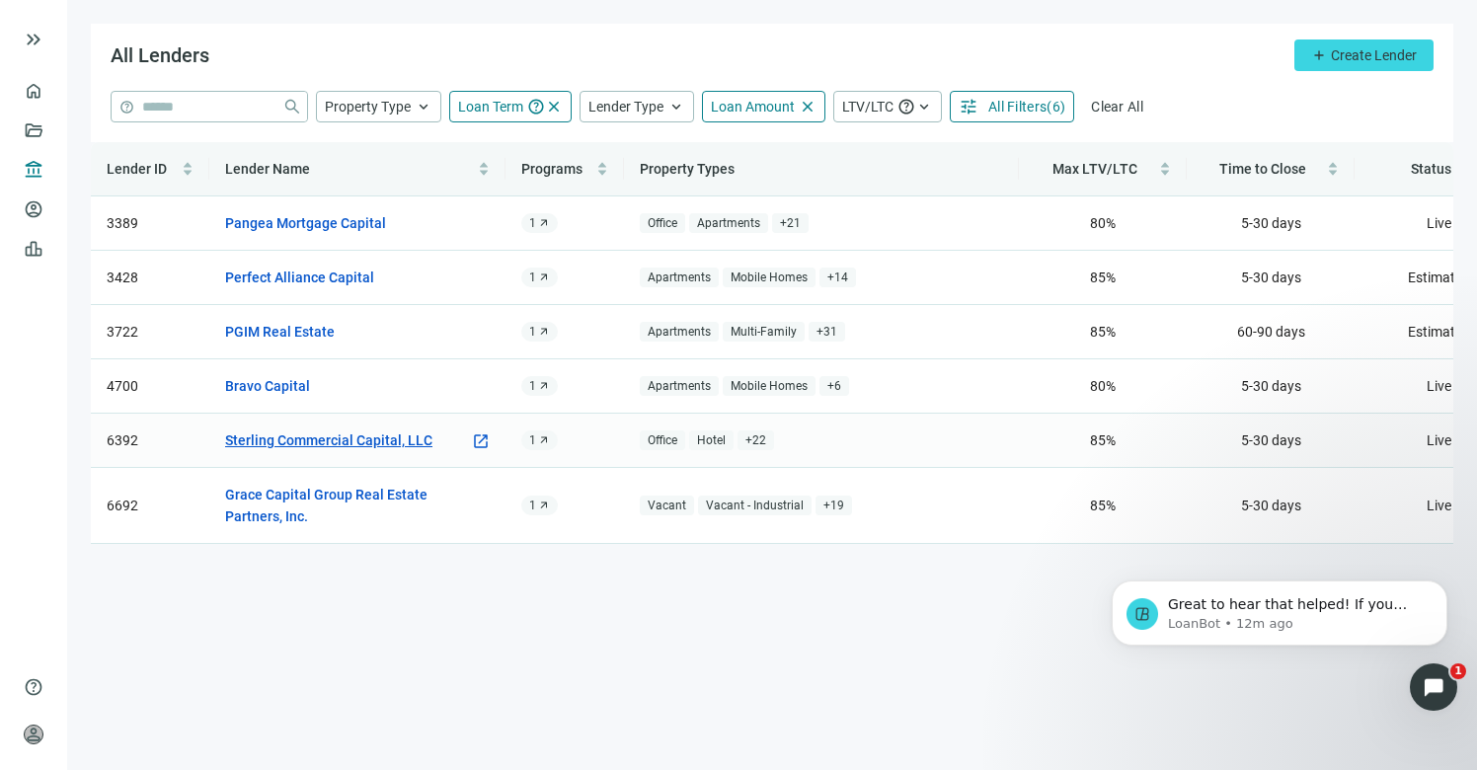
click at [334, 446] on link "Sterling Commercial Capital, LLC" at bounding box center [328, 441] width 207 height 22
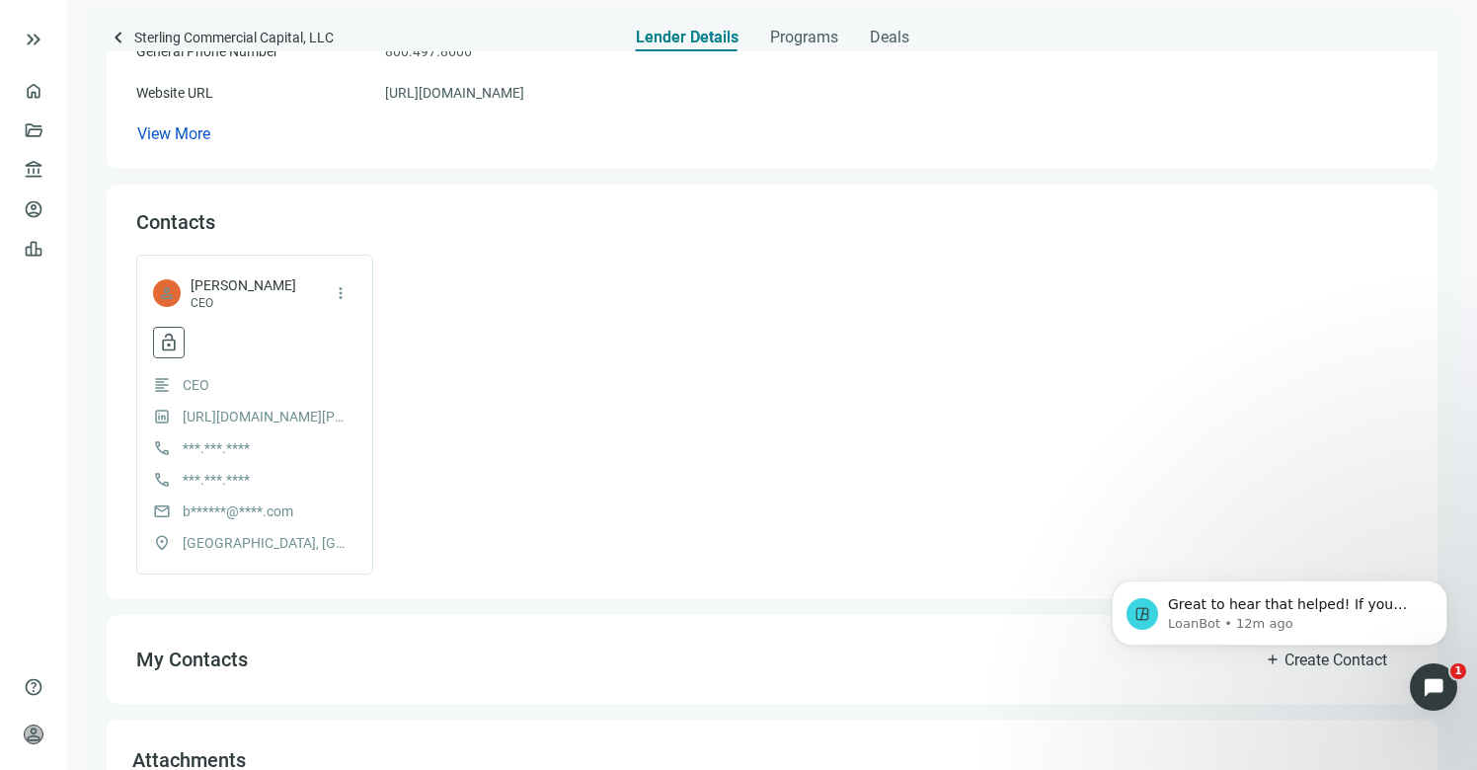
scroll to position [392, 0]
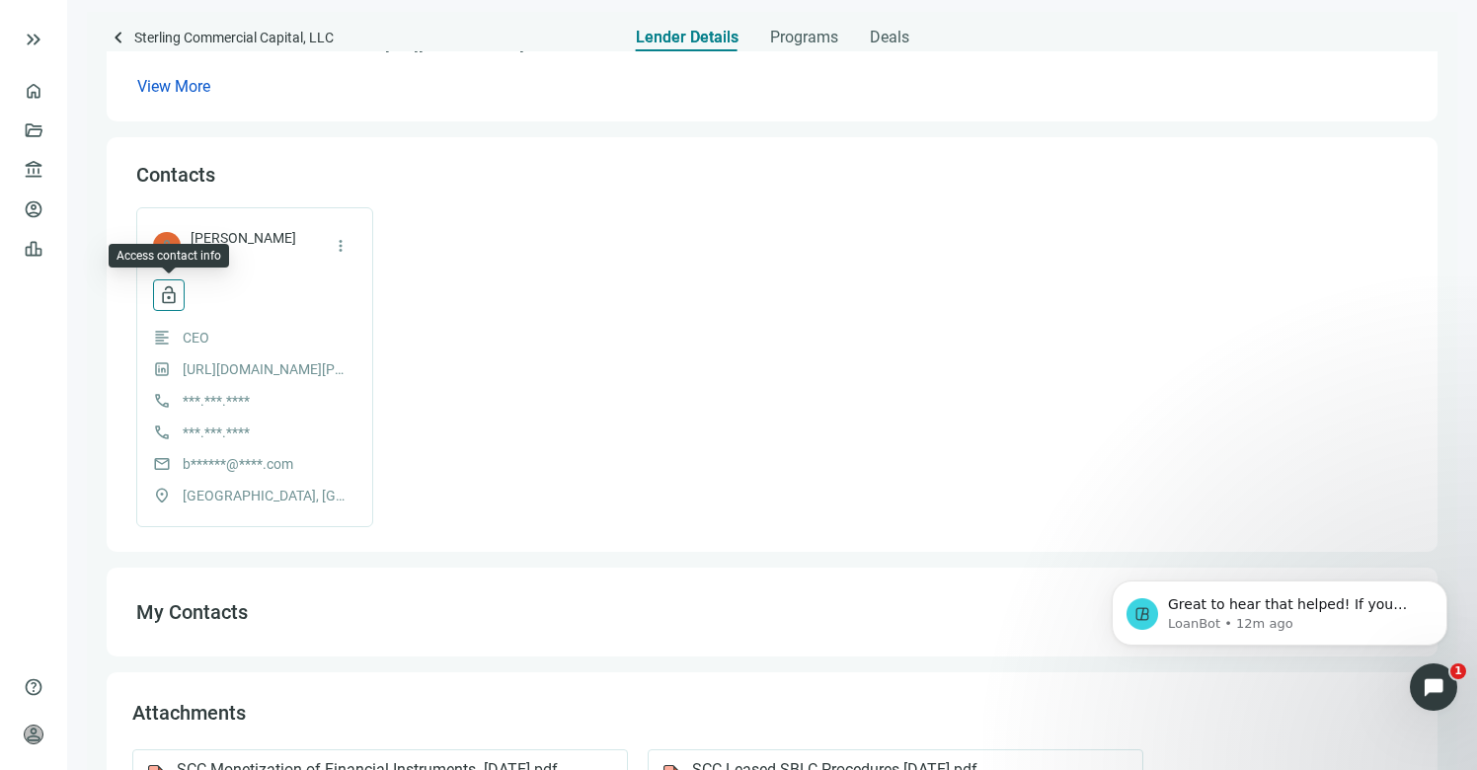
click at [174, 310] on button "lock_open" at bounding box center [169, 295] width 32 height 32
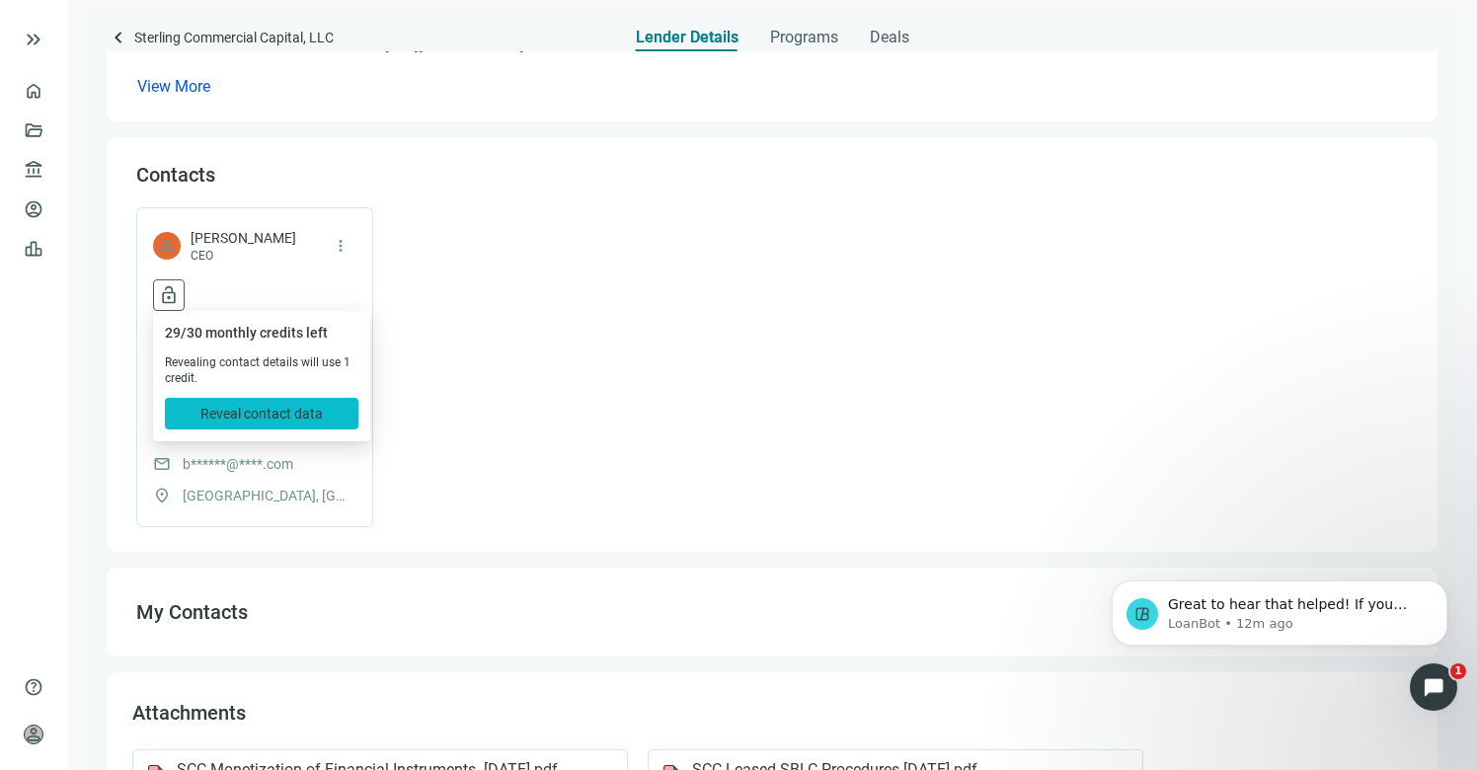
click at [300, 413] on span "Reveal contact data" at bounding box center [261, 414] width 122 height 16
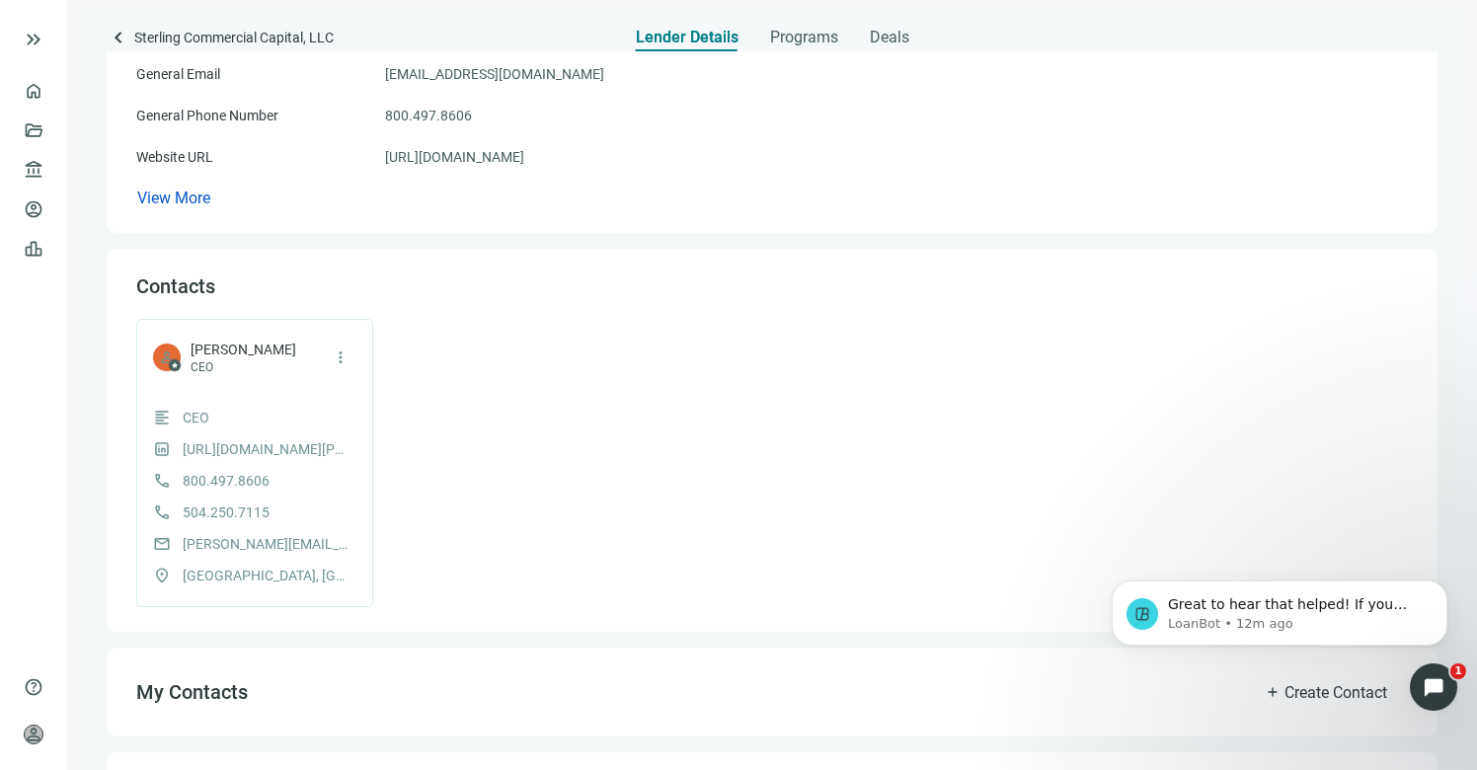
scroll to position [125, 0]
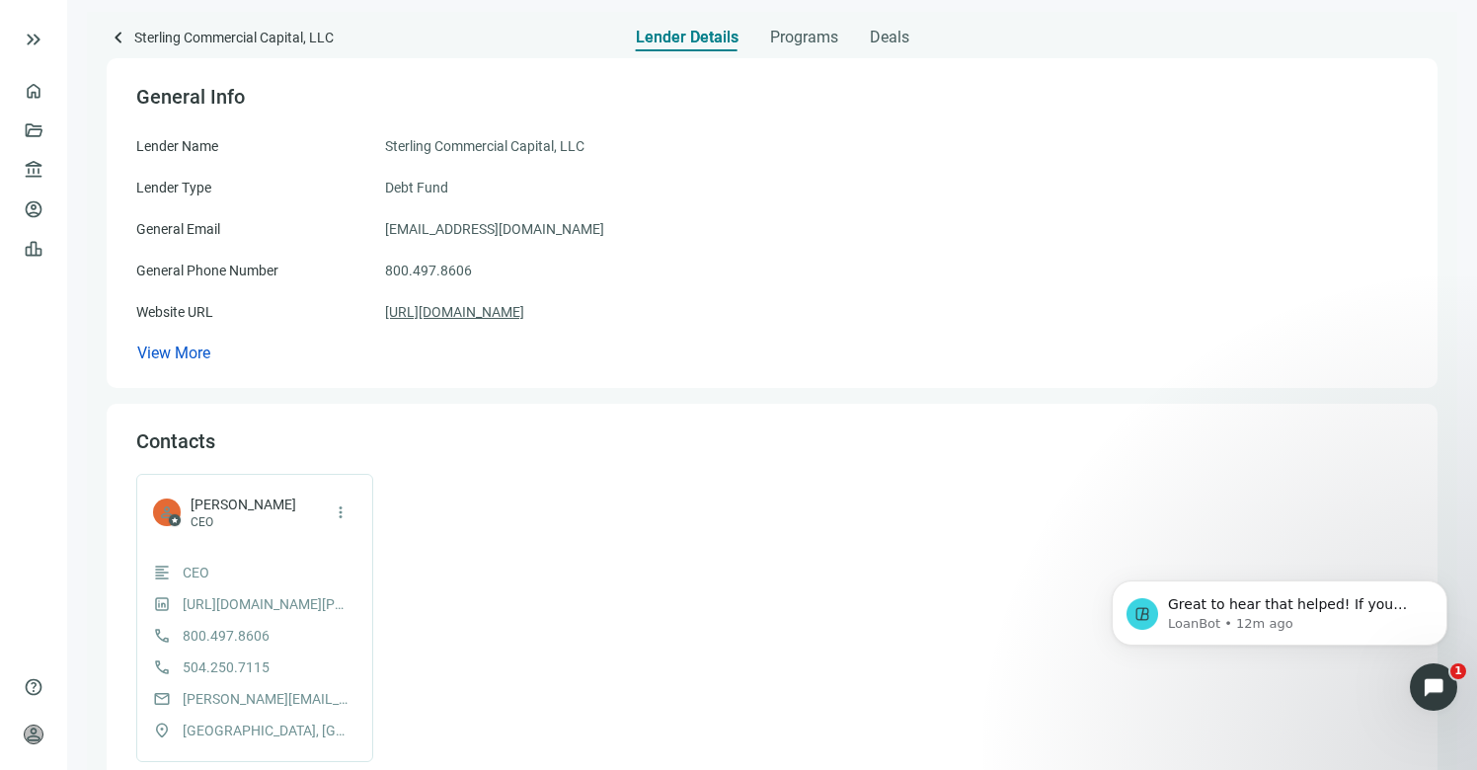
click at [433, 307] on link "https://www.sterlingcommercialcapital.com/" at bounding box center [454, 312] width 139 height 22
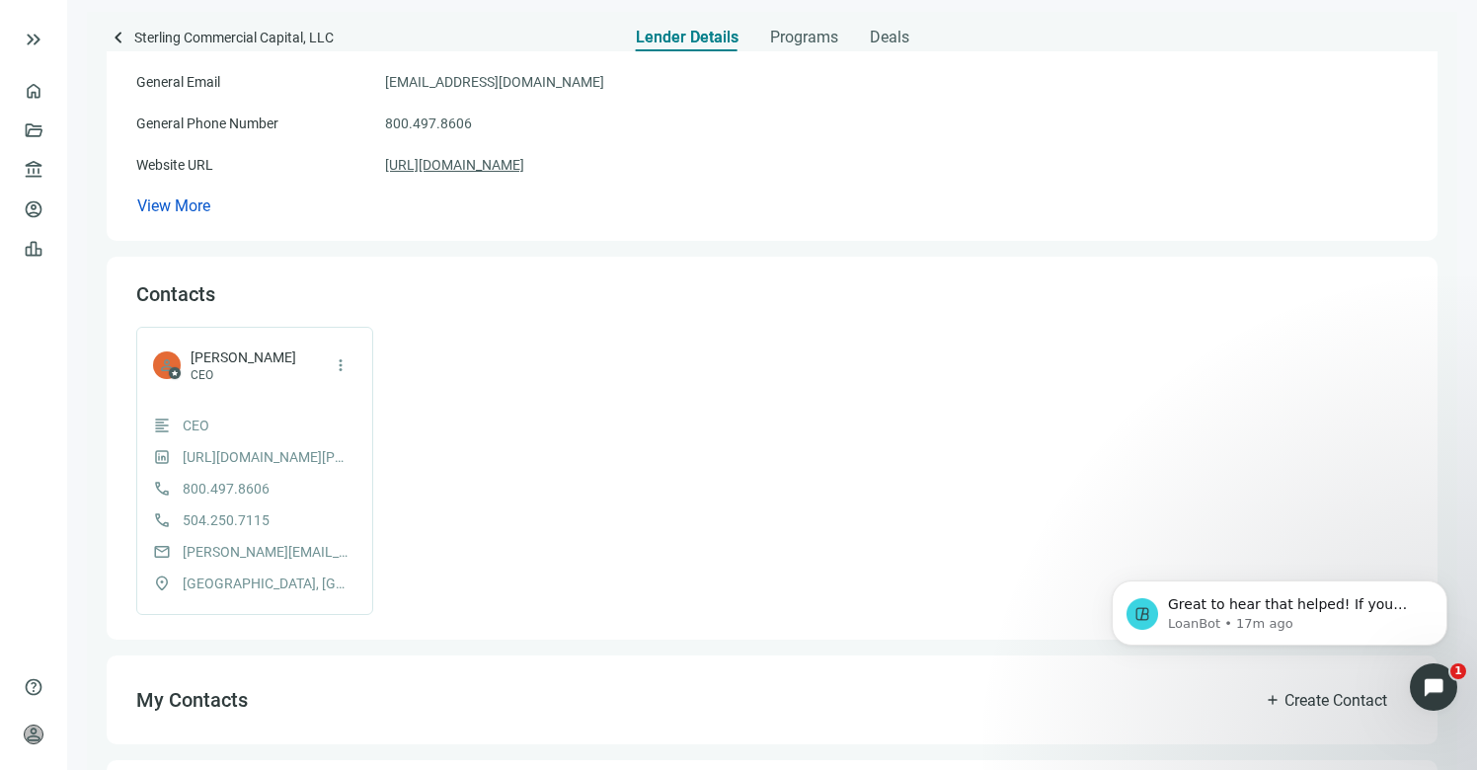
scroll to position [276, 0]
click at [119, 40] on span "keyboard_arrow_left" at bounding box center [119, 38] width 24 height 24
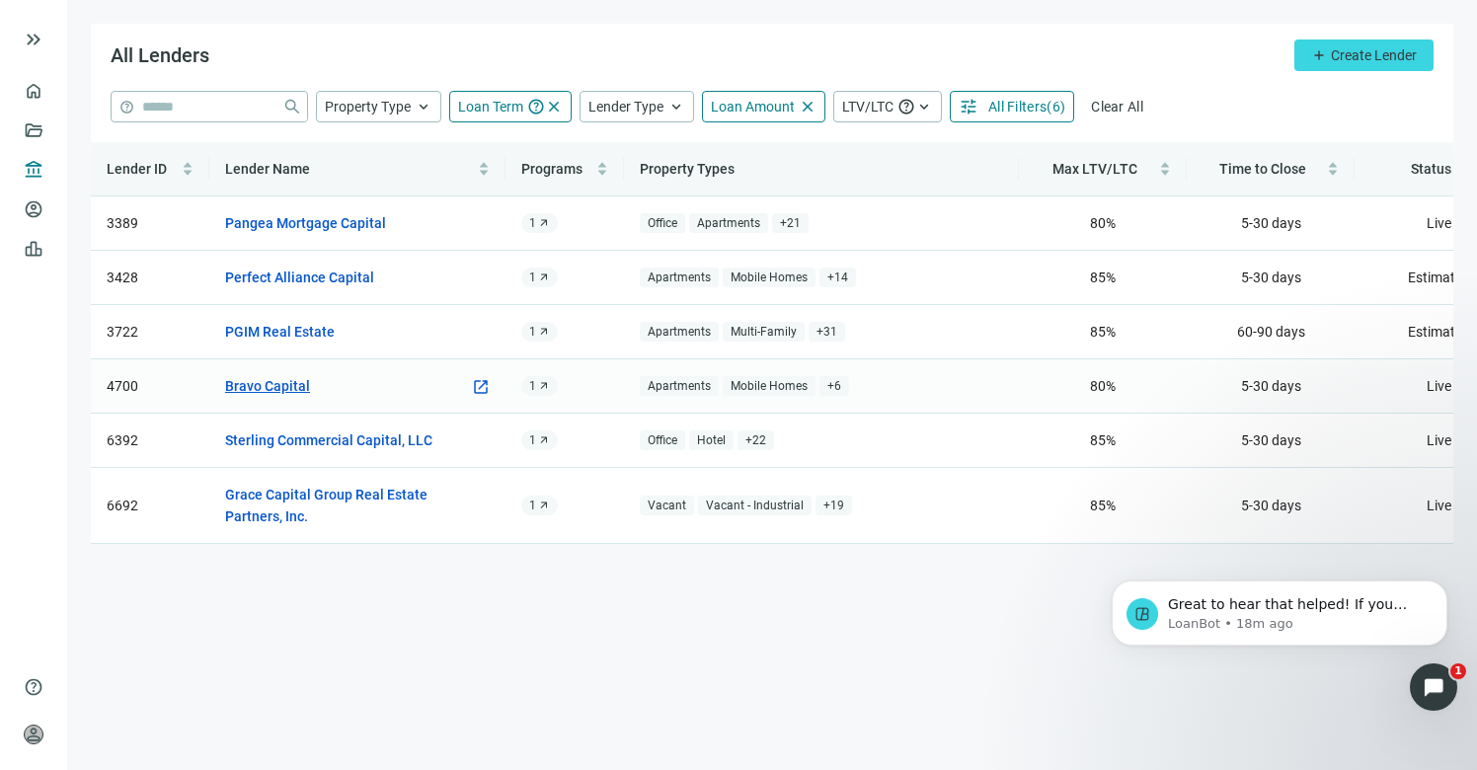
click at [284, 388] on link "Bravo Capital" at bounding box center [267, 386] width 85 height 22
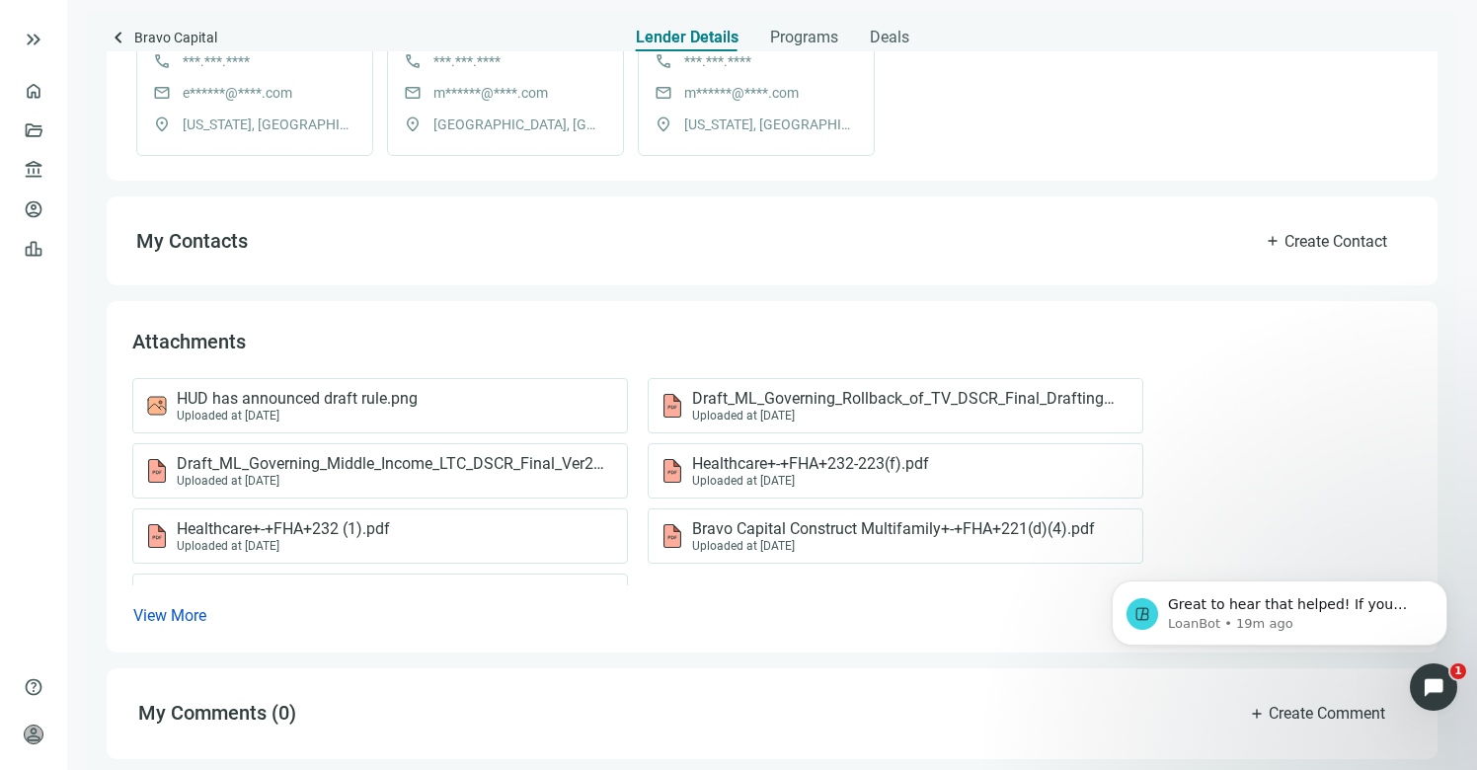
scroll to position [765, 0]
click at [204, 606] on span "View More" at bounding box center [169, 614] width 73 height 19
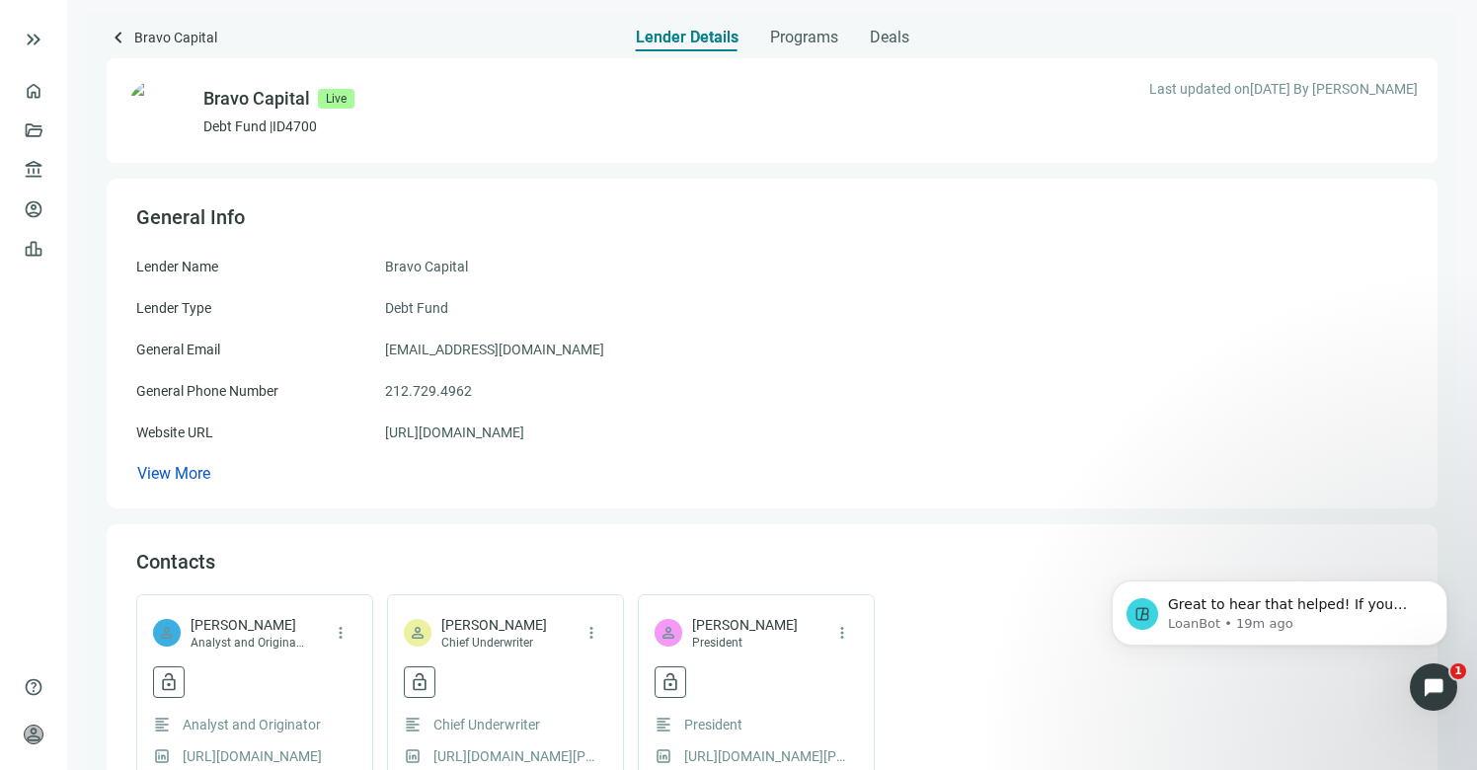
scroll to position [0, 0]
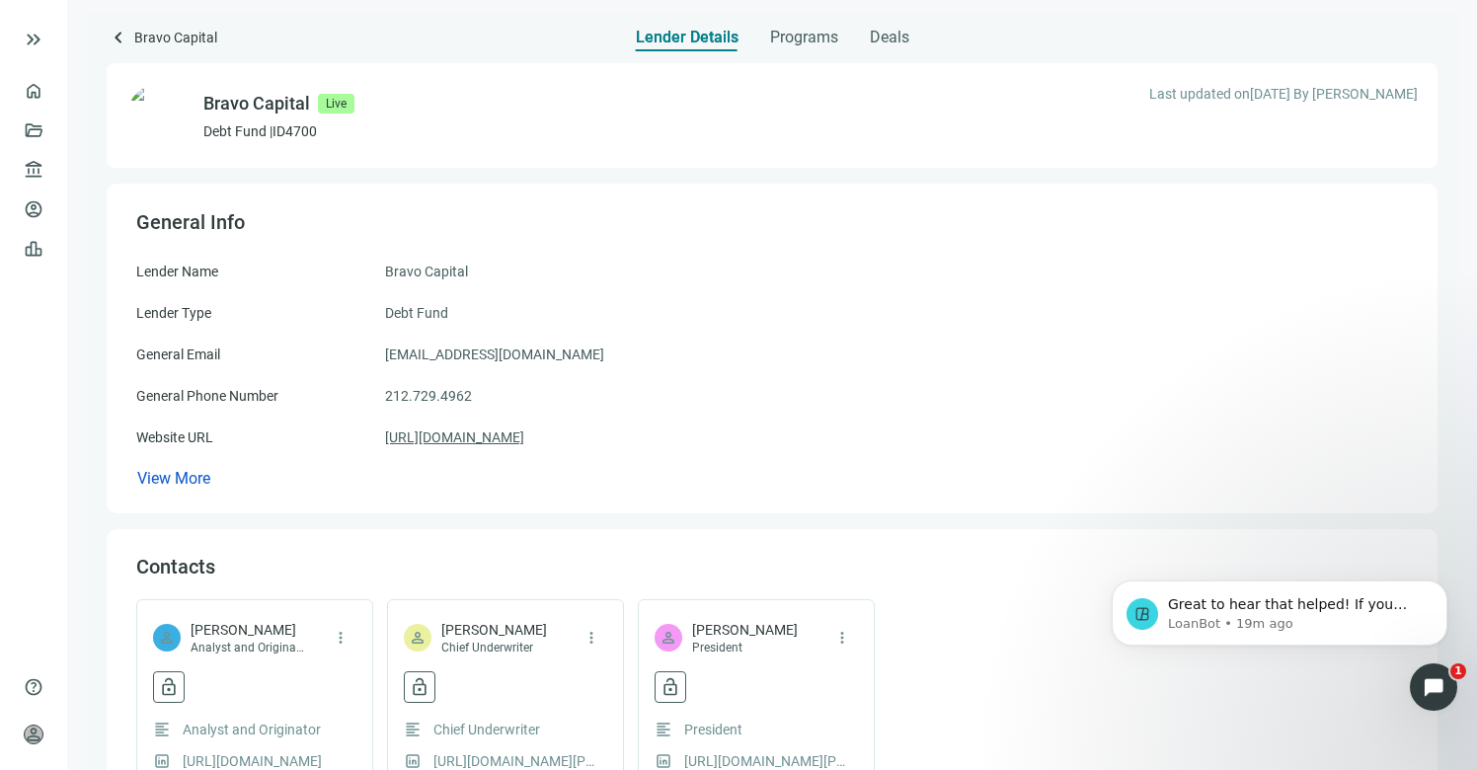
click at [487, 440] on link "https://bravocapital.com" at bounding box center [454, 438] width 139 height 22
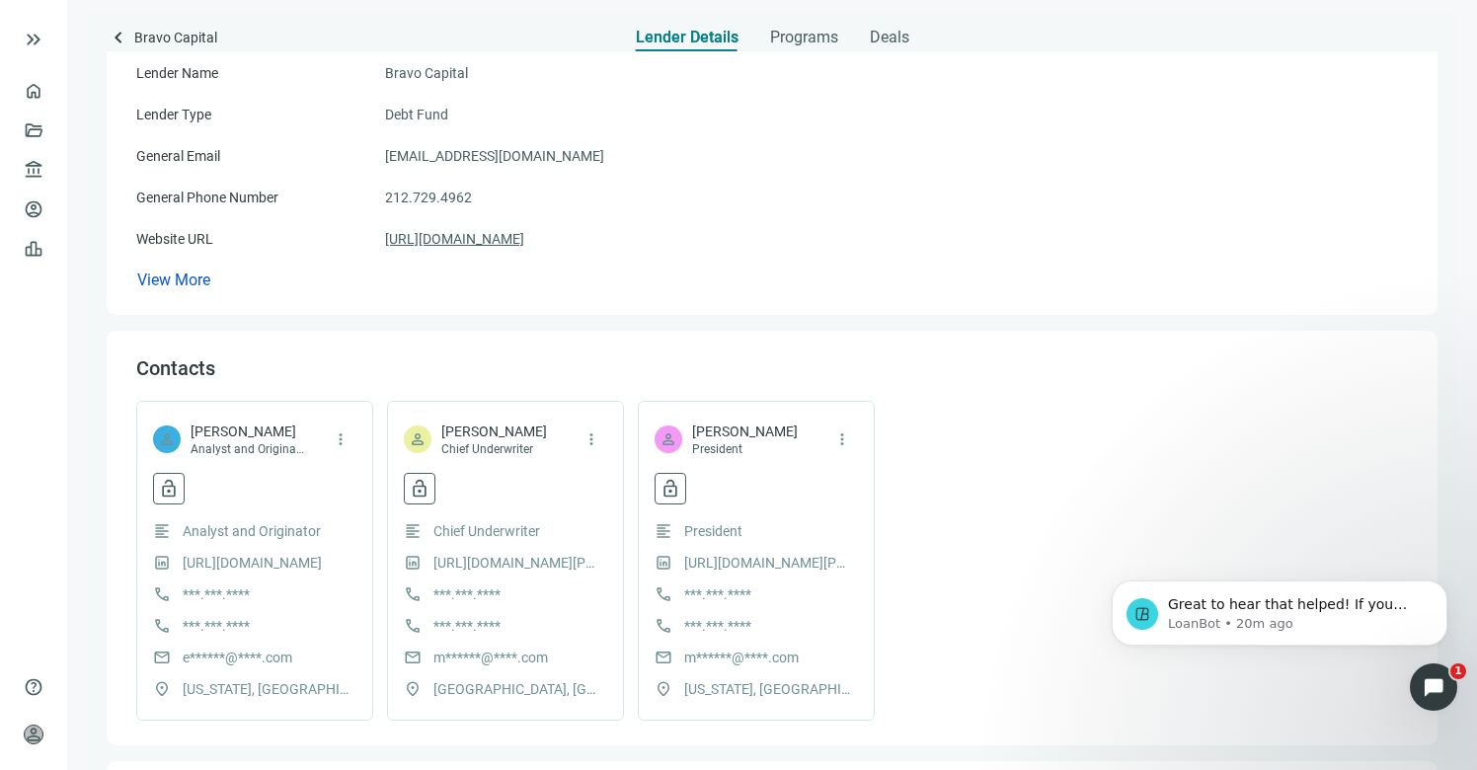
scroll to position [202, 0]
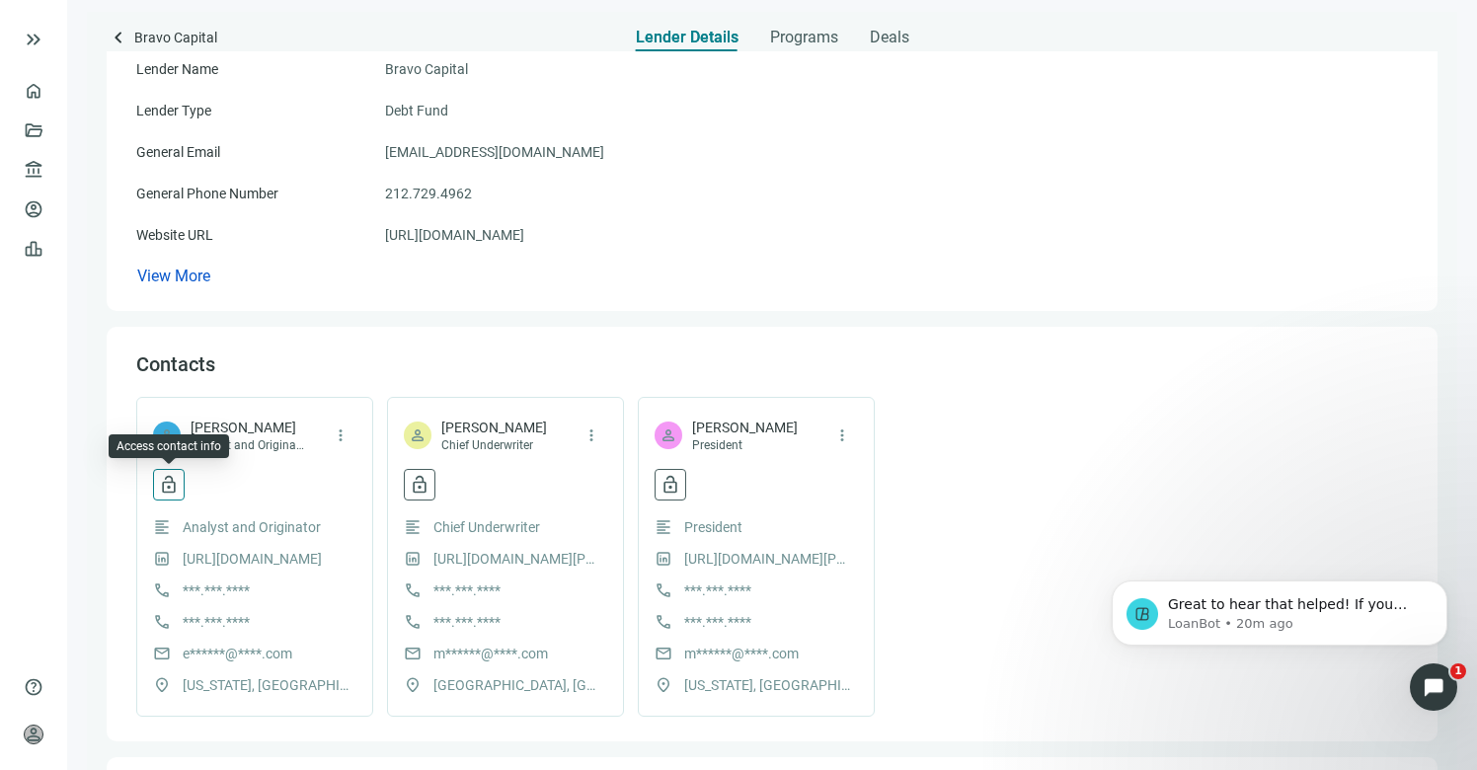
click at [173, 492] on span "lock_open" at bounding box center [169, 485] width 20 height 20
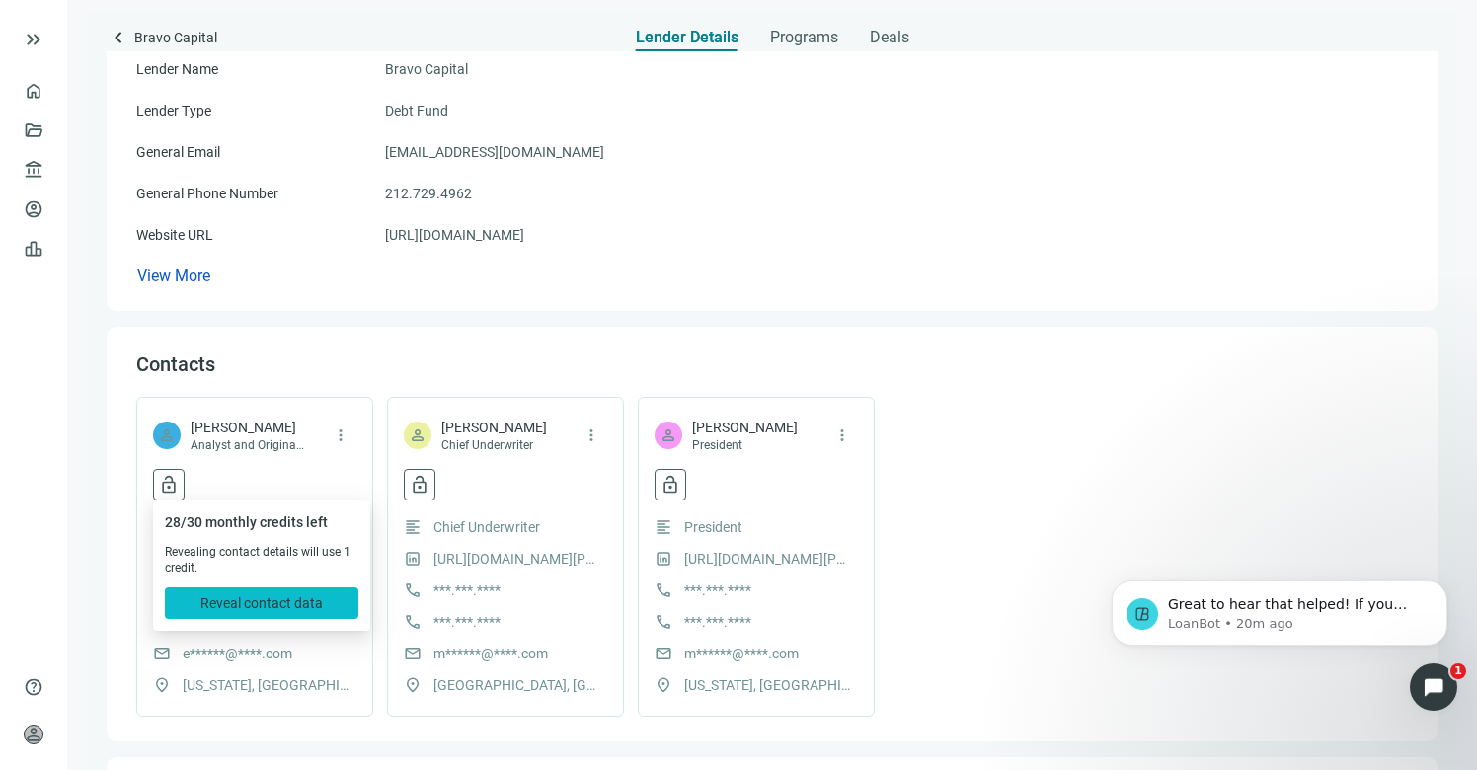
click at [262, 603] on span "Reveal contact data" at bounding box center [261, 603] width 122 height 16
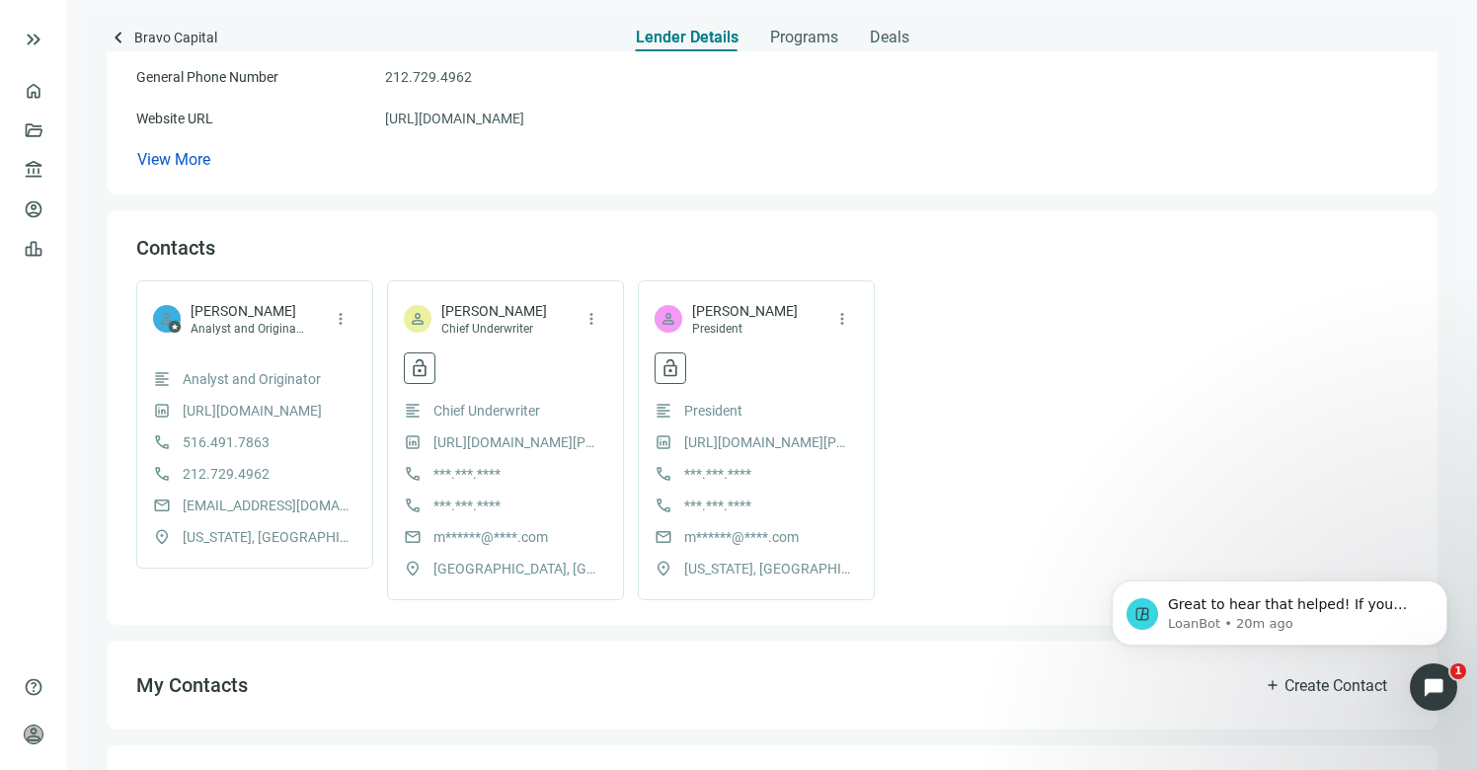
scroll to position [340, 0]
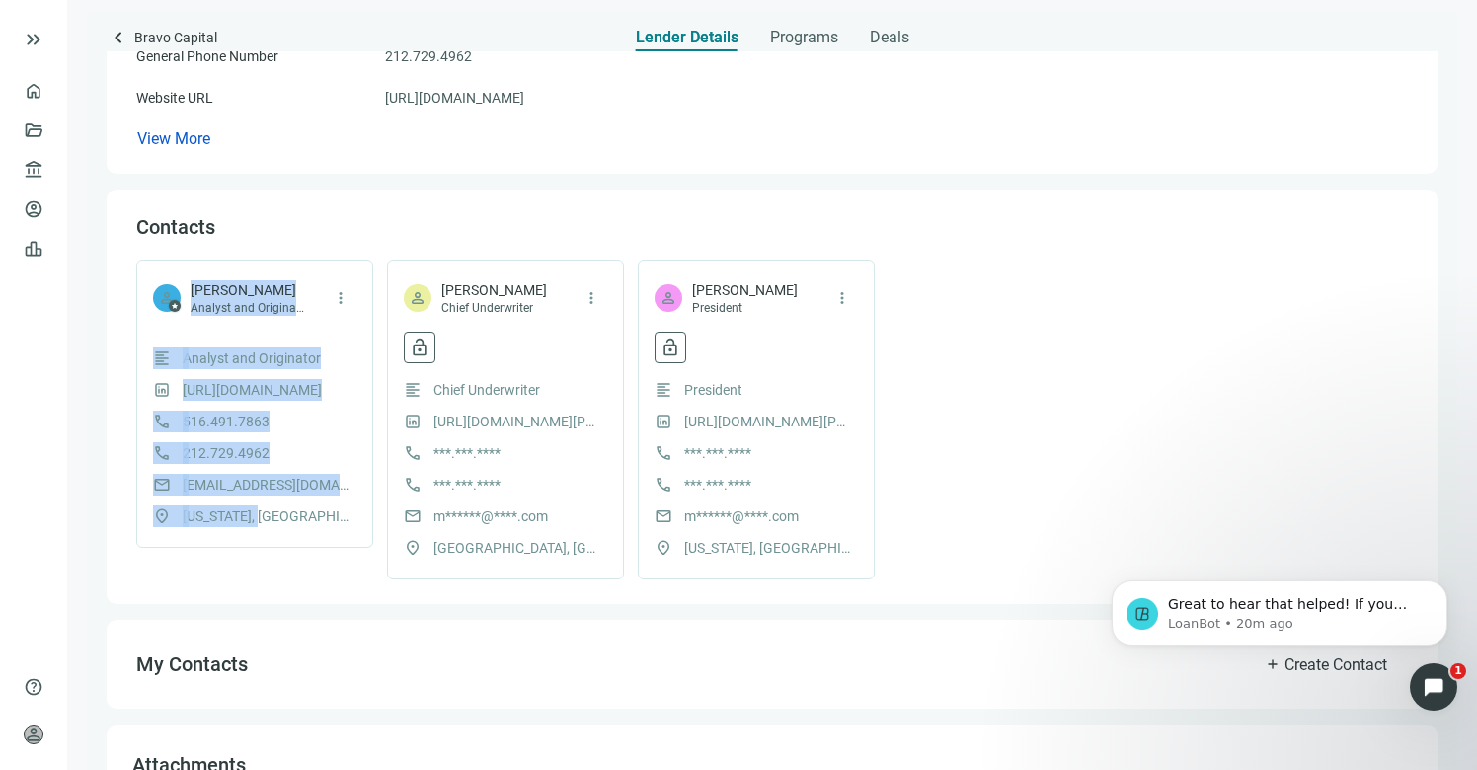
drag, startPoint x: 190, startPoint y: 289, endPoint x: 306, endPoint y: 516, distance: 254.4
click at [306, 516] on div "person star Elan Goldberg Analyst and Originator more_vert format_align_left An…" at bounding box center [254, 404] width 237 height 288
copy div "Elan Goldberg Analyst and Originator more_vert format_align_left Analyst and Or…"
click at [116, 36] on span "keyboard_arrow_left" at bounding box center [119, 38] width 24 height 24
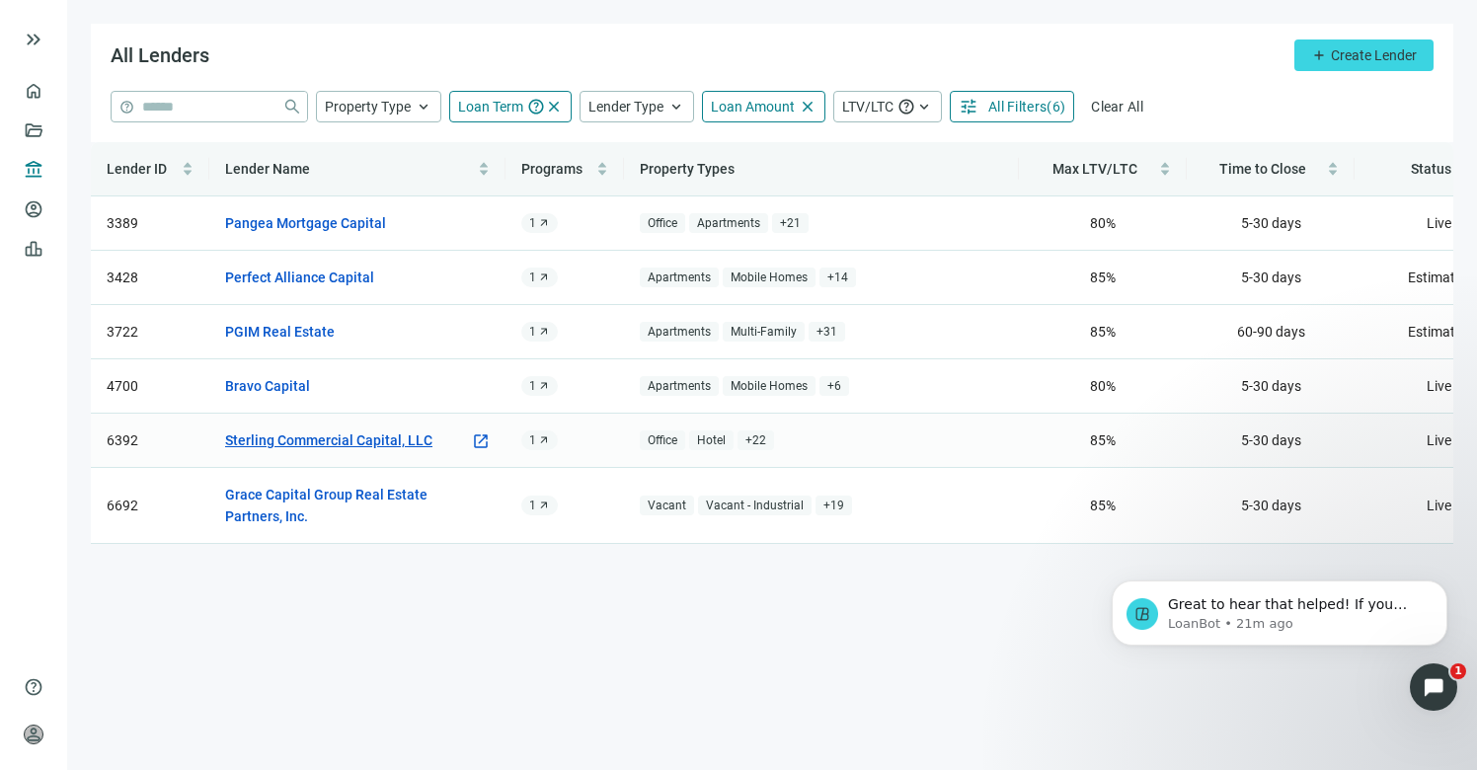
click at [308, 442] on link "Sterling Commercial Capital, LLC" at bounding box center [328, 441] width 207 height 22
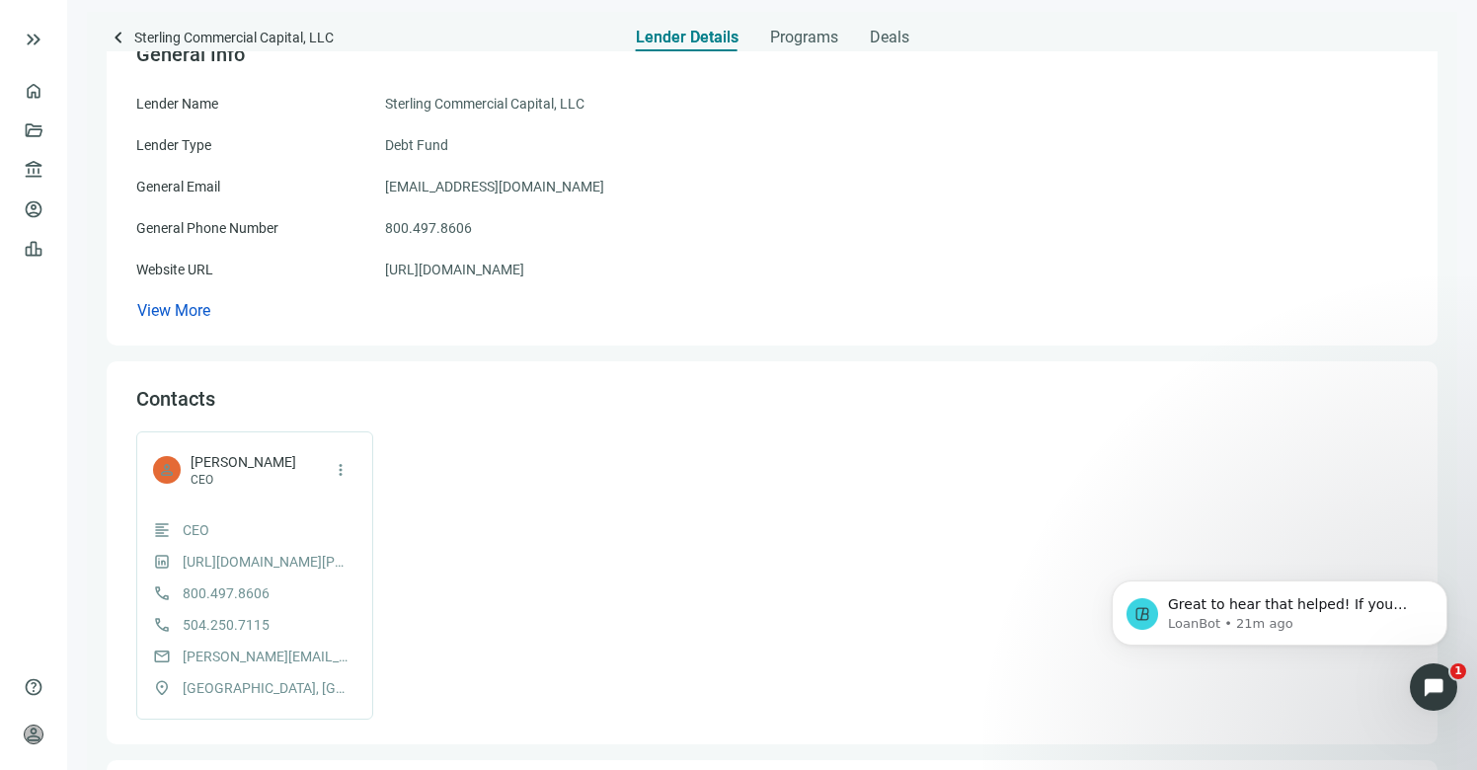
scroll to position [176, 0]
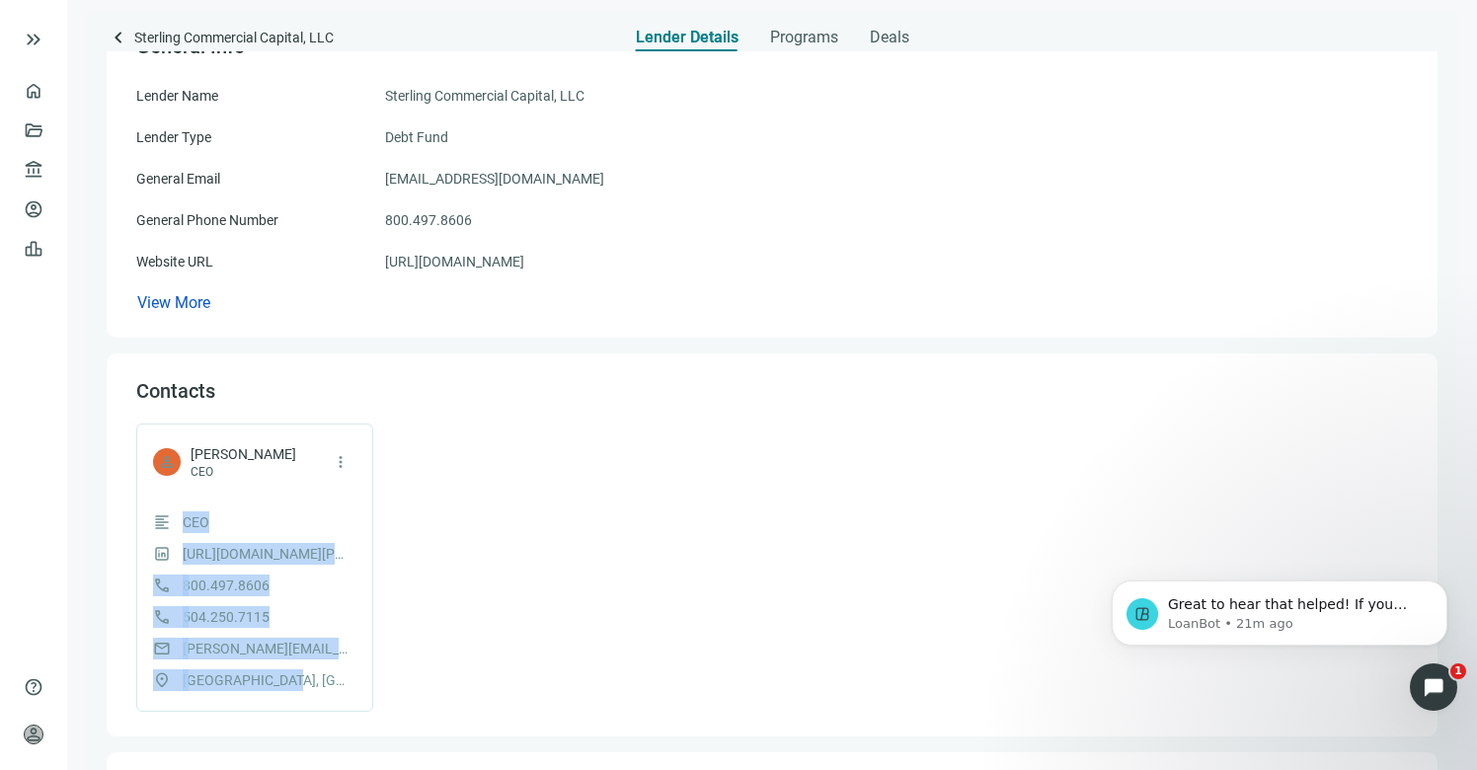
drag, startPoint x: 182, startPoint y: 528, endPoint x: 302, endPoint y: 671, distance: 186.4
click at [302, 671] on div "format_align_left CEO https://www.linkedin.com/in/brian-opert-4b74443/ call 800…" at bounding box center [254, 602] width 203 height 180
copy div "CEO https://www.linkedin.com/in/brian-opert-4b74443/ call 800.497.8606 call 504…"
click at [119, 40] on span "keyboard_arrow_left" at bounding box center [119, 38] width 24 height 24
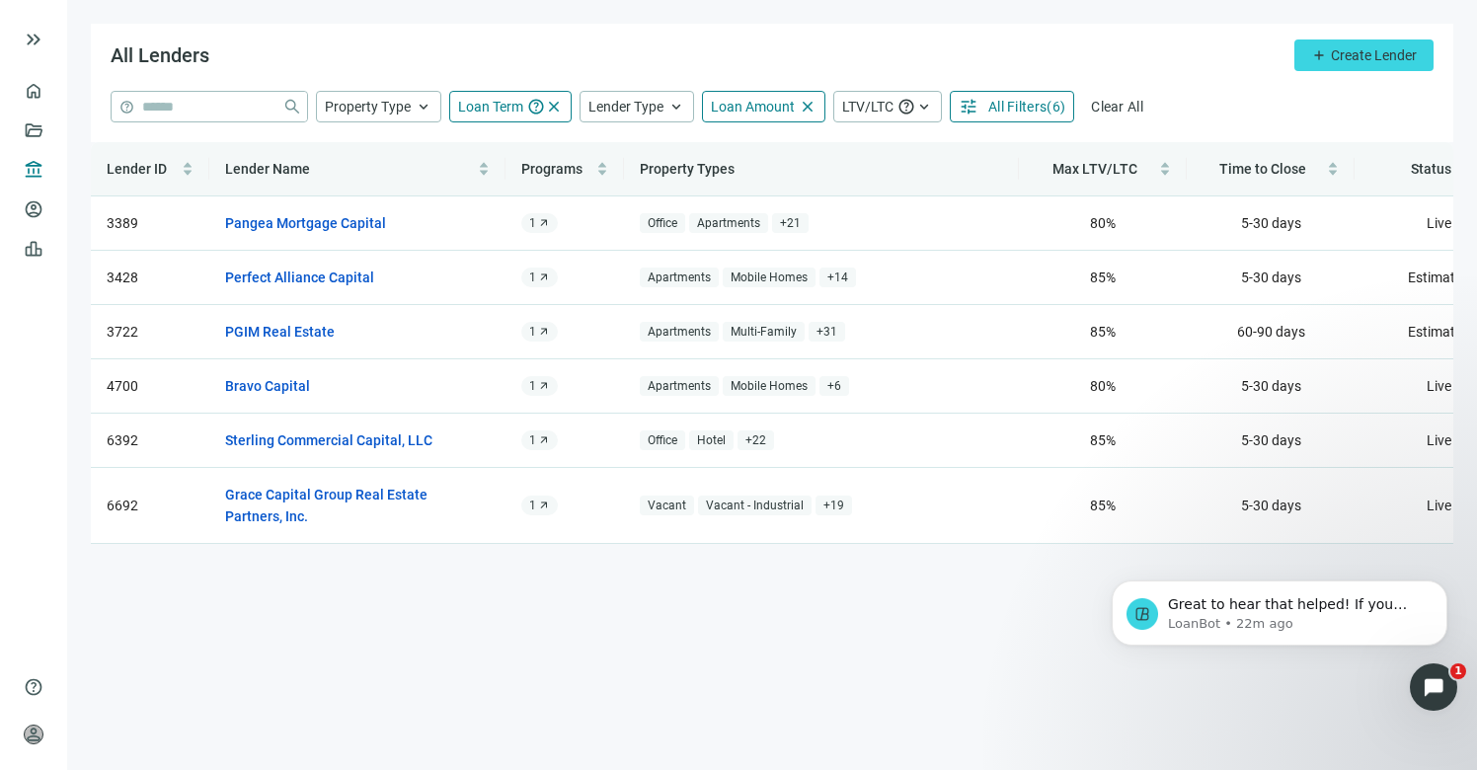
click at [1005, 107] on span "All Filters" at bounding box center [1018, 107] width 58 height 16
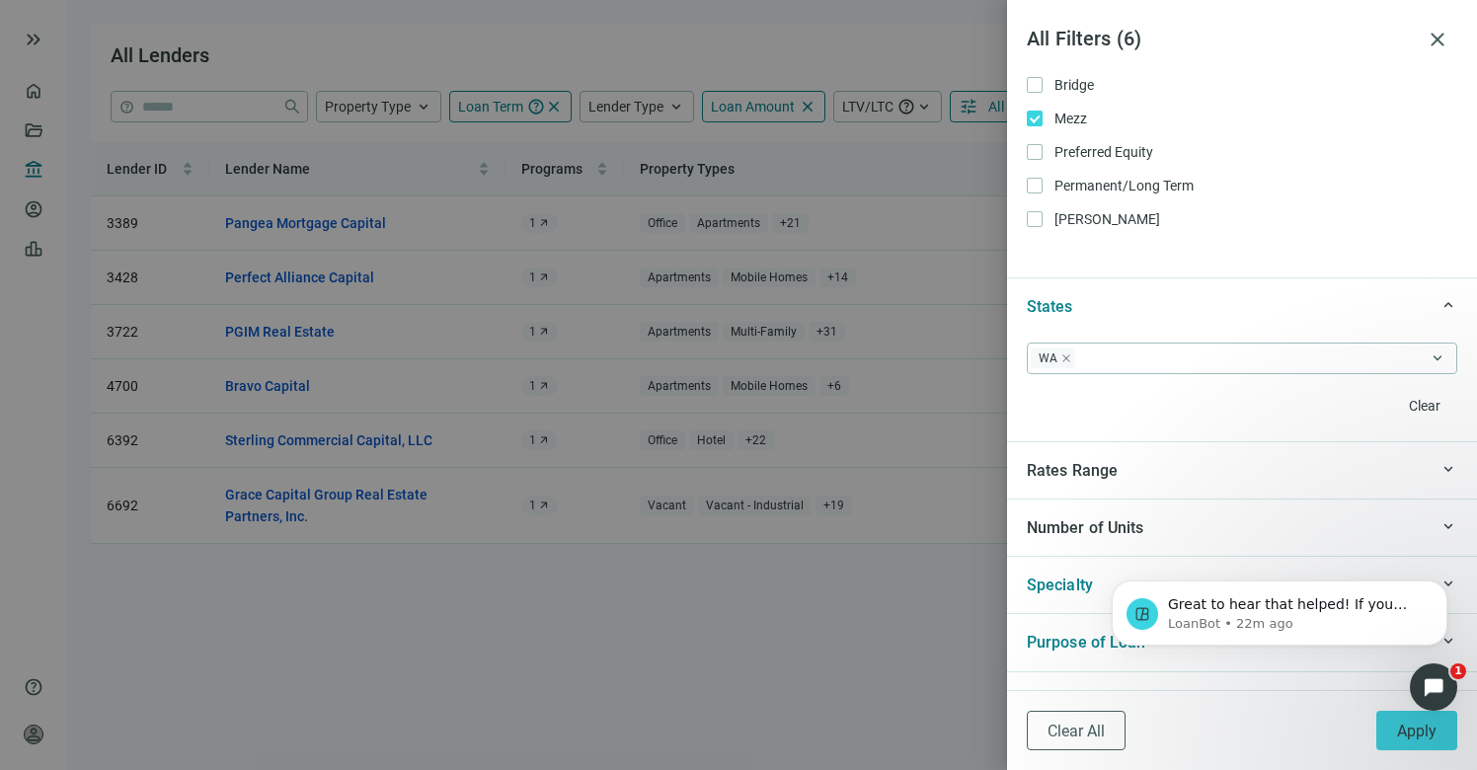
scroll to position [134, 0]
click at [1434, 43] on span "close" at bounding box center [1438, 40] width 24 height 24
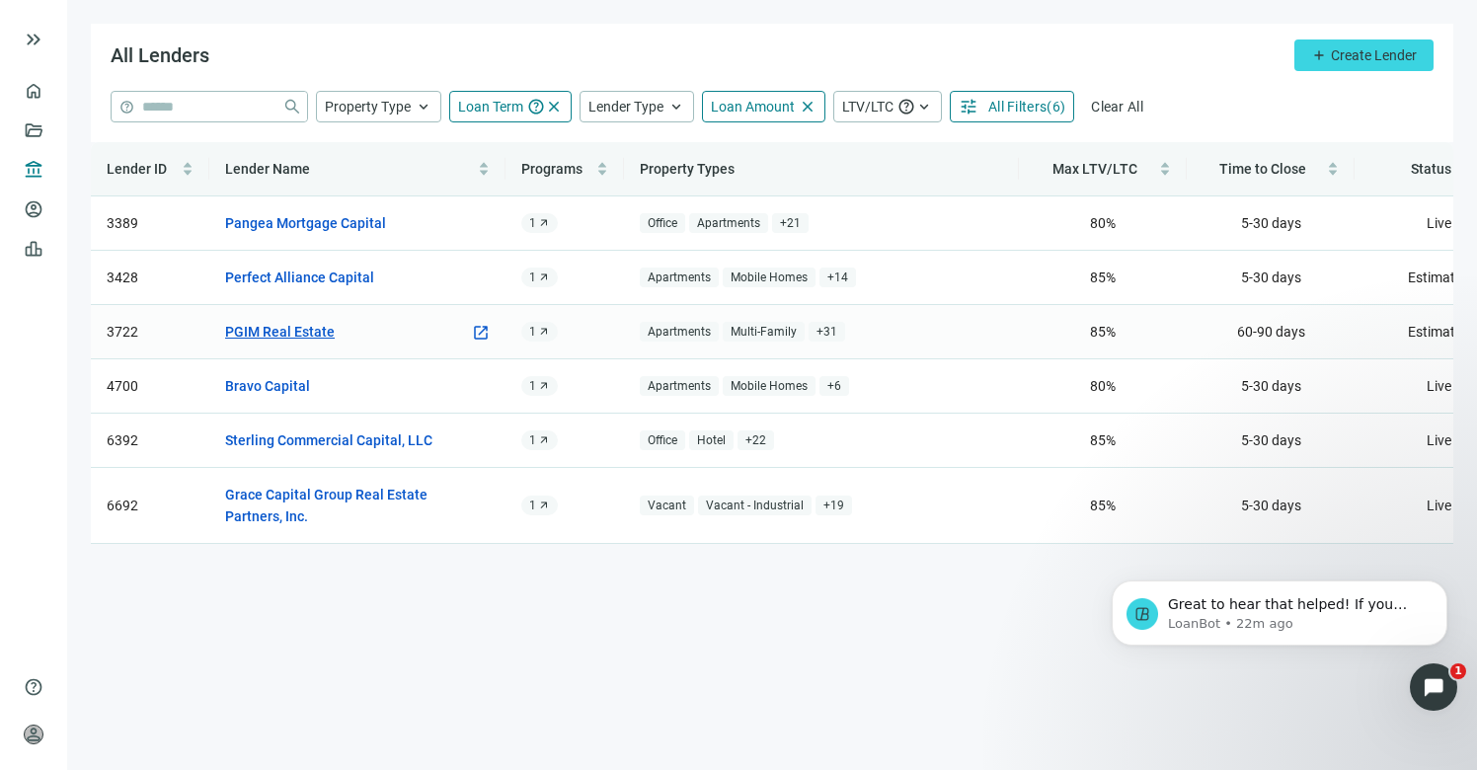
click at [260, 336] on link "PGIM Real Estate" at bounding box center [280, 332] width 110 height 22
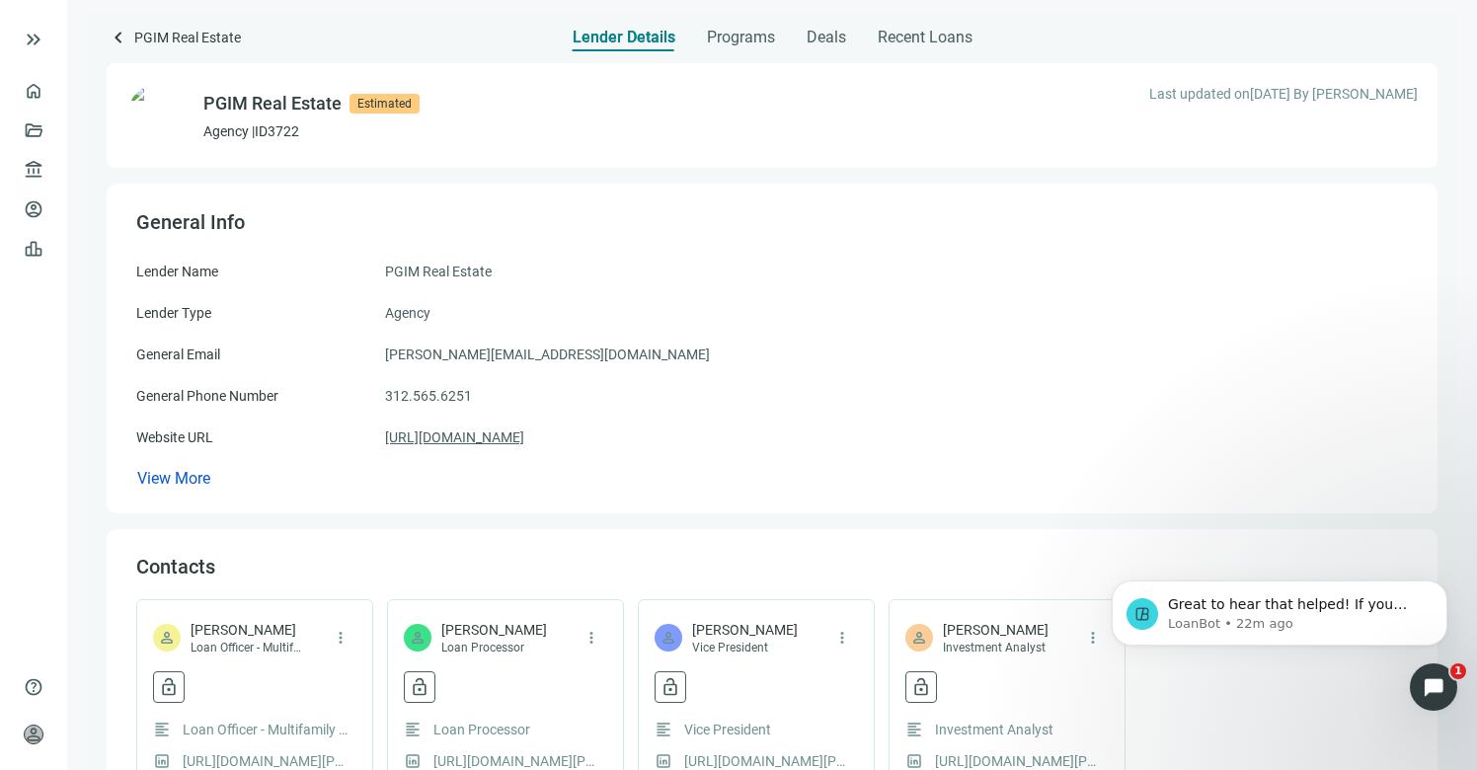
click at [460, 444] on link "https://pgim.com" at bounding box center [454, 438] width 139 height 22
click at [121, 37] on span "keyboard_arrow_left" at bounding box center [119, 38] width 24 height 24
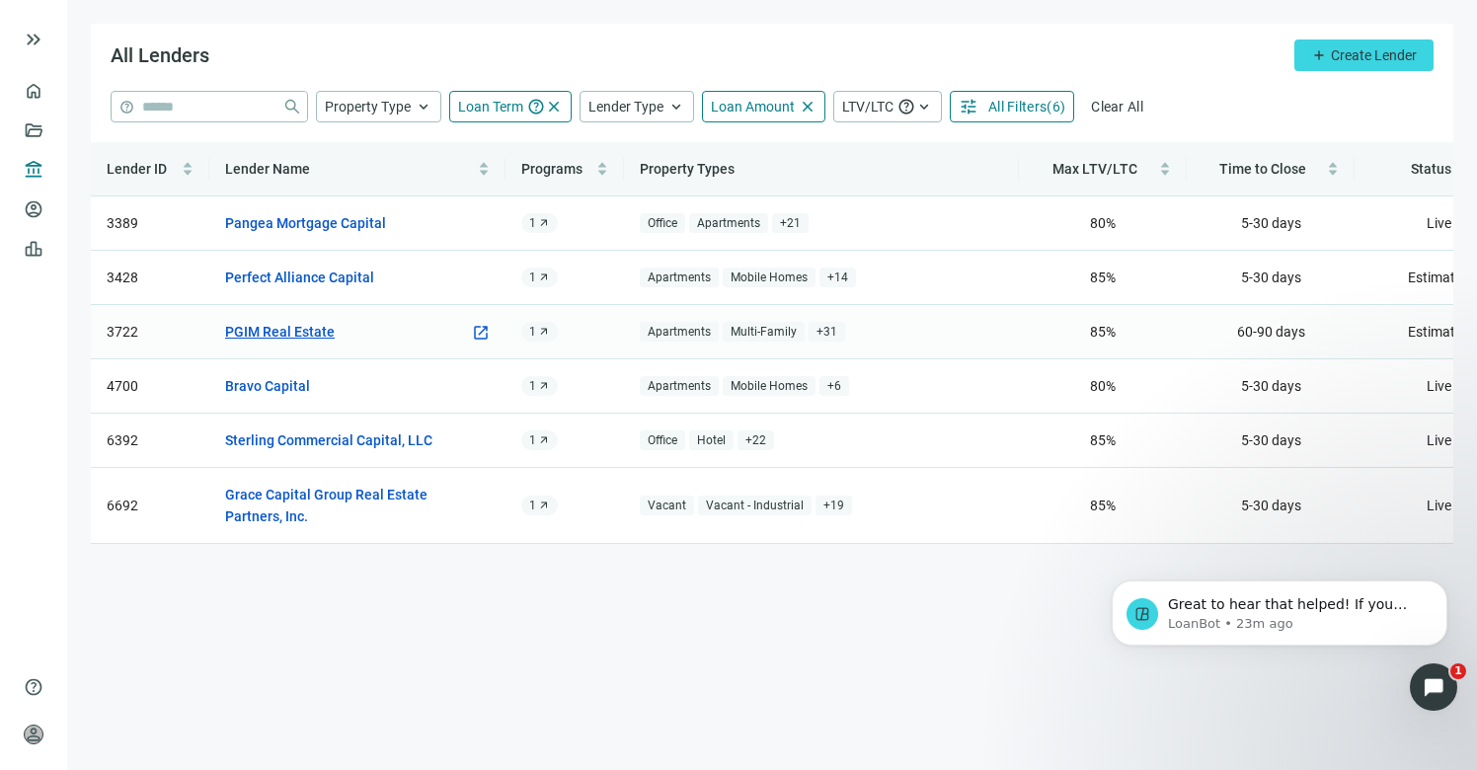
click at [309, 338] on link "PGIM Real Estate" at bounding box center [280, 332] width 110 height 22
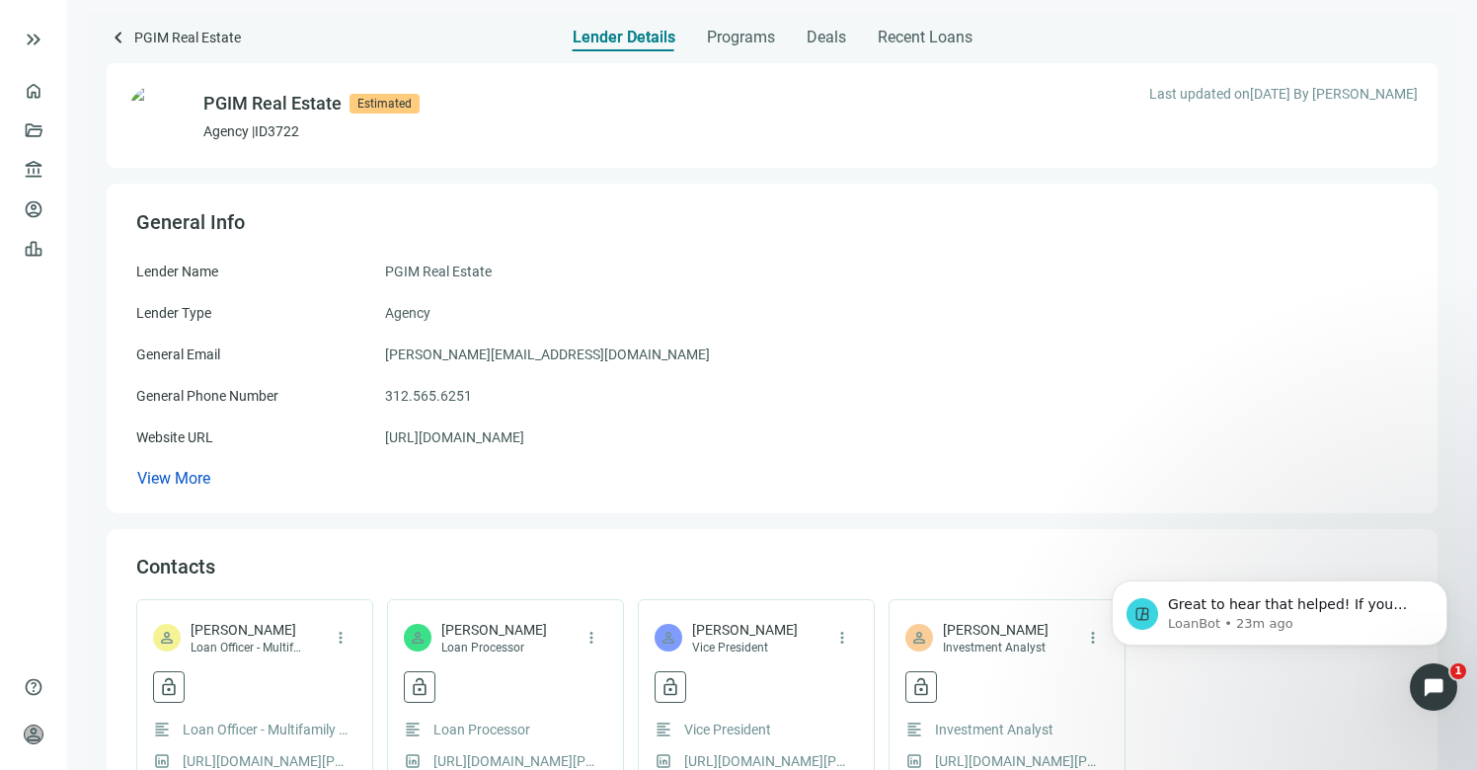
click at [129, 39] on span "keyboard_arrow_left" at bounding box center [119, 38] width 24 height 24
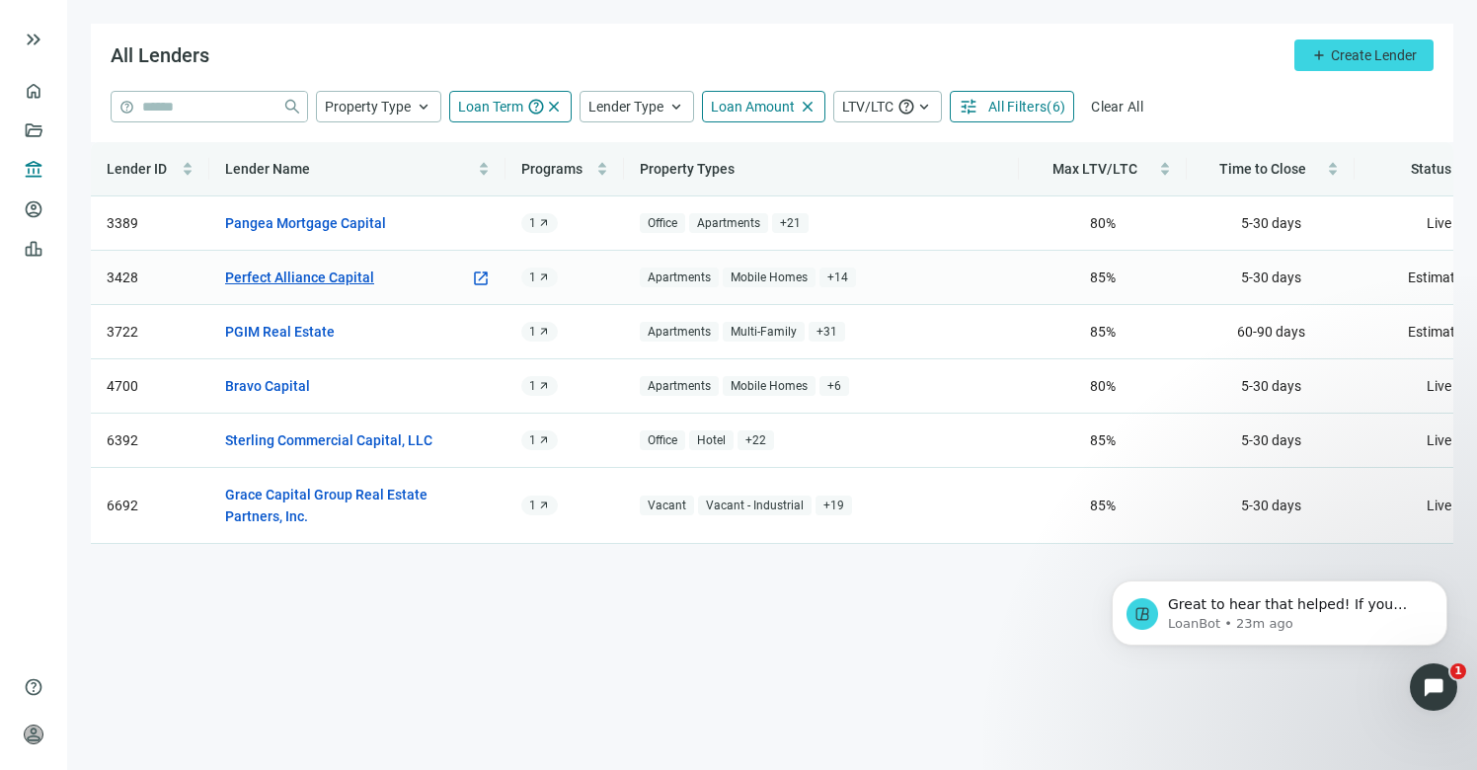
click at [332, 272] on link "Perfect Alliance Capital" at bounding box center [299, 278] width 149 height 22
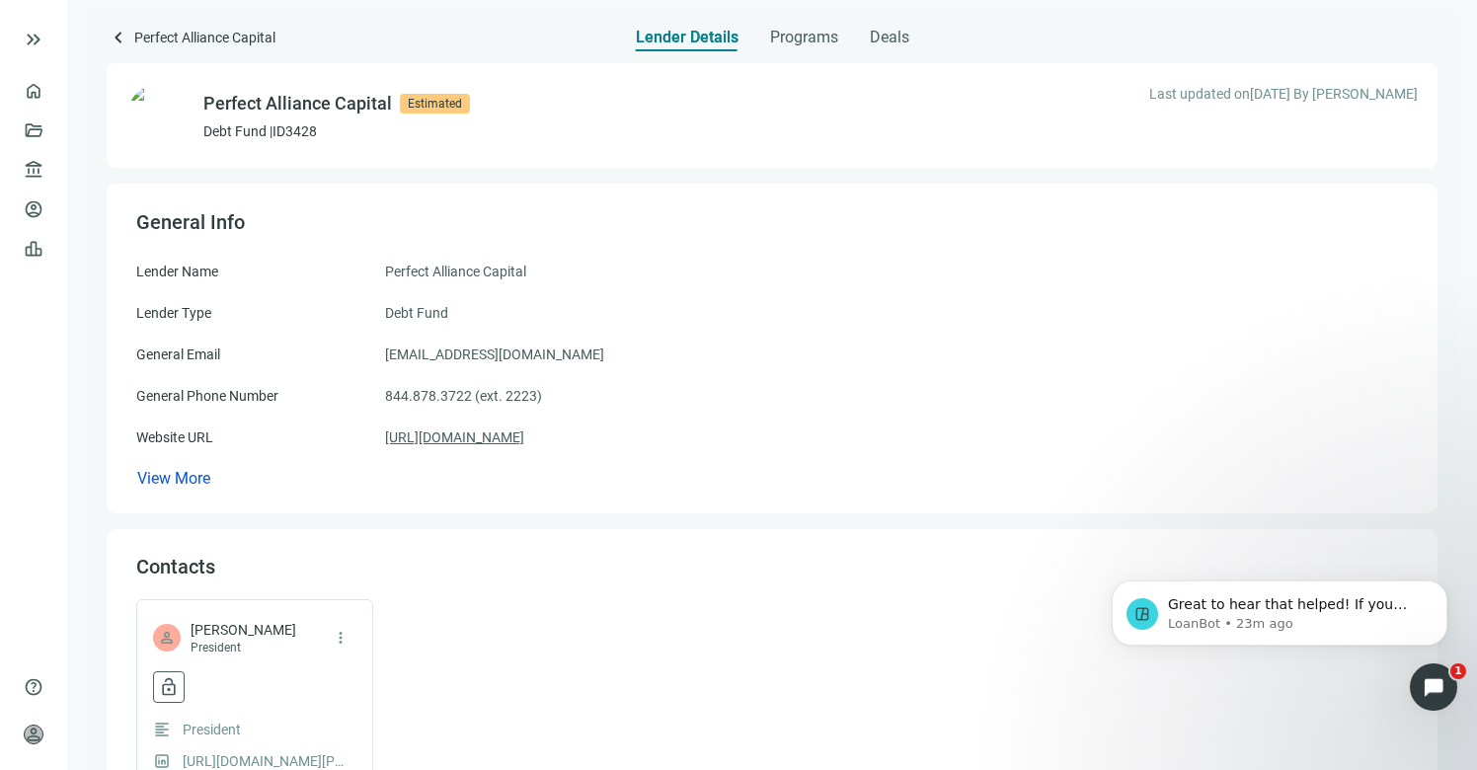
click at [524, 441] on link "https://perfectalliancecapital.com" at bounding box center [454, 438] width 139 height 22
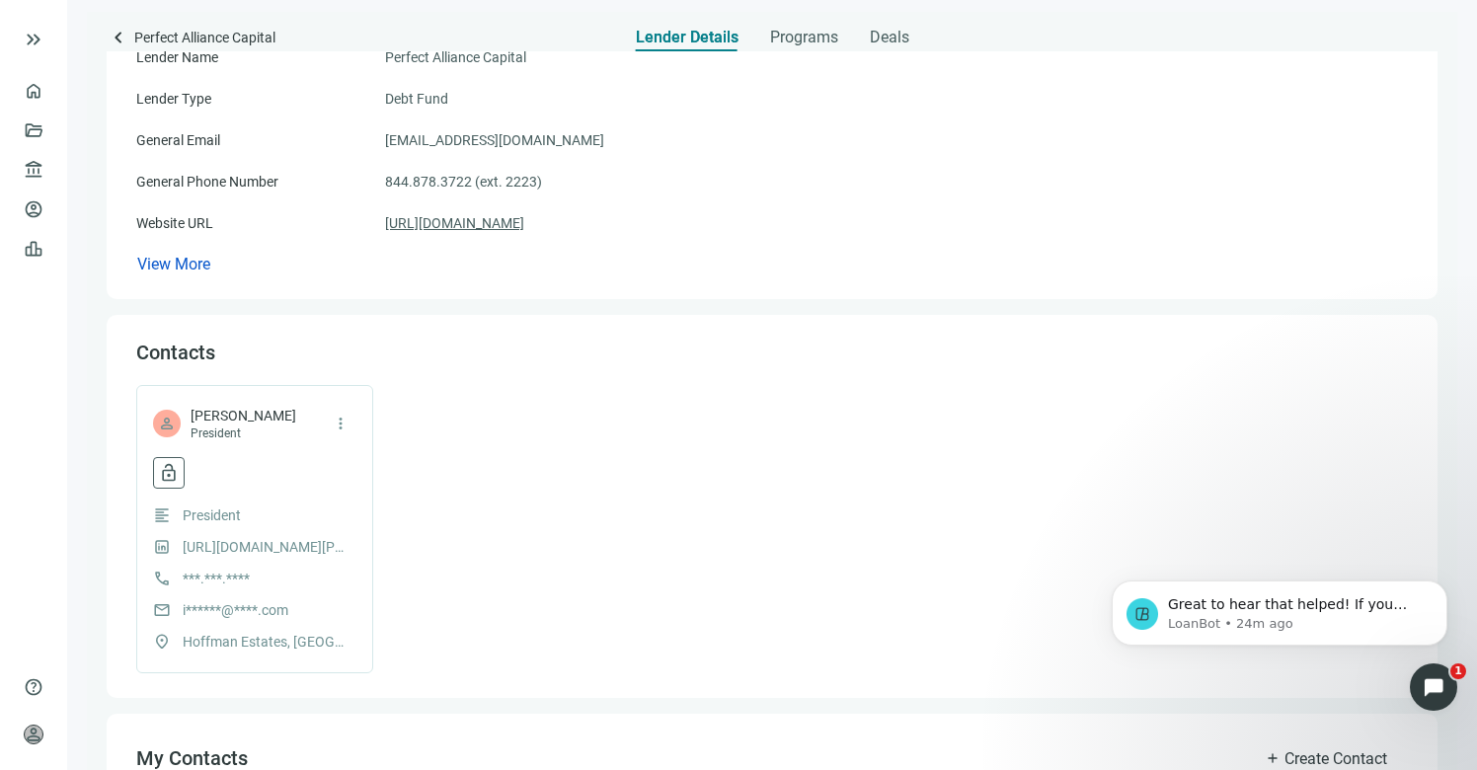
scroll to position [216, 0]
click at [123, 35] on span "keyboard_arrow_left" at bounding box center [119, 38] width 24 height 24
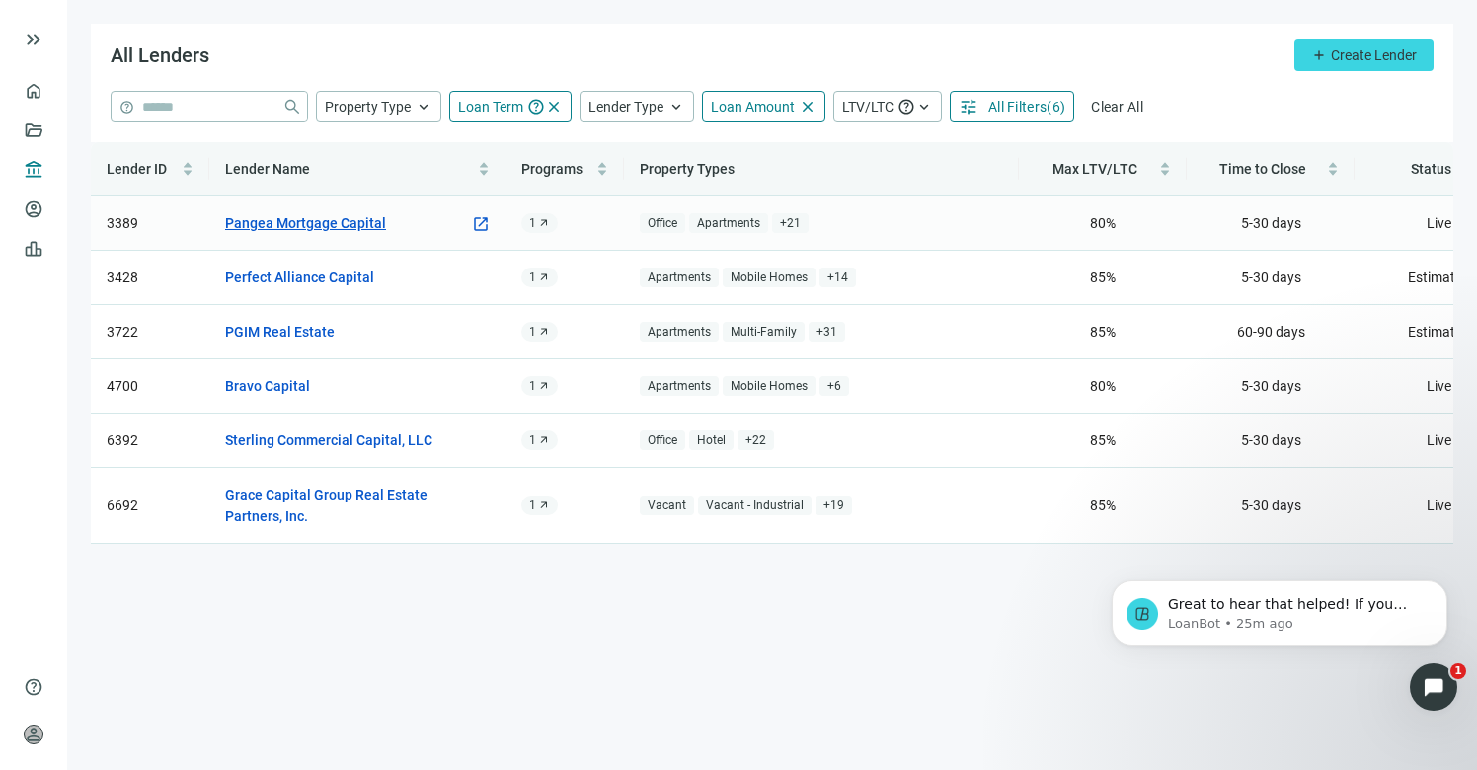
click at [341, 223] on link "Pangea Mortgage Capital" at bounding box center [305, 223] width 161 height 22
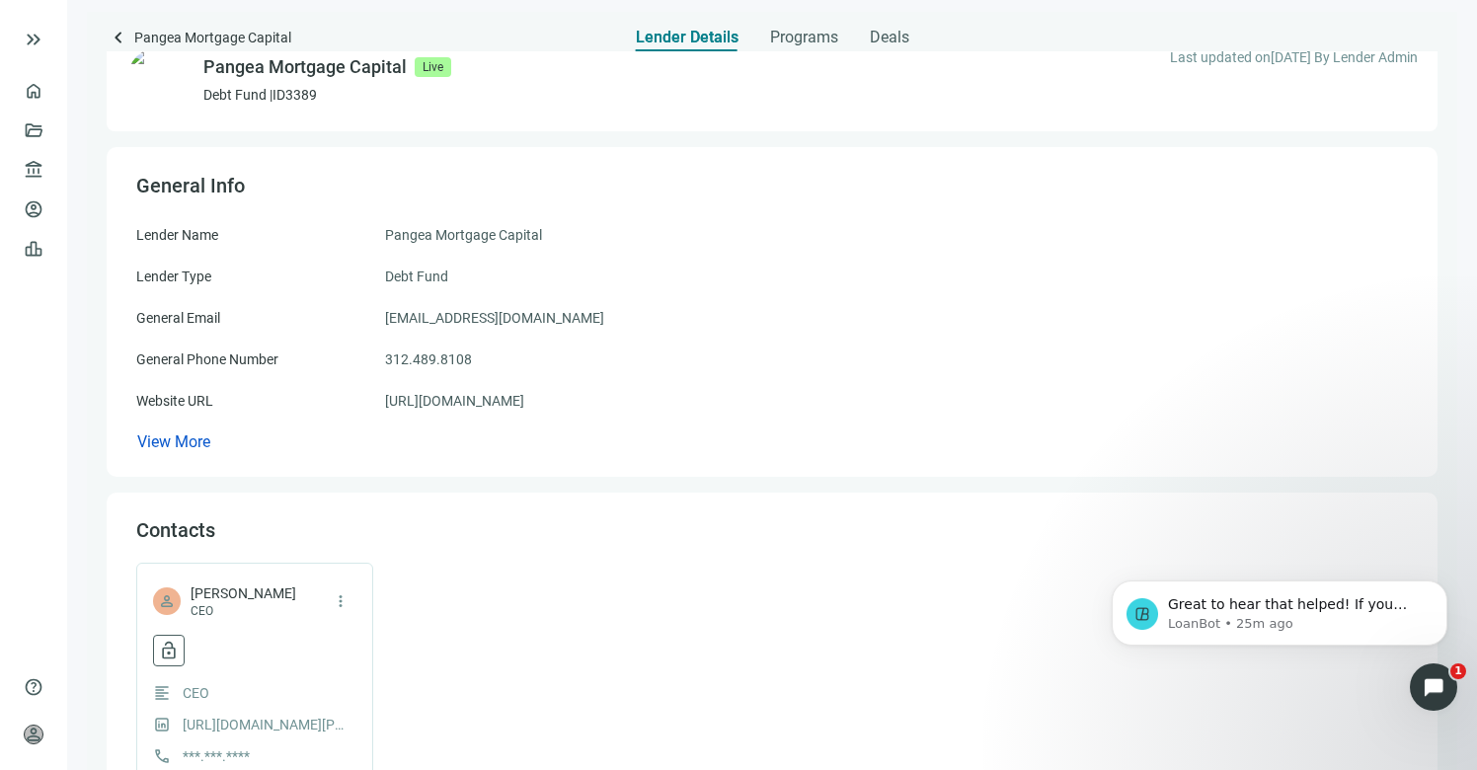
scroll to position [40, 0]
click at [516, 402] on link "https://pangeamortgage.com" at bounding box center [454, 398] width 139 height 22
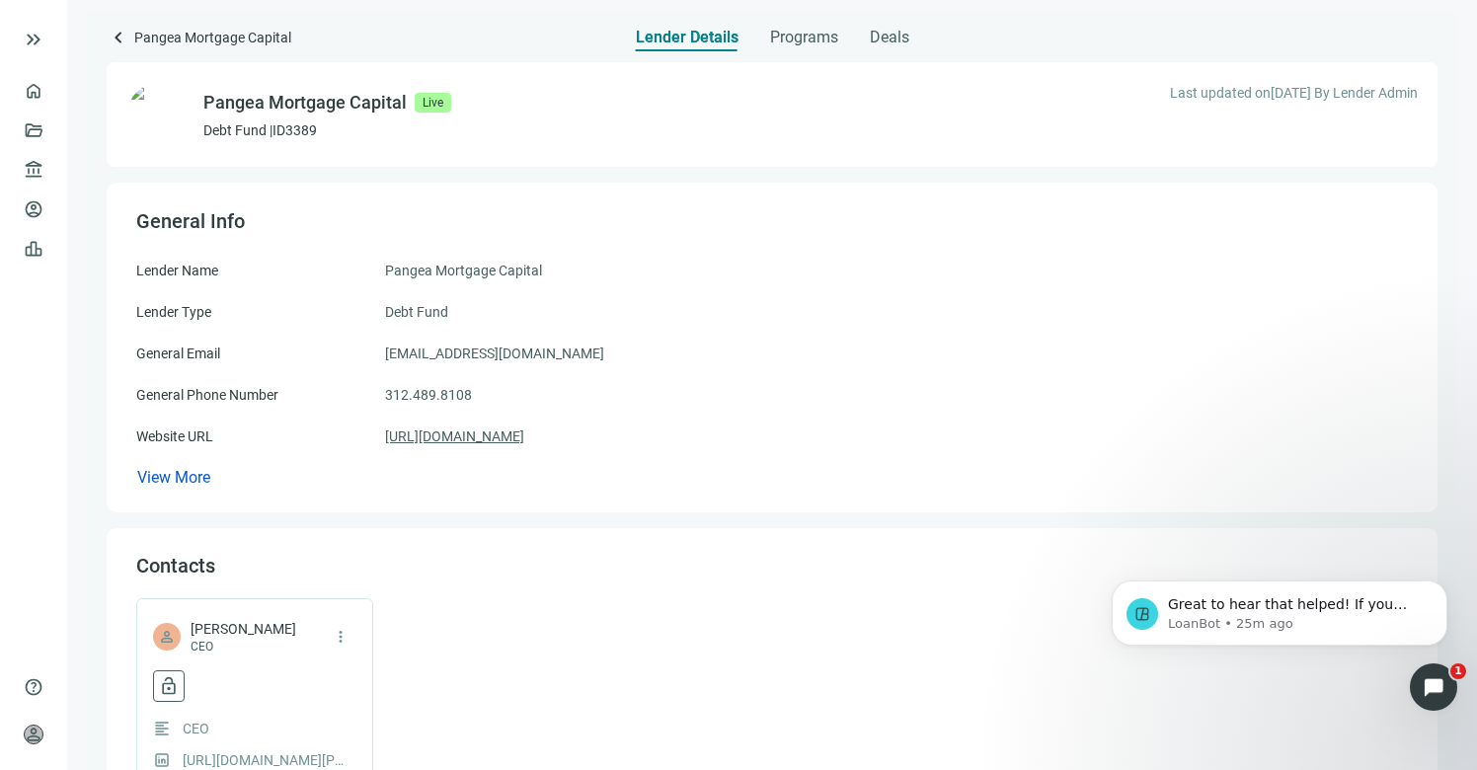
scroll to position [0, 0]
click at [123, 43] on span "keyboard_arrow_left" at bounding box center [119, 38] width 24 height 24
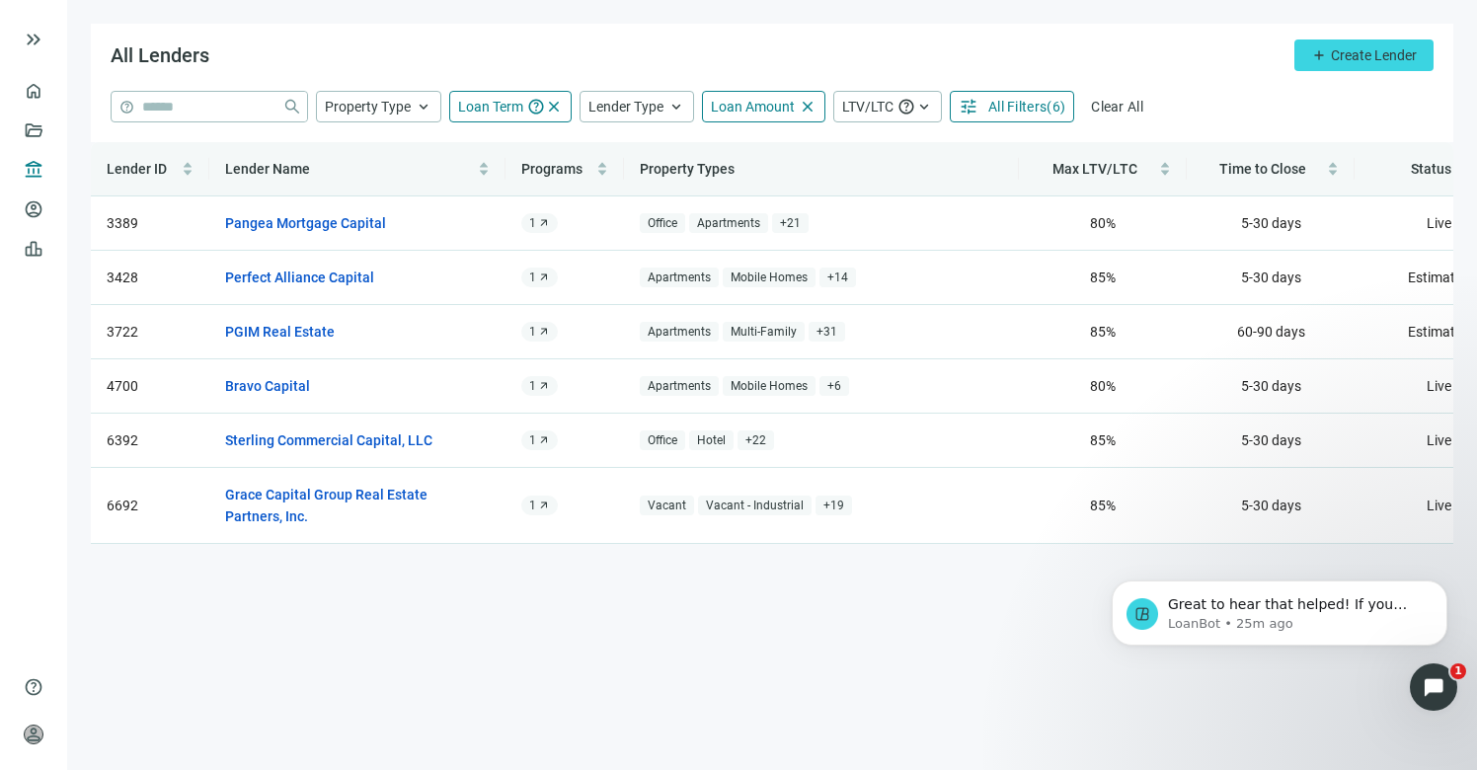
click at [1023, 111] on span "All Filters" at bounding box center [1018, 107] width 58 height 16
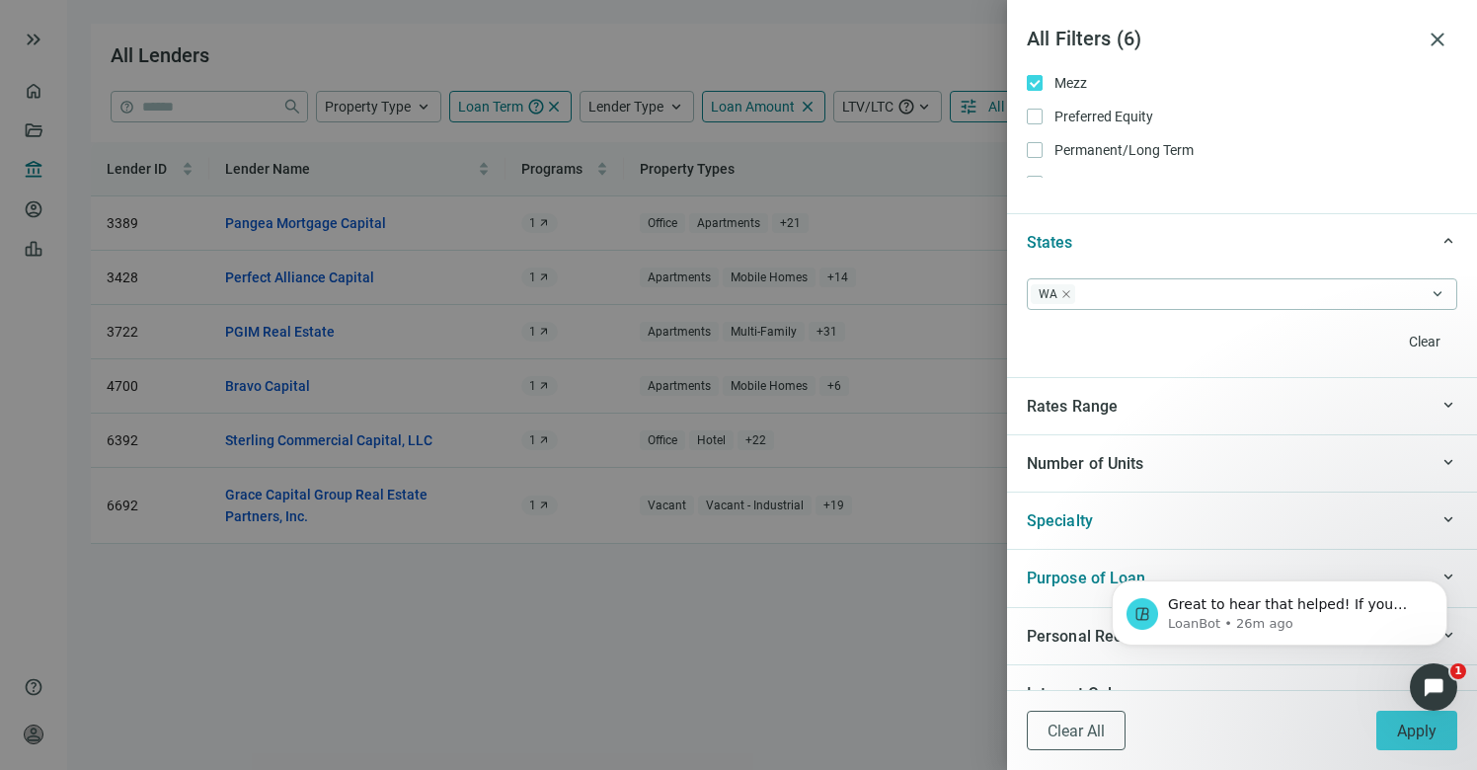
scroll to position [114, 0]
click at [1424, 719] on button "Apply" at bounding box center [1417, 731] width 81 height 40
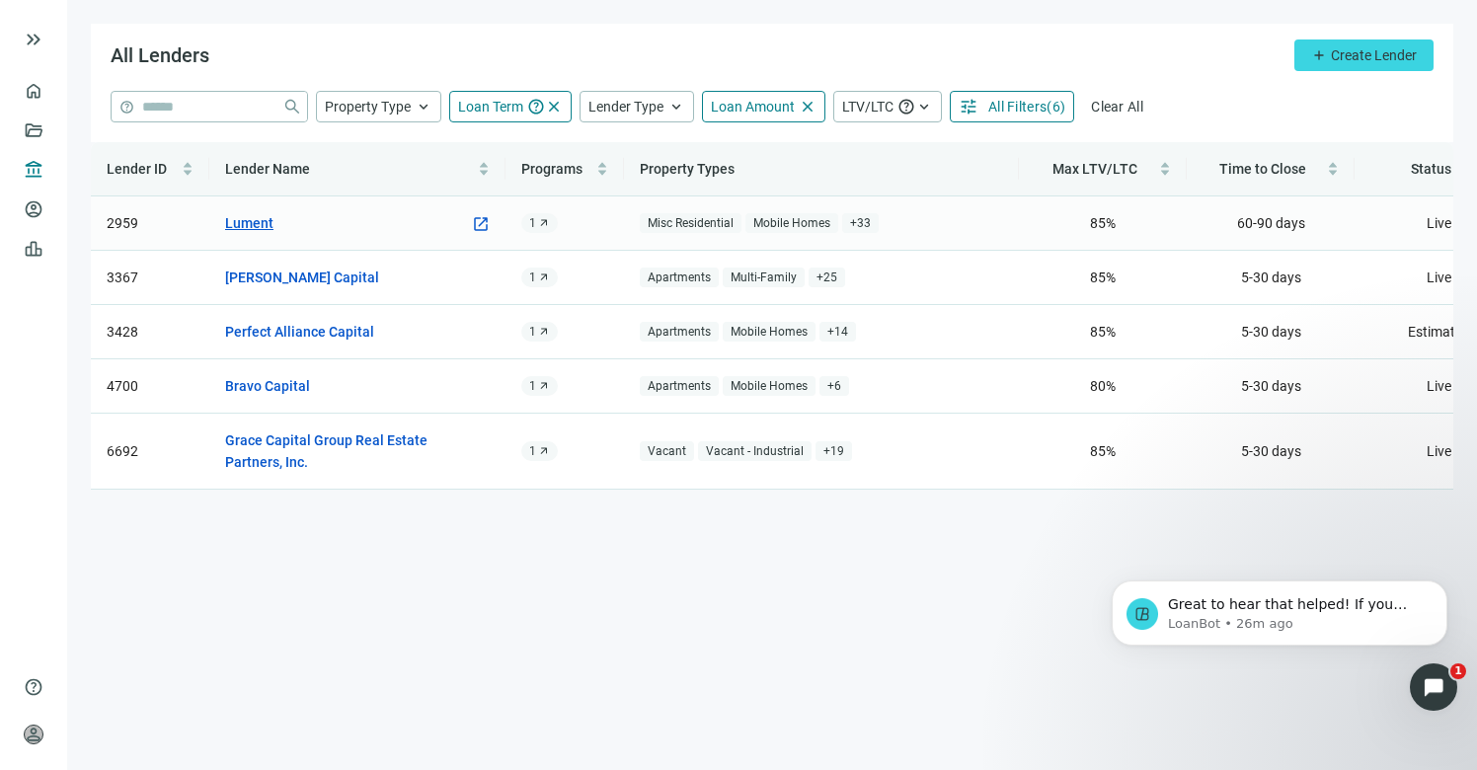
click at [262, 225] on link "Lument" at bounding box center [249, 223] width 48 height 22
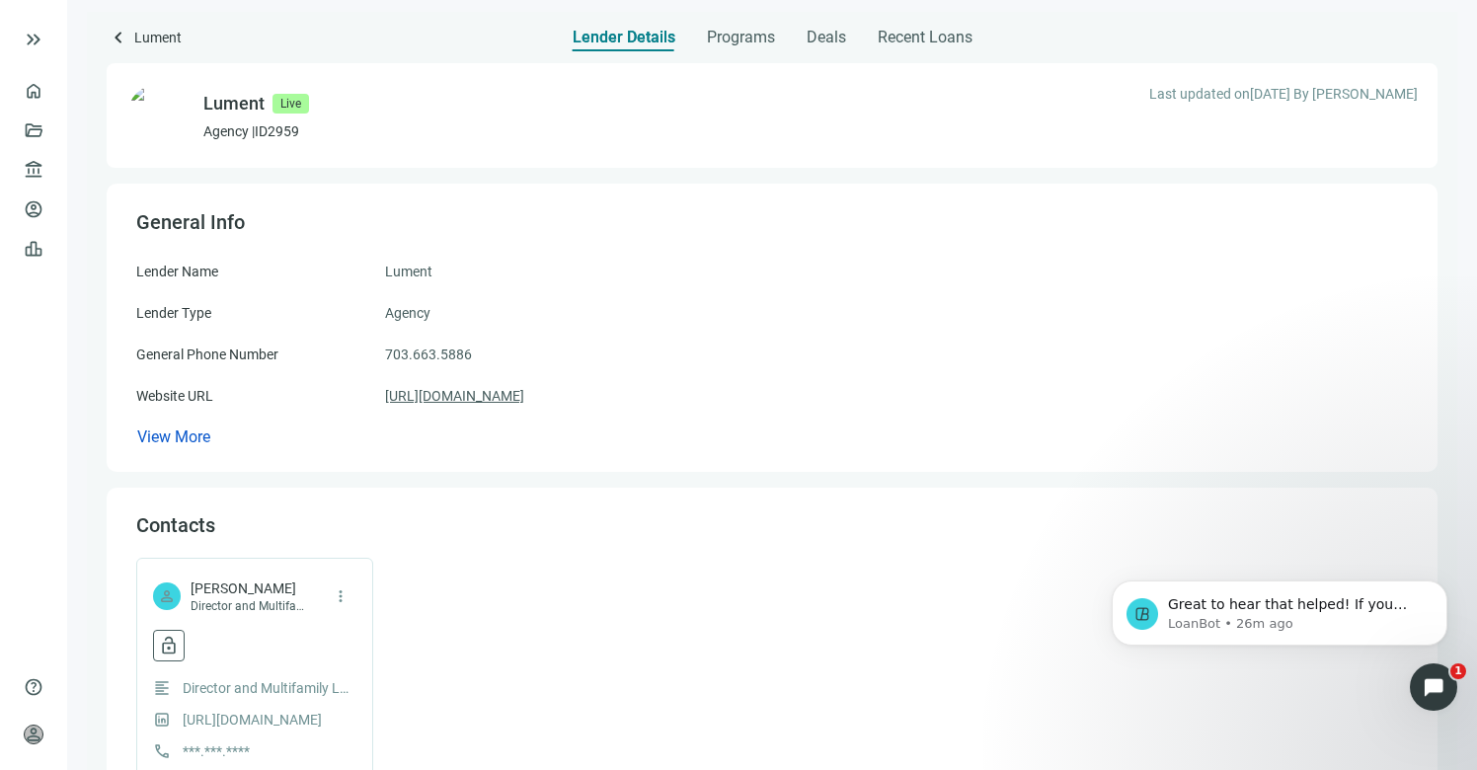
click at [464, 401] on link "https://lument.com" at bounding box center [454, 396] width 139 height 22
click at [123, 37] on span "keyboard_arrow_left" at bounding box center [119, 38] width 24 height 24
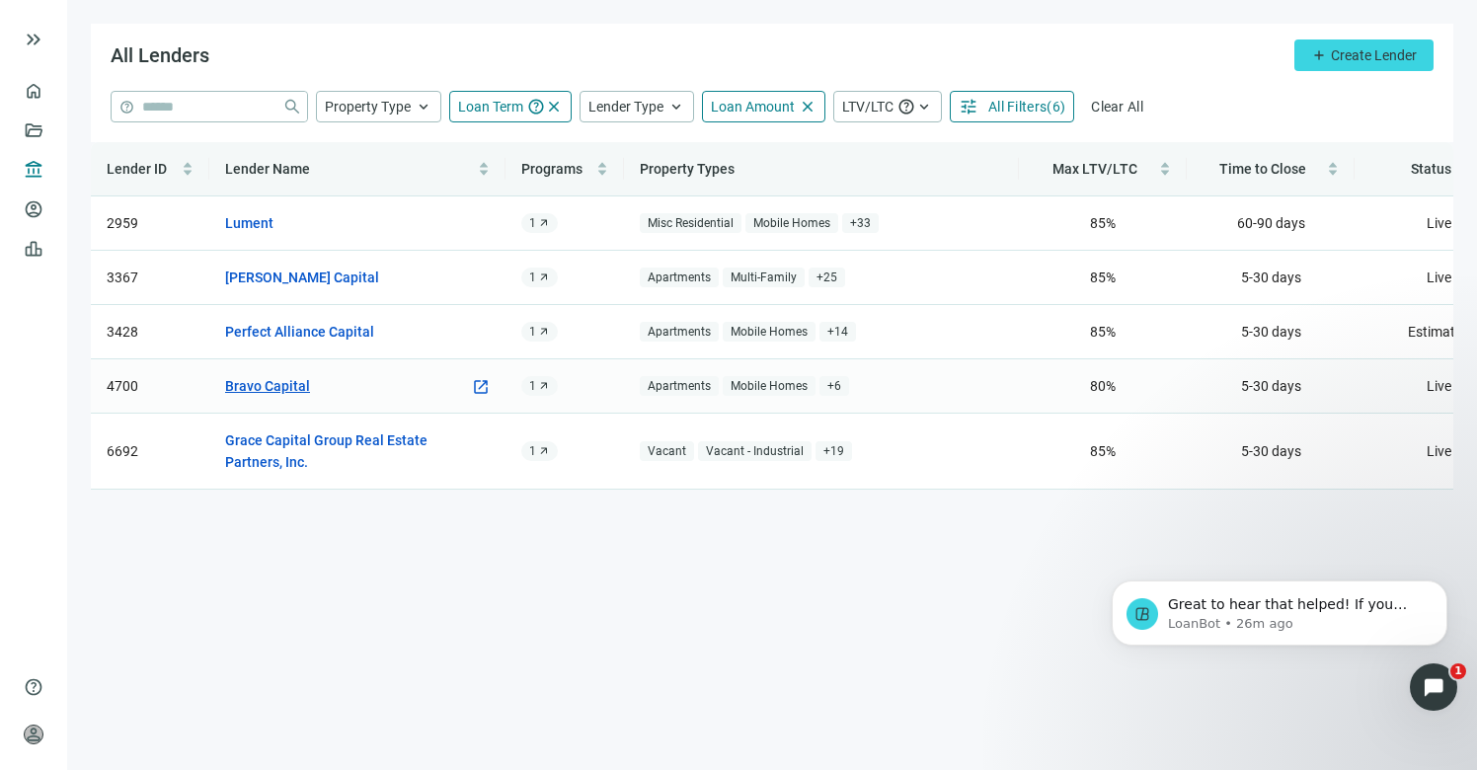
click at [288, 393] on link "Bravo Capital" at bounding box center [267, 386] width 85 height 22
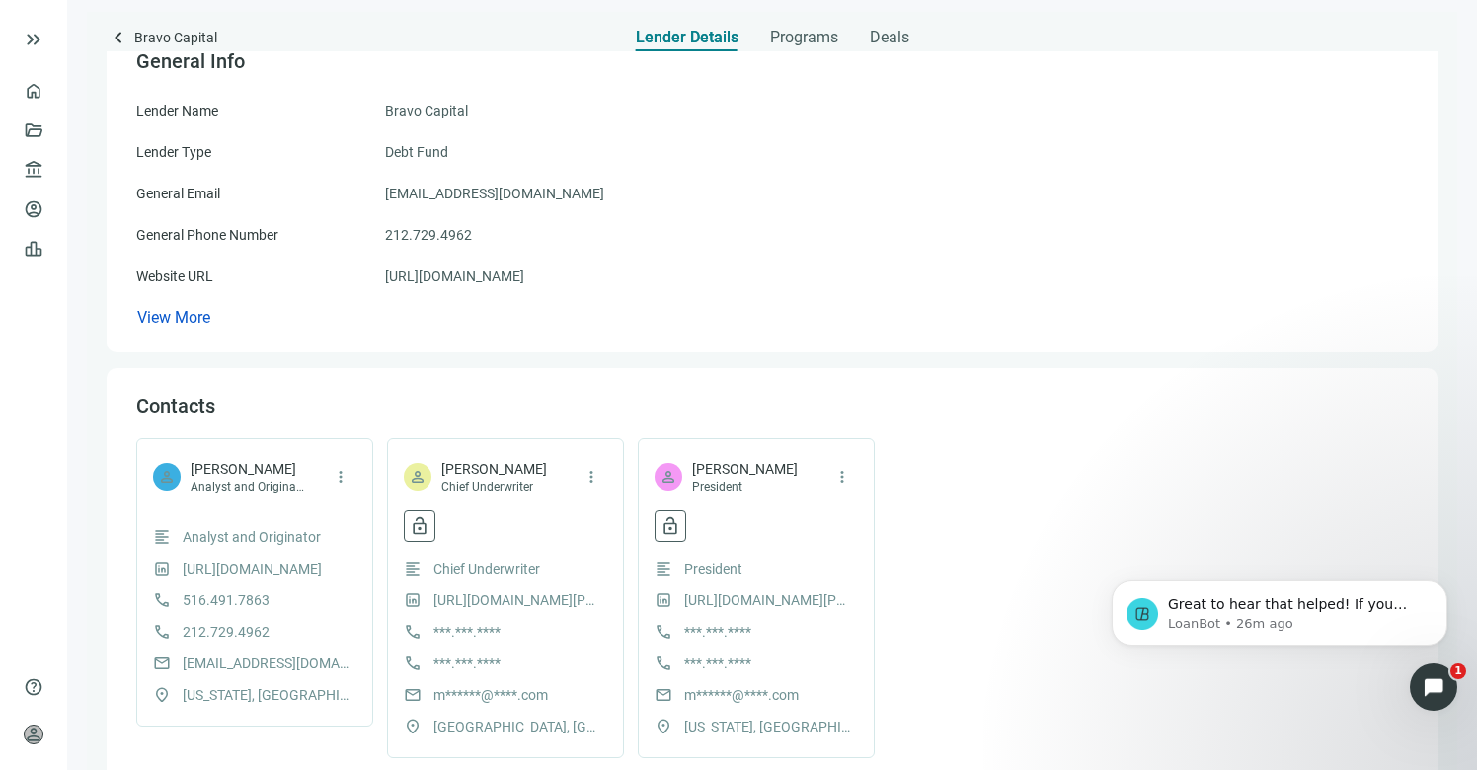
scroll to position [162, 0]
